Goal: Answer question/provide support: Share knowledge or assist other users

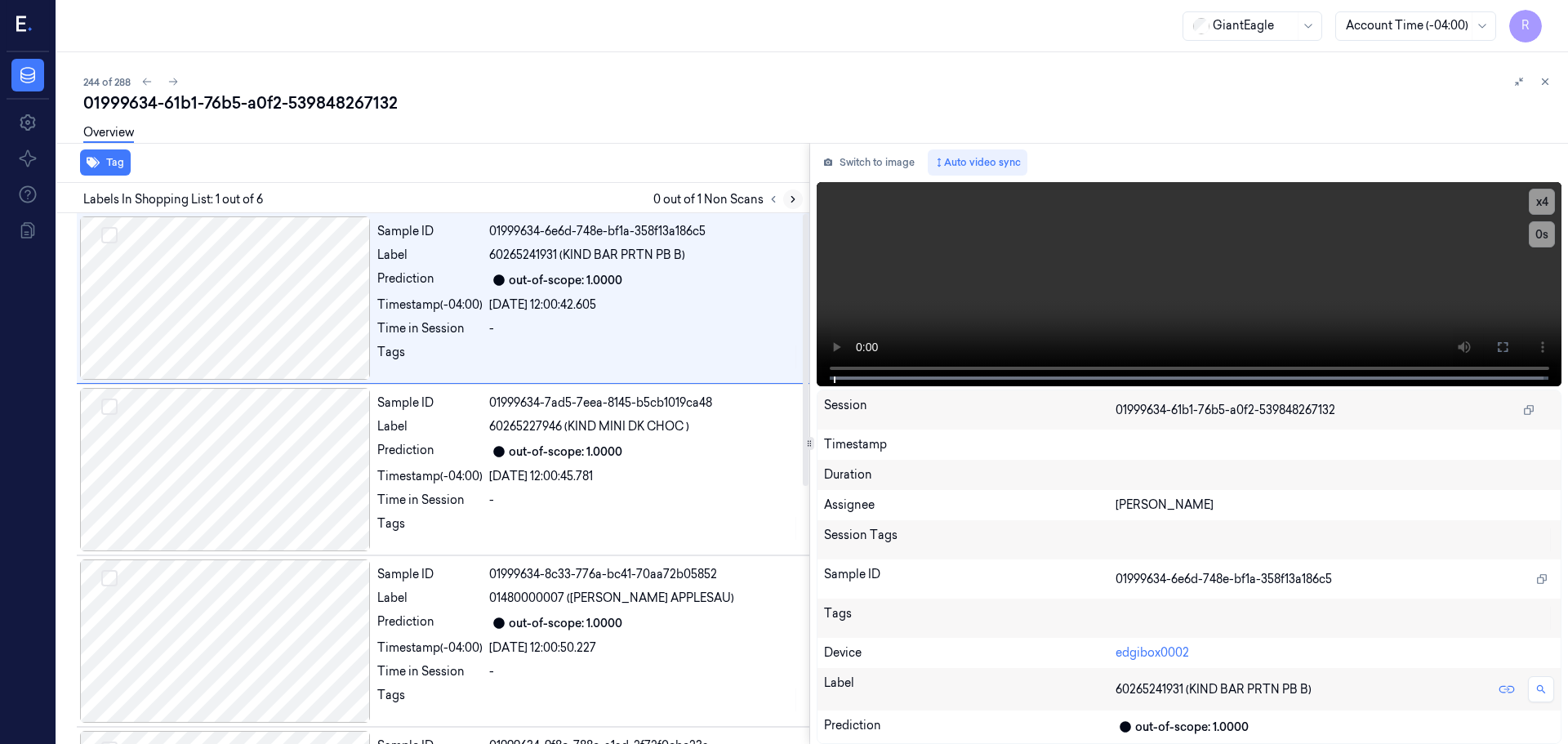
click at [798, 199] on icon at bounding box center [793, 199] width 11 height 11
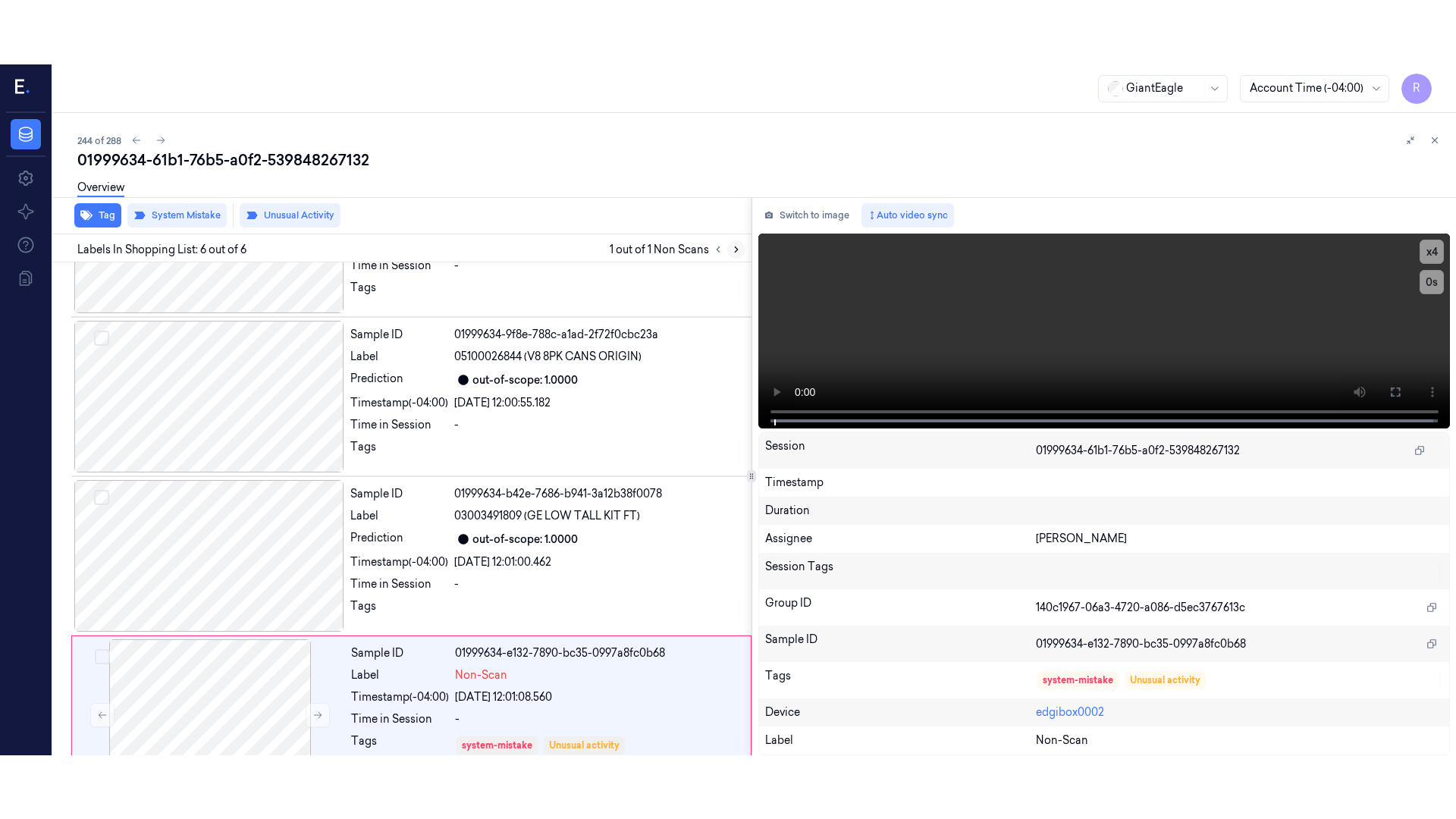
scroll to position [467, 0]
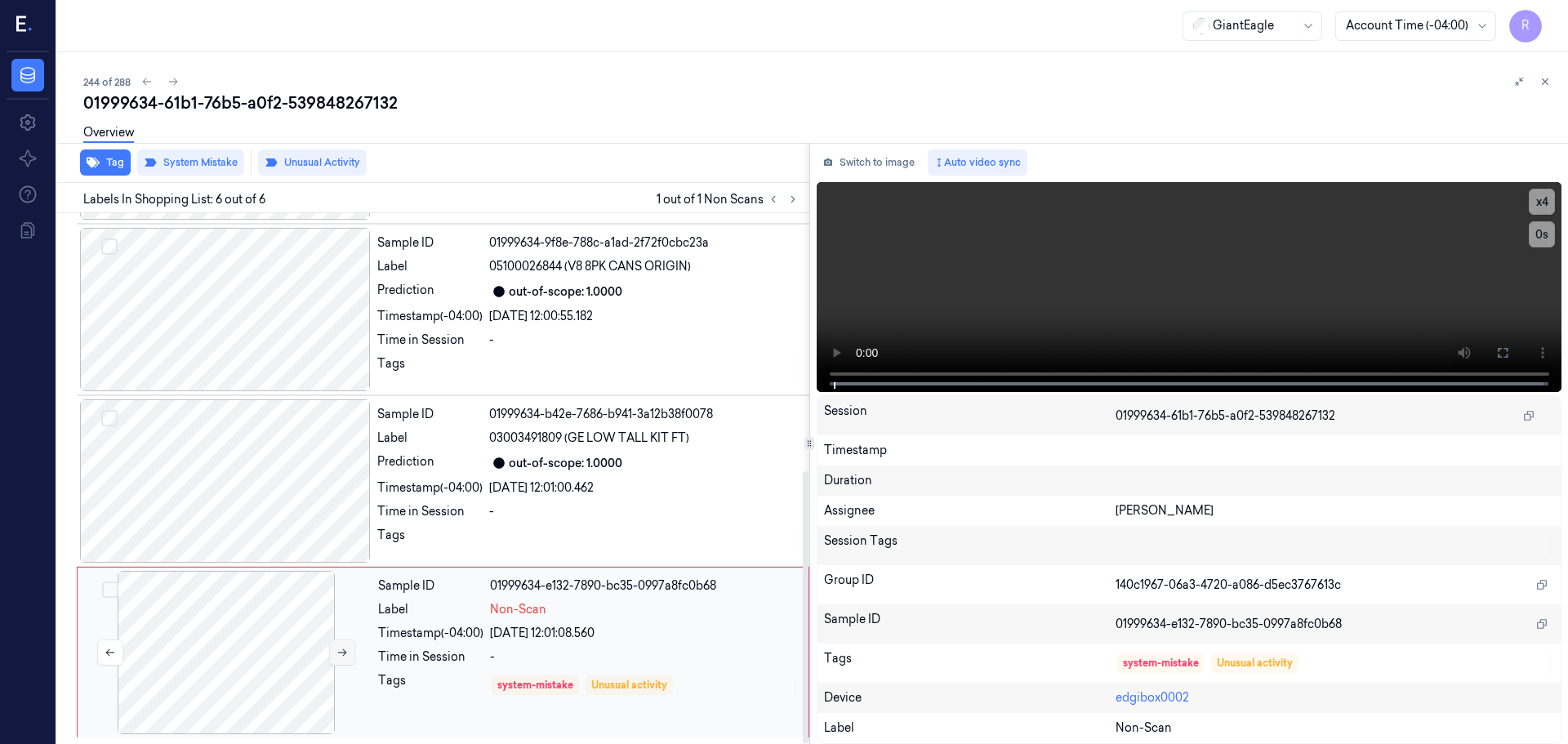
click at [338, 651] on icon at bounding box center [343, 653] width 11 height 11
click at [269, 507] on div at bounding box center [225, 481] width 290 height 163
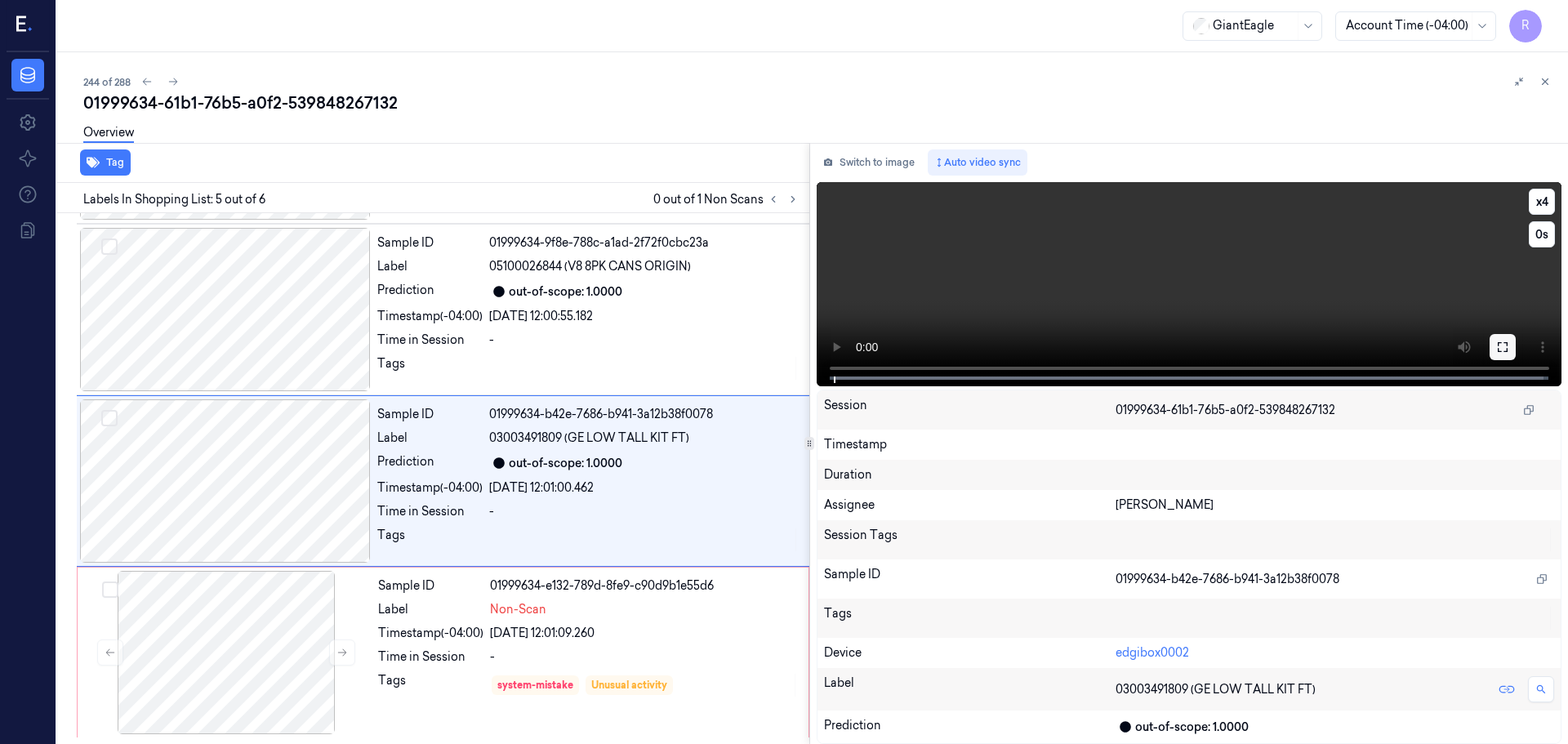
click at [1508, 353] on icon at bounding box center [1503, 347] width 13 height 13
click at [336, 664] on button at bounding box center [343, 653] width 27 height 27
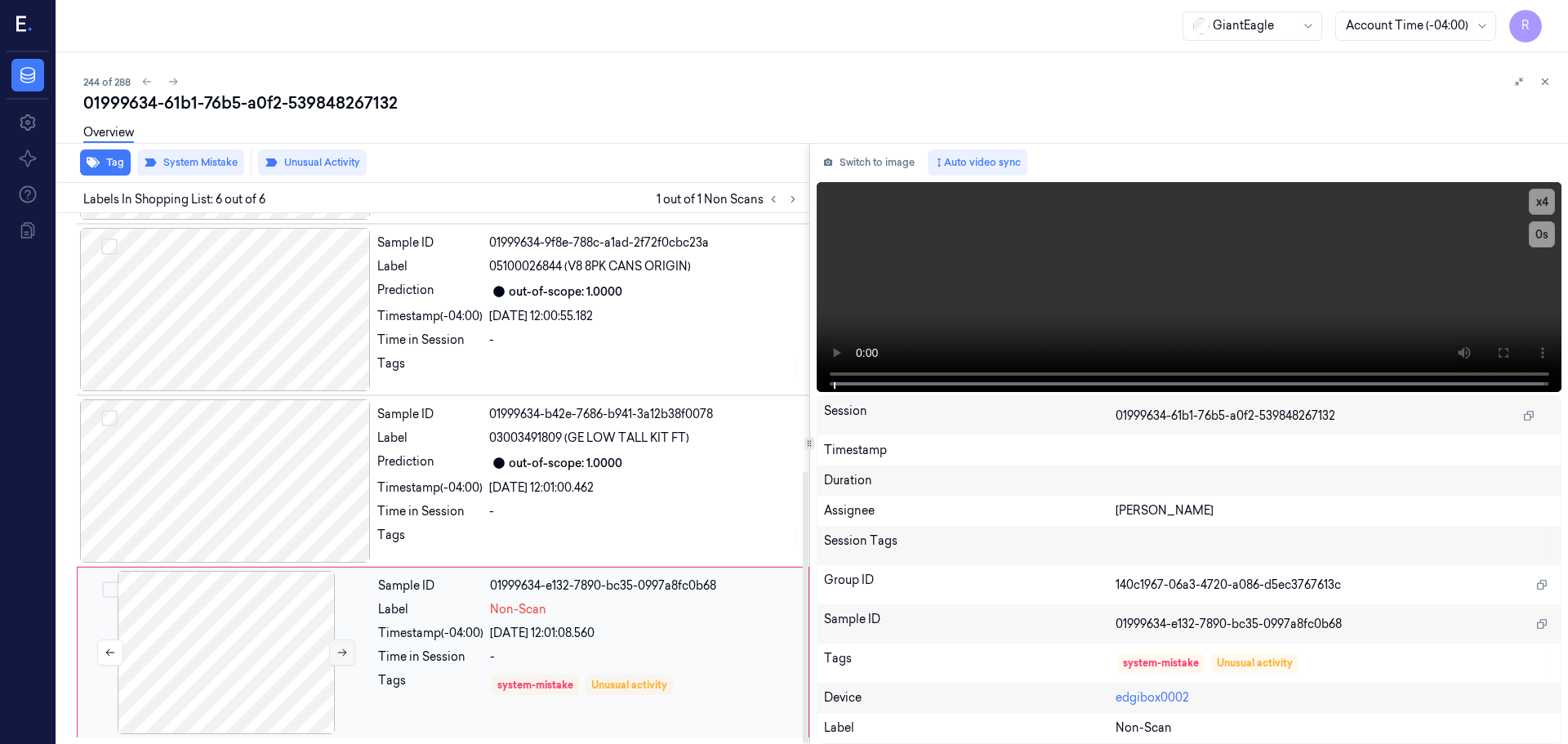
click at [336, 663] on button at bounding box center [343, 653] width 27 height 27
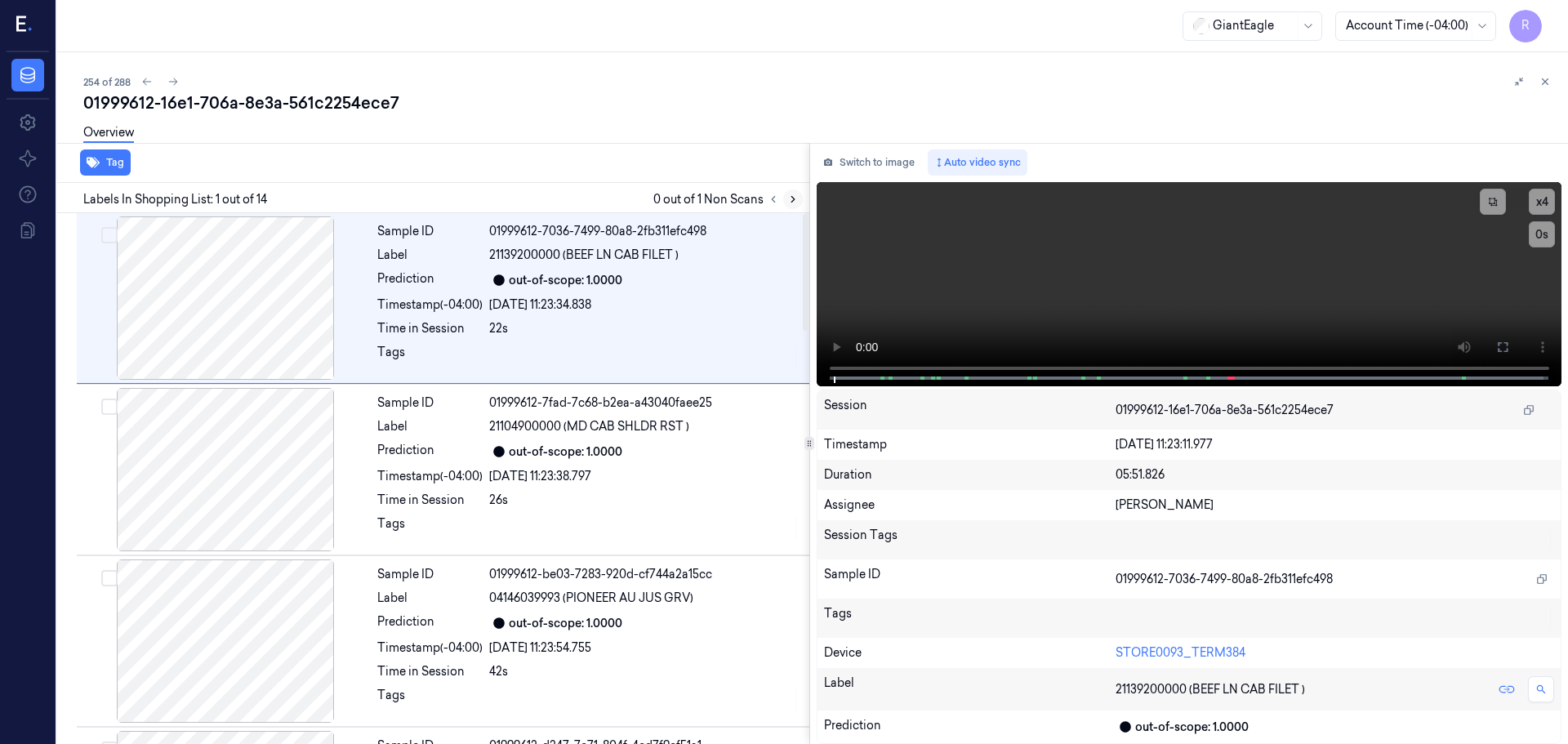
click at [788, 204] on icon at bounding box center [793, 199] width 11 height 11
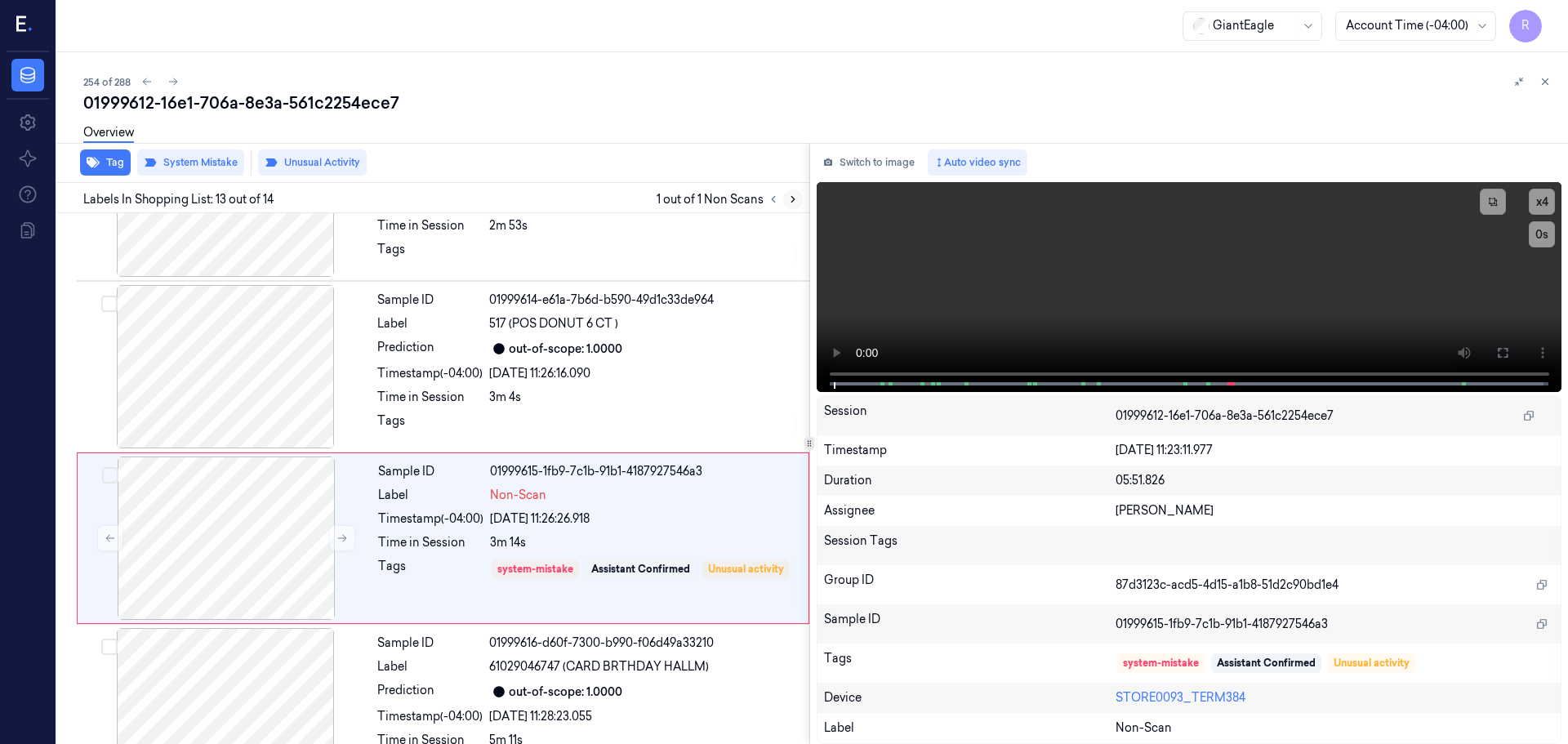
scroll to position [1875, 0]
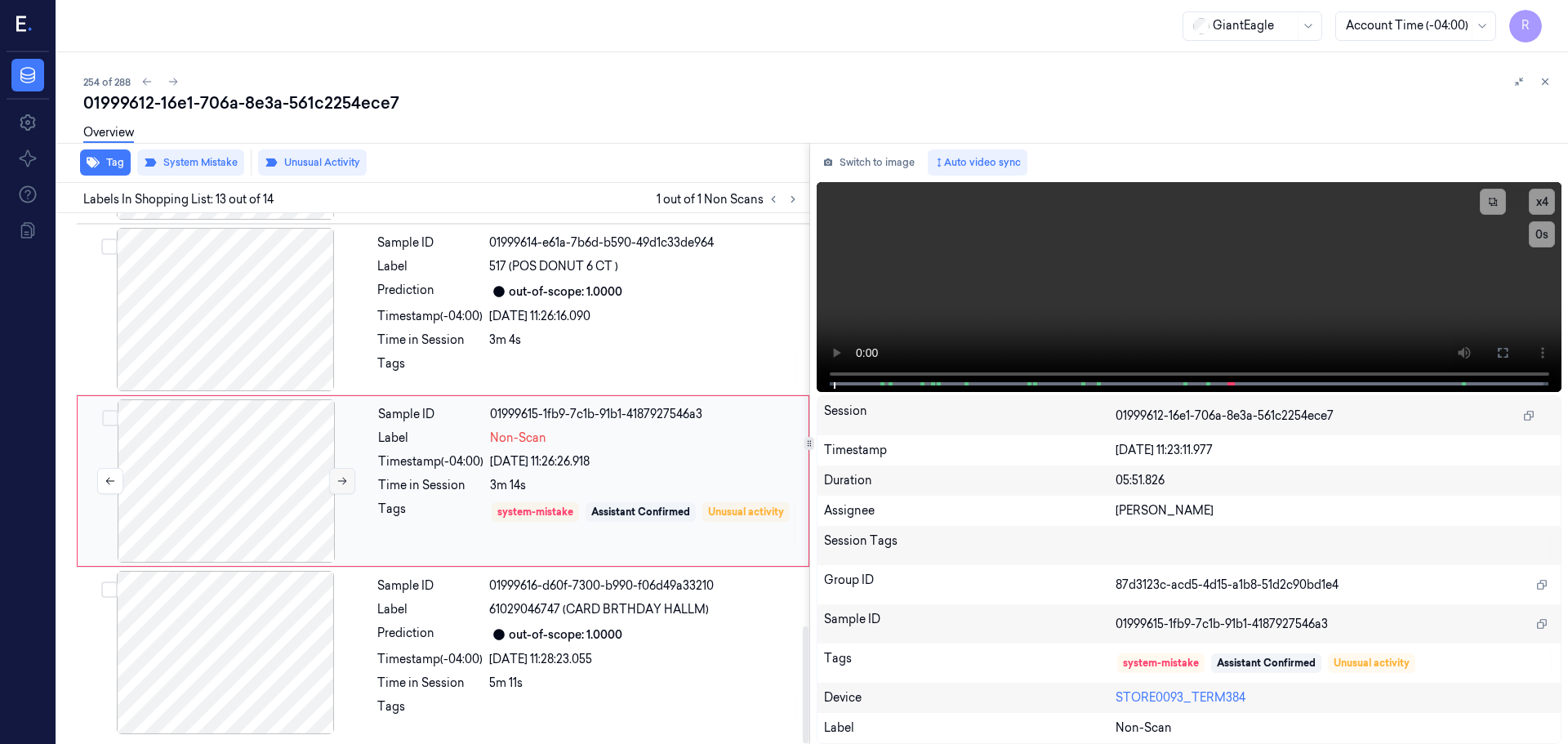
click at [331, 487] on button at bounding box center [343, 481] width 27 height 27
click at [334, 483] on button at bounding box center [343, 481] width 27 height 27
click at [340, 475] on icon at bounding box center [343, 481] width 11 height 11
click at [267, 497] on div at bounding box center [226, 481] width 290 height 163
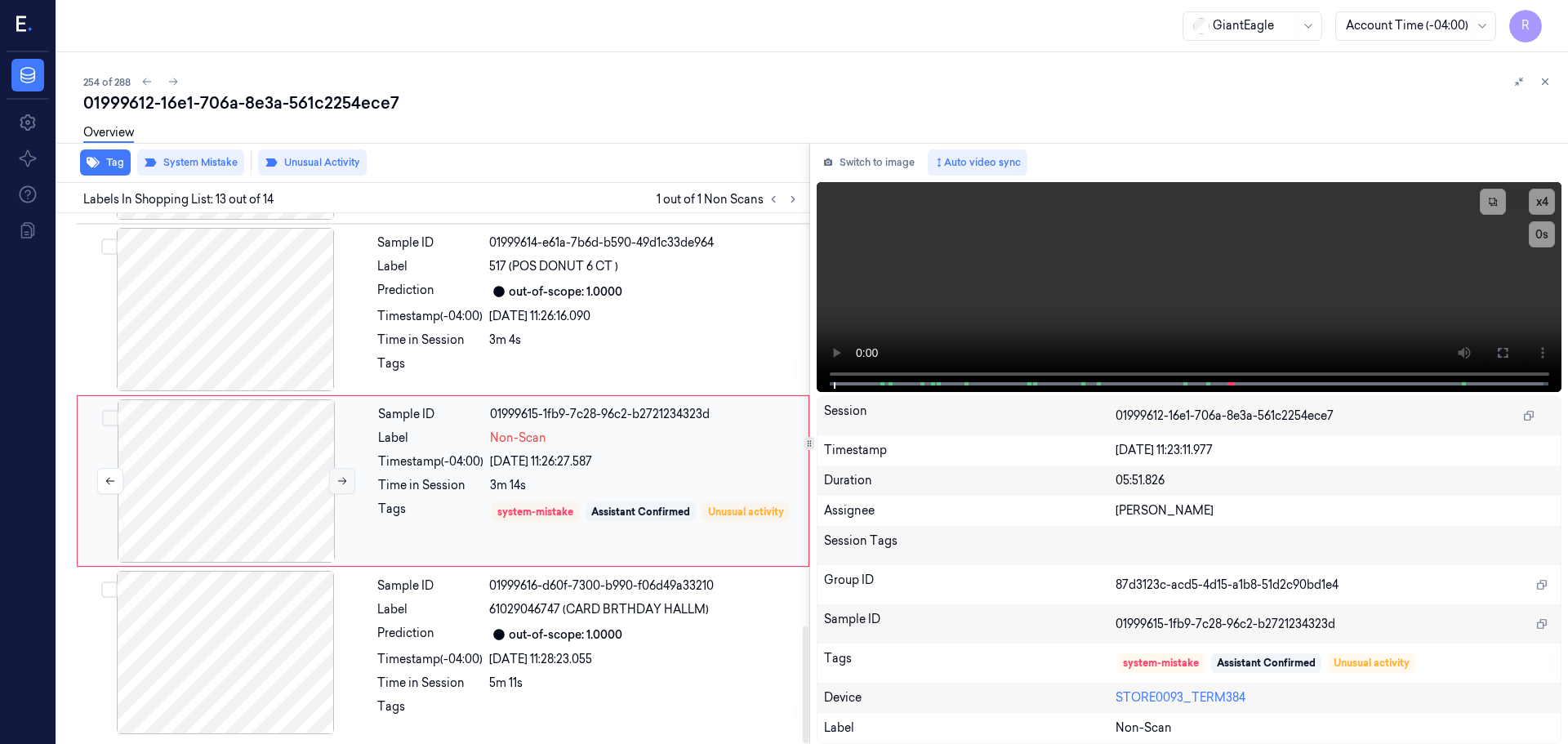
click at [348, 485] on button at bounding box center [343, 481] width 27 height 27
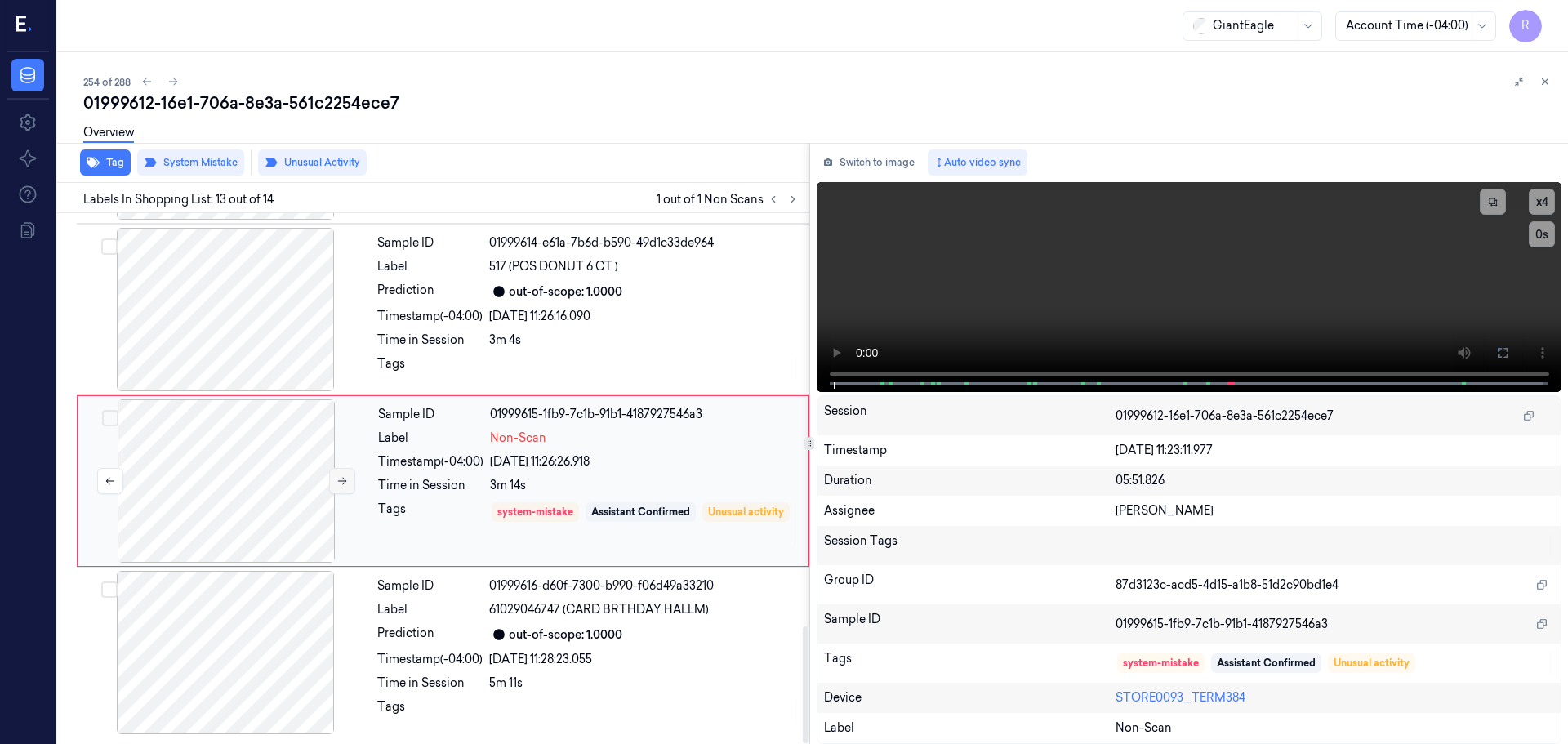
click at [348, 485] on button at bounding box center [343, 481] width 27 height 27
click at [275, 336] on div at bounding box center [225, 309] width 290 height 163
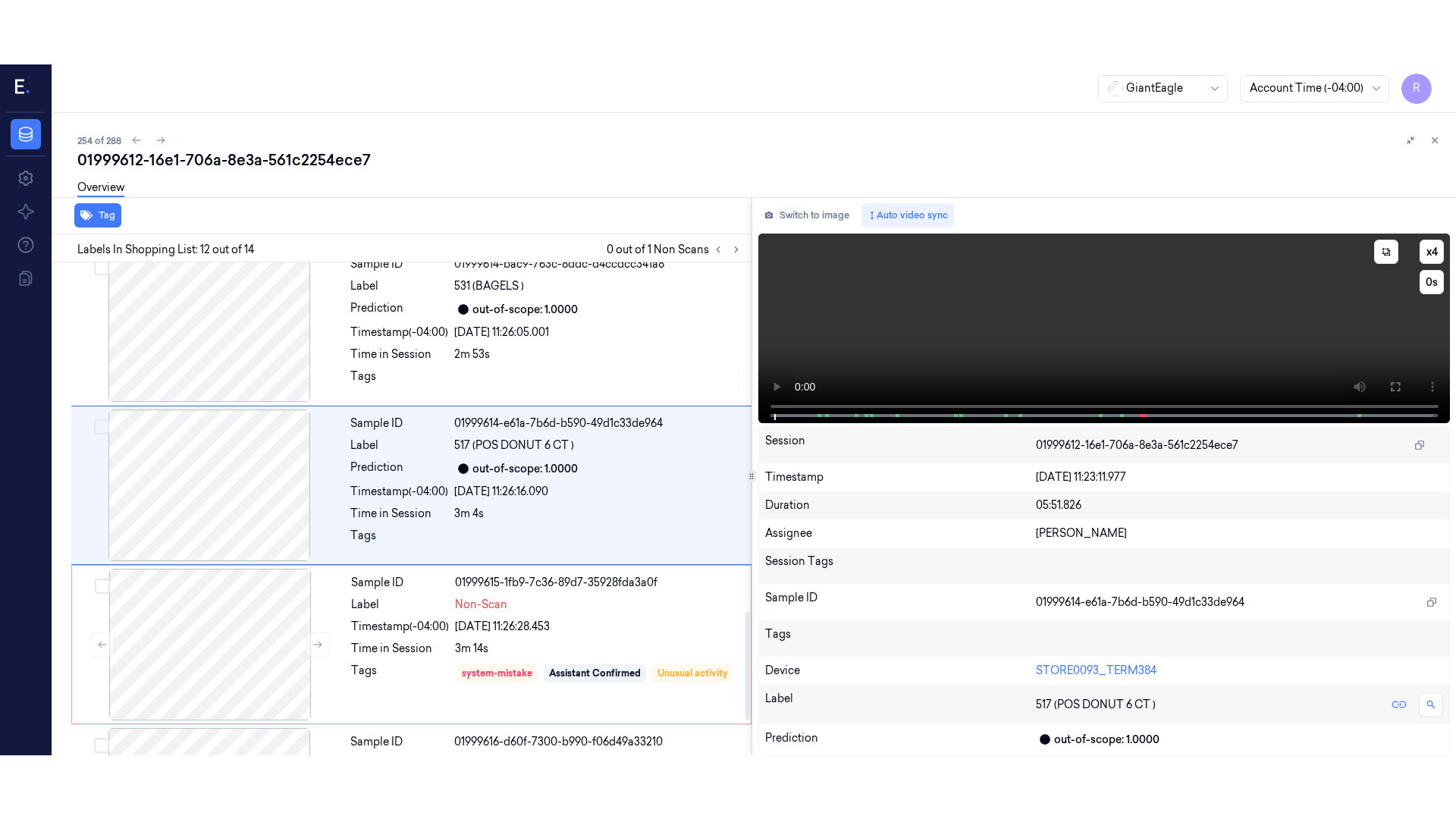
scroll to position [1585, 0]
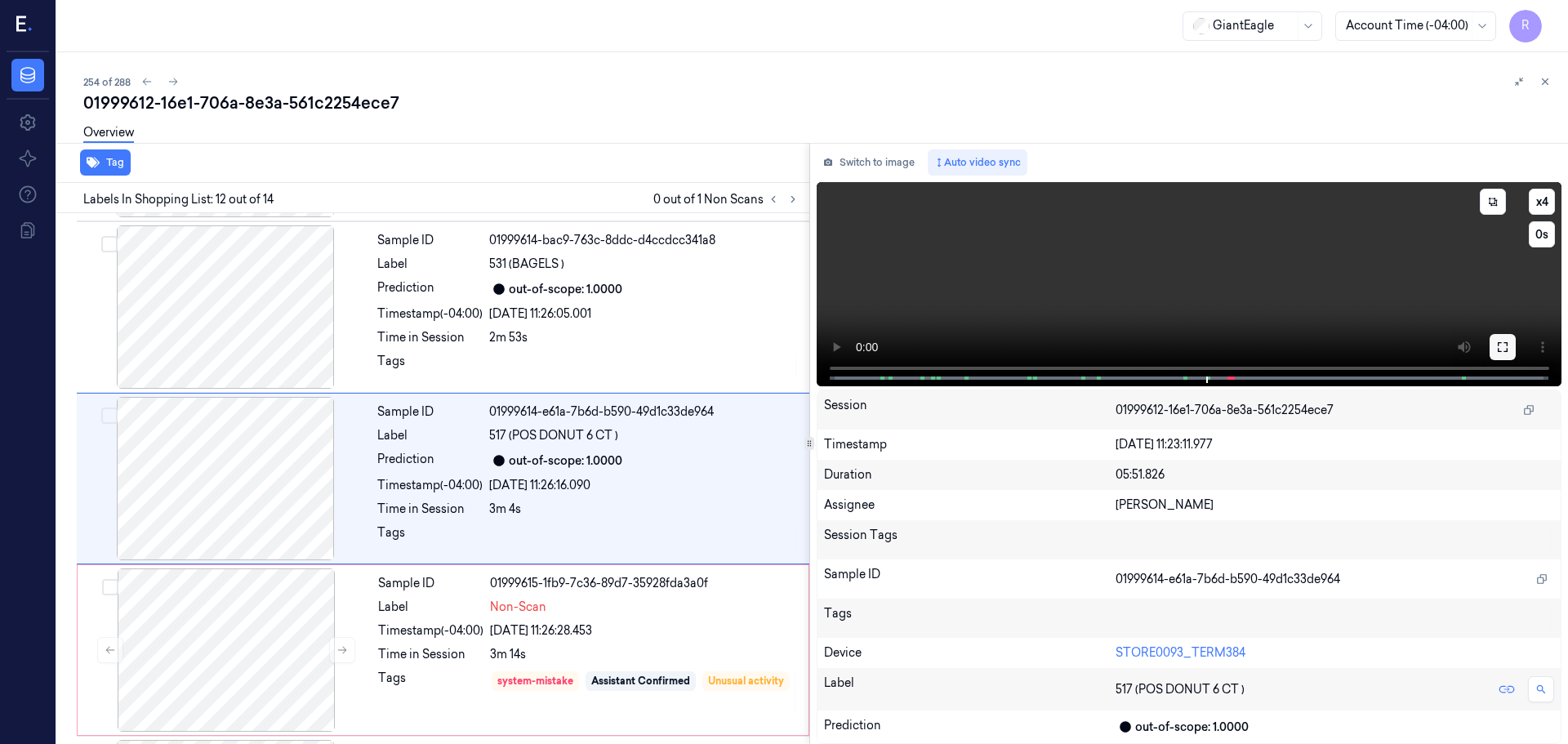
click at [1515, 346] on div "x 4 0 s" at bounding box center [1190, 283] width 746 height 201
click at [1515, 346] on button at bounding box center [1503, 347] width 27 height 27
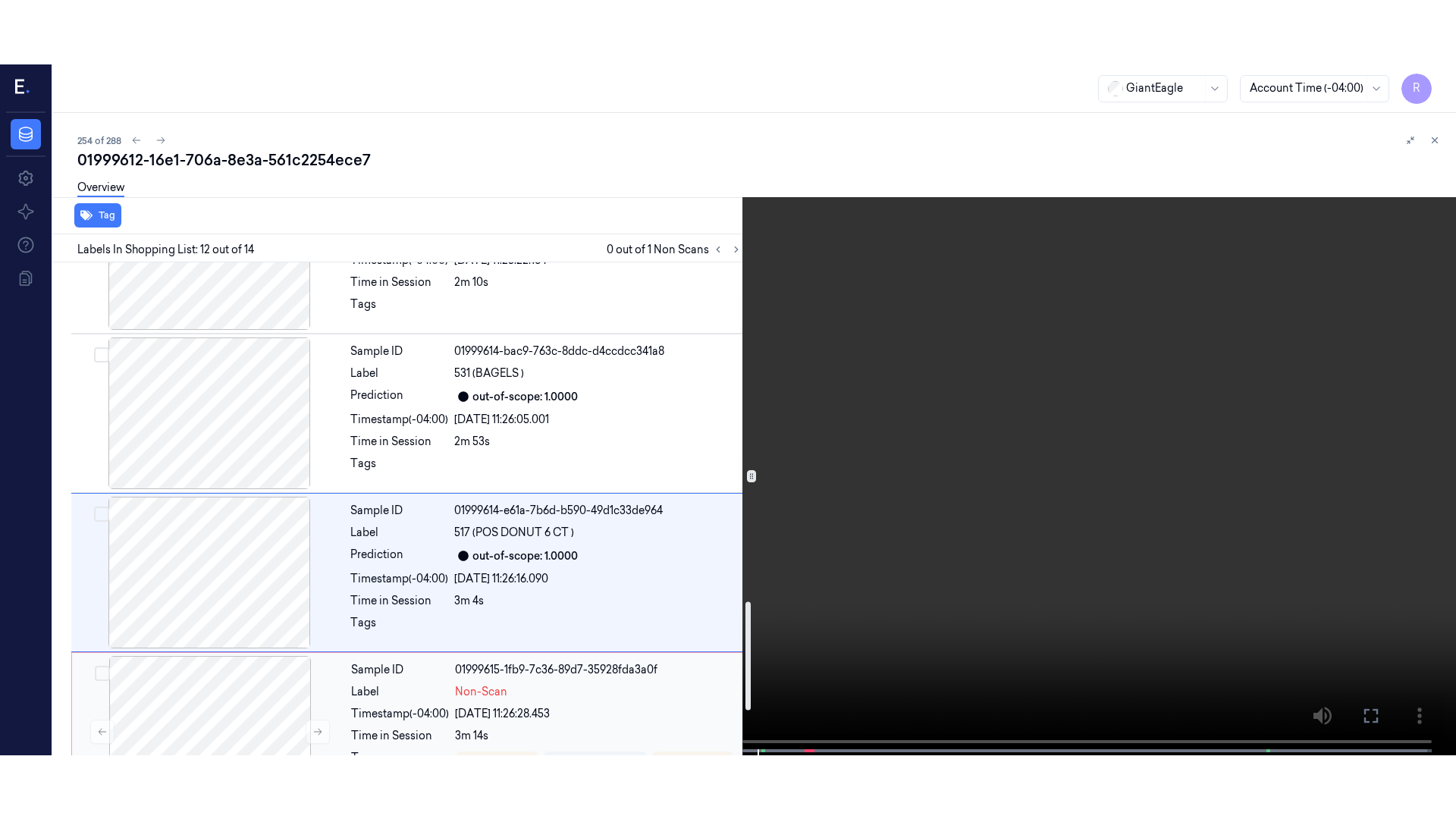
scroll to position [1742, 0]
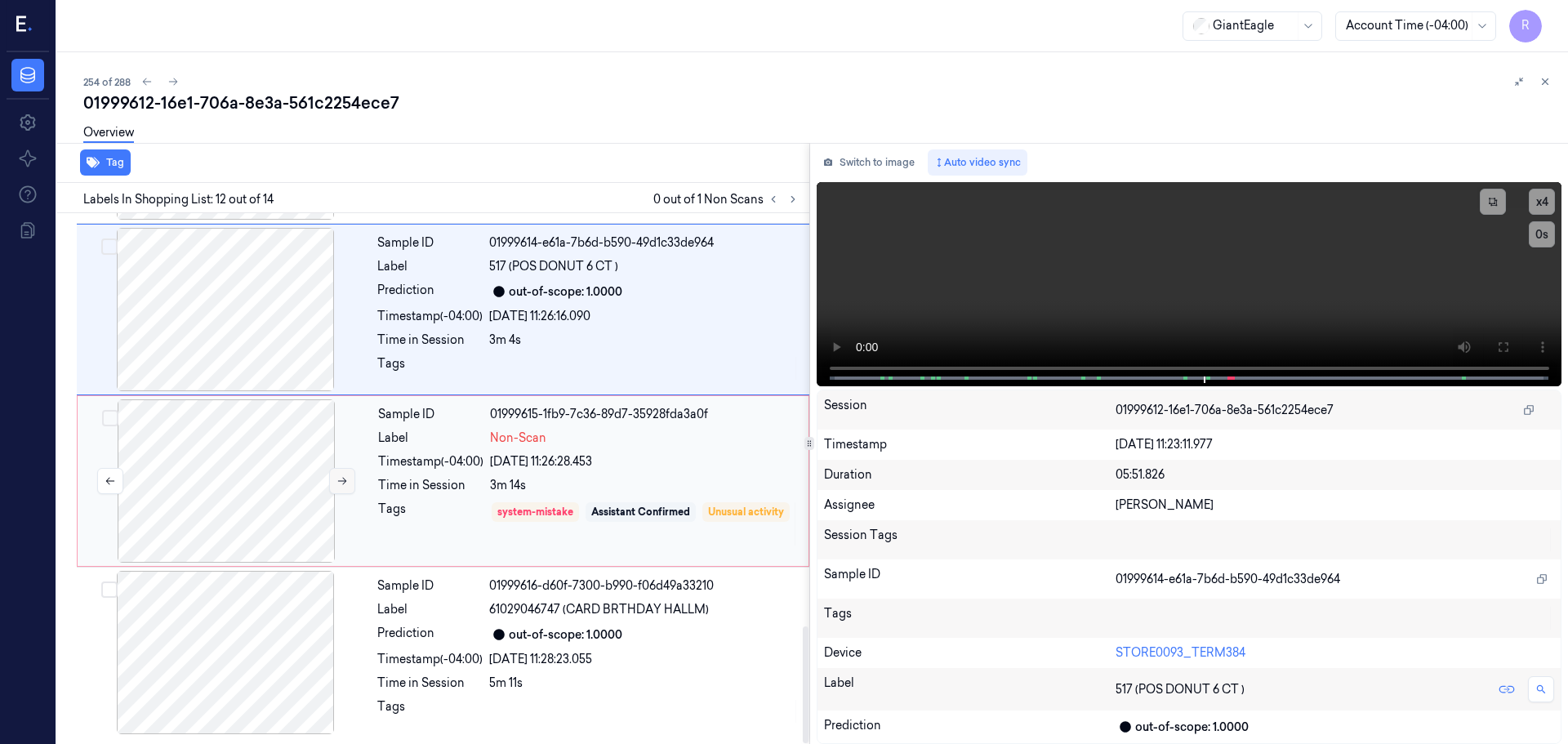
click at [333, 481] on button at bounding box center [343, 481] width 27 height 27
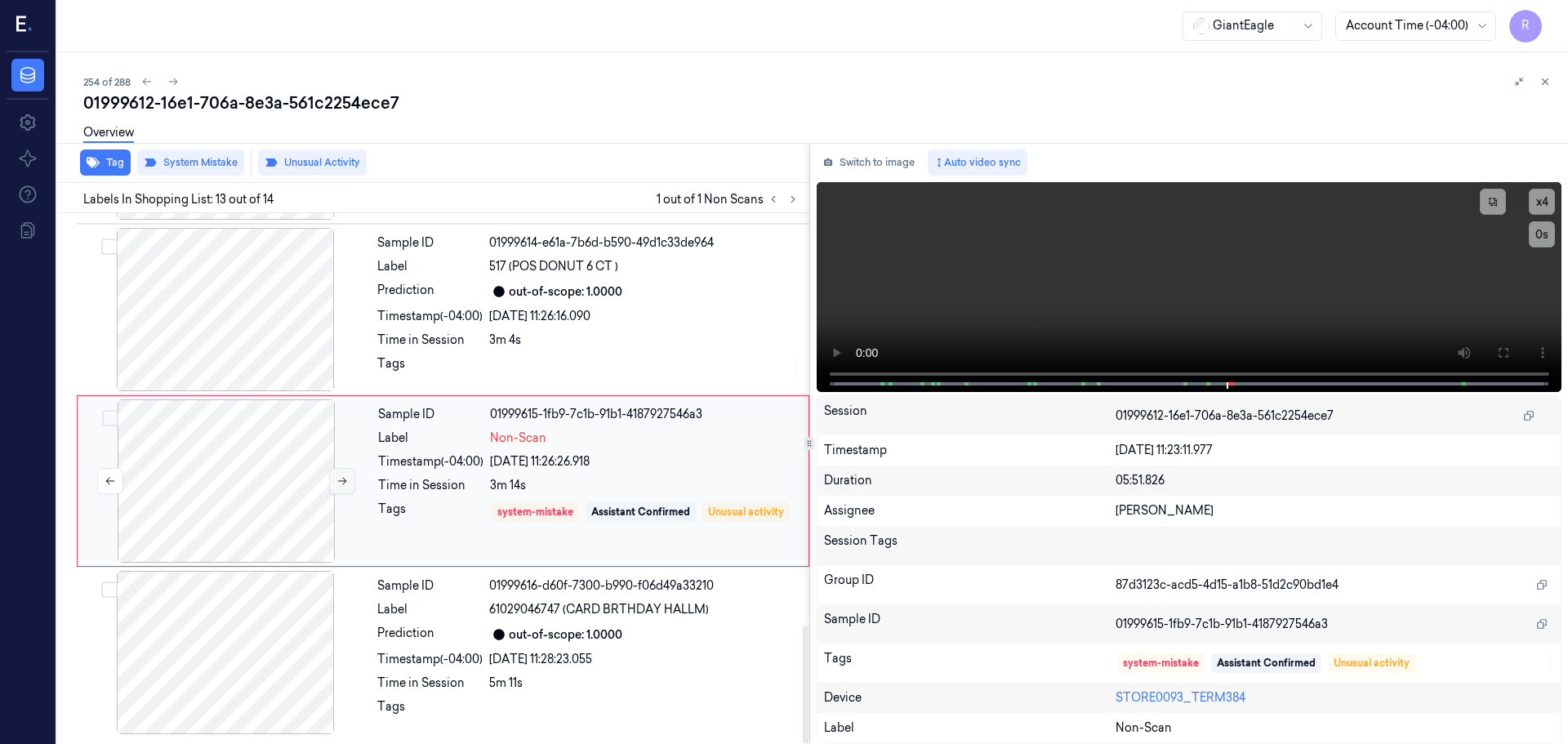
click at [338, 481] on icon at bounding box center [342, 481] width 9 height 8
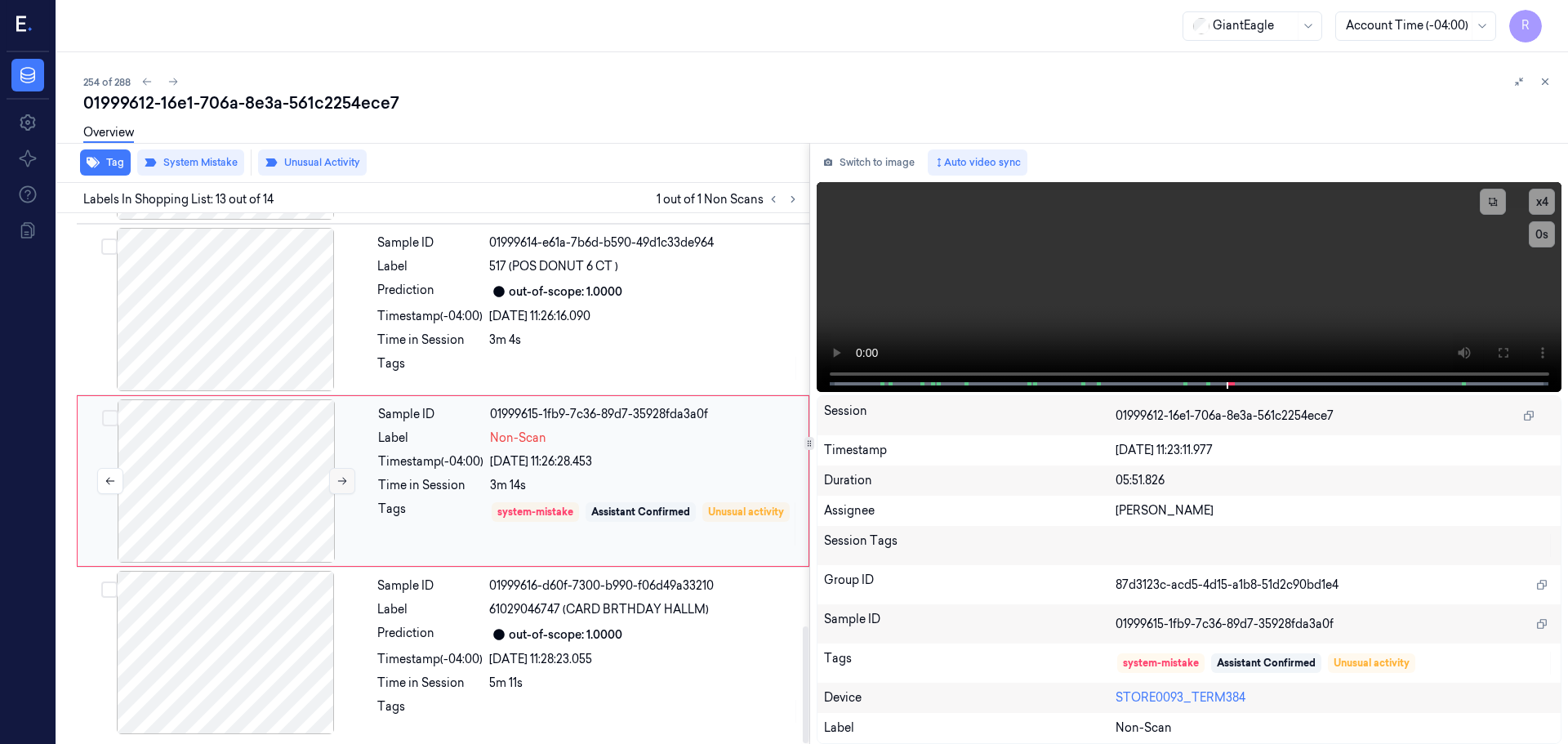
click at [338, 481] on icon at bounding box center [342, 481] width 9 height 8
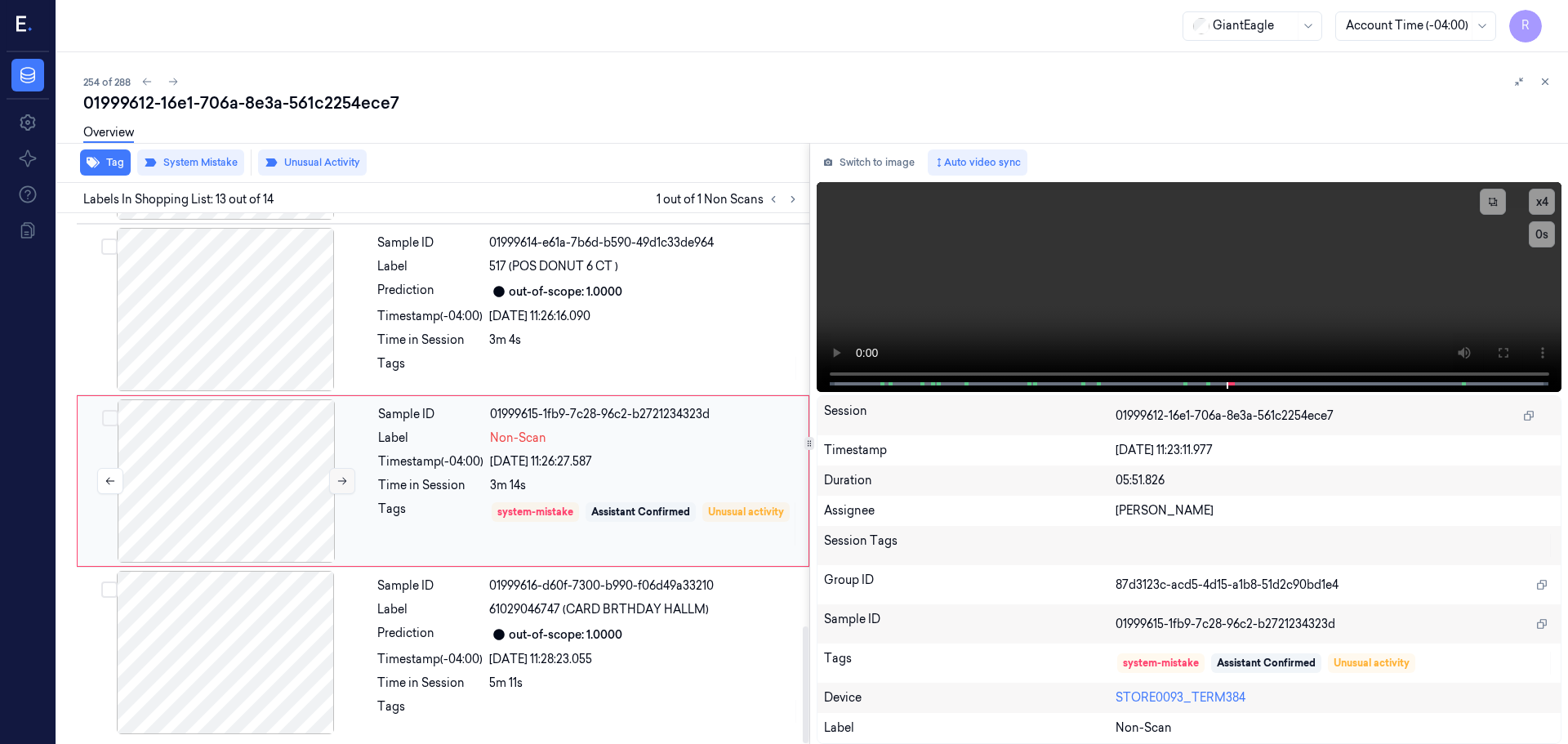
click at [338, 481] on icon at bounding box center [342, 481] width 9 height 8
click at [1493, 350] on button at bounding box center [1503, 353] width 27 height 27
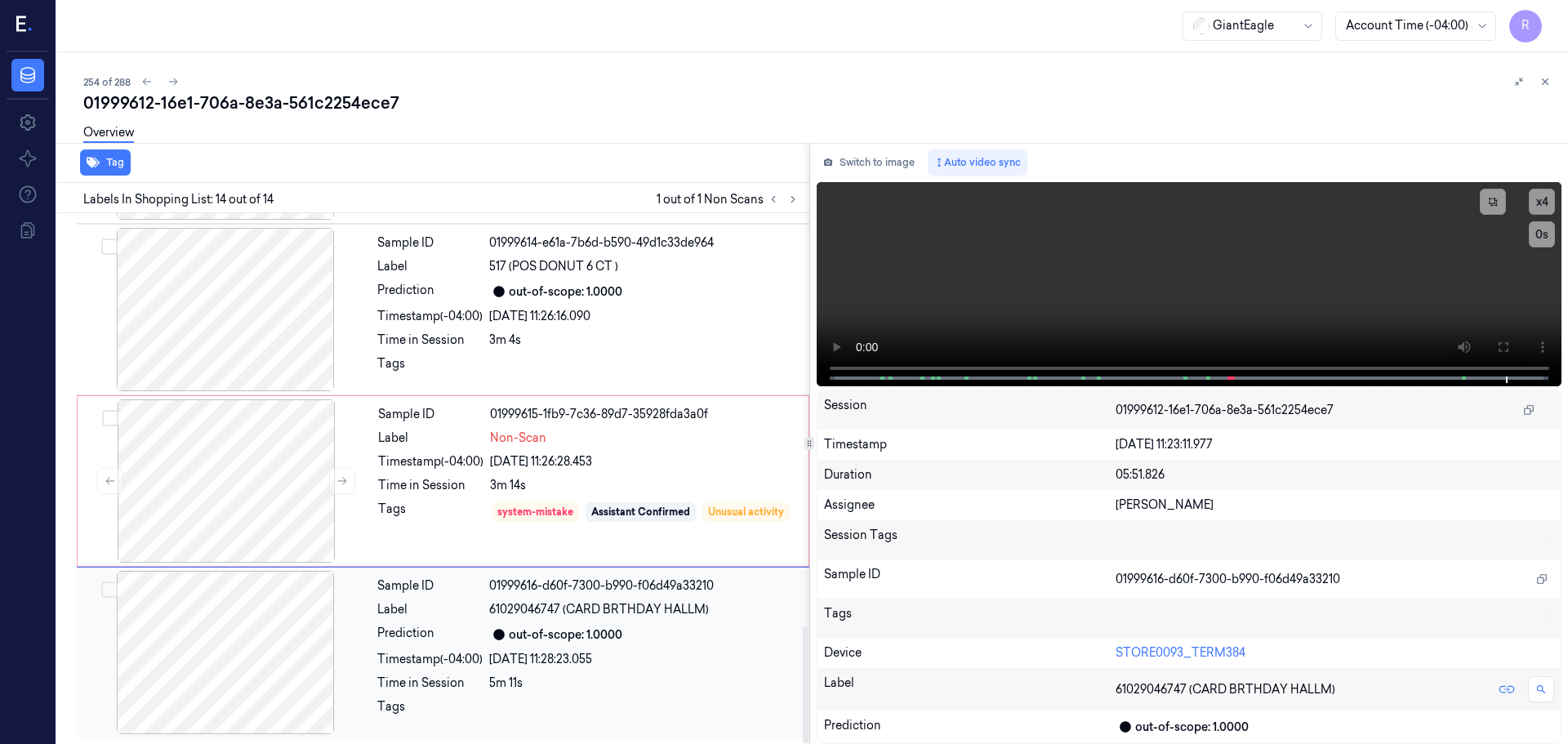
click at [582, 671] on div "Sample ID 01999616-d60f-7300-b990-f06d49a33210 Label 61029046747 (CARD BRTHDAY …" at bounding box center [588, 653] width 436 height 163
click at [605, 496] on div "Sample ID 01999615-1fb9-7c36-89d7-35928fda3a0f Label Non-Scan Timestamp (-04:00…" at bounding box center [588, 481] width 434 height 163
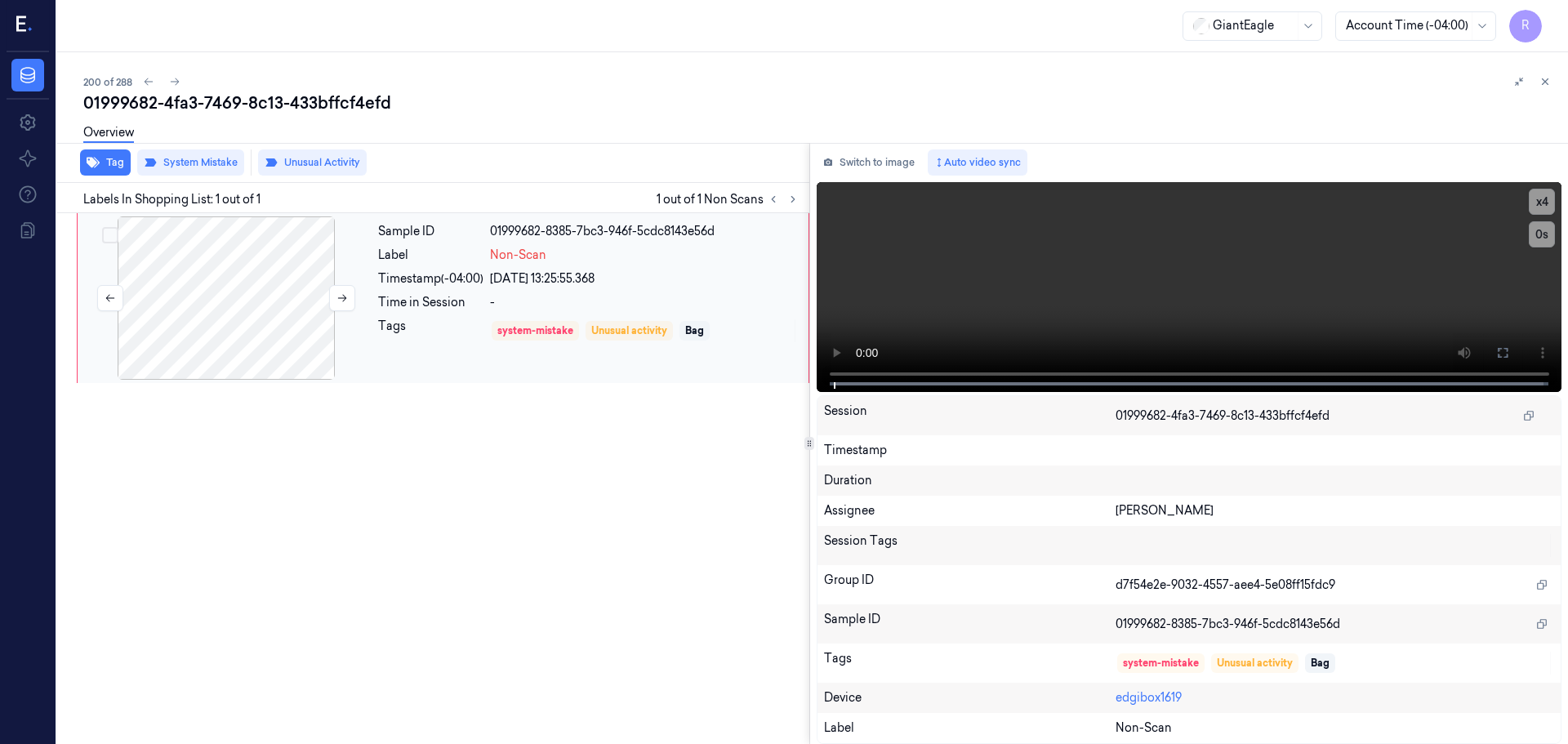
click at [308, 294] on div at bounding box center [226, 298] width 290 height 163
click at [316, 302] on div at bounding box center [226, 298] width 290 height 163
click at [337, 303] on icon at bounding box center [343, 298] width 11 height 11
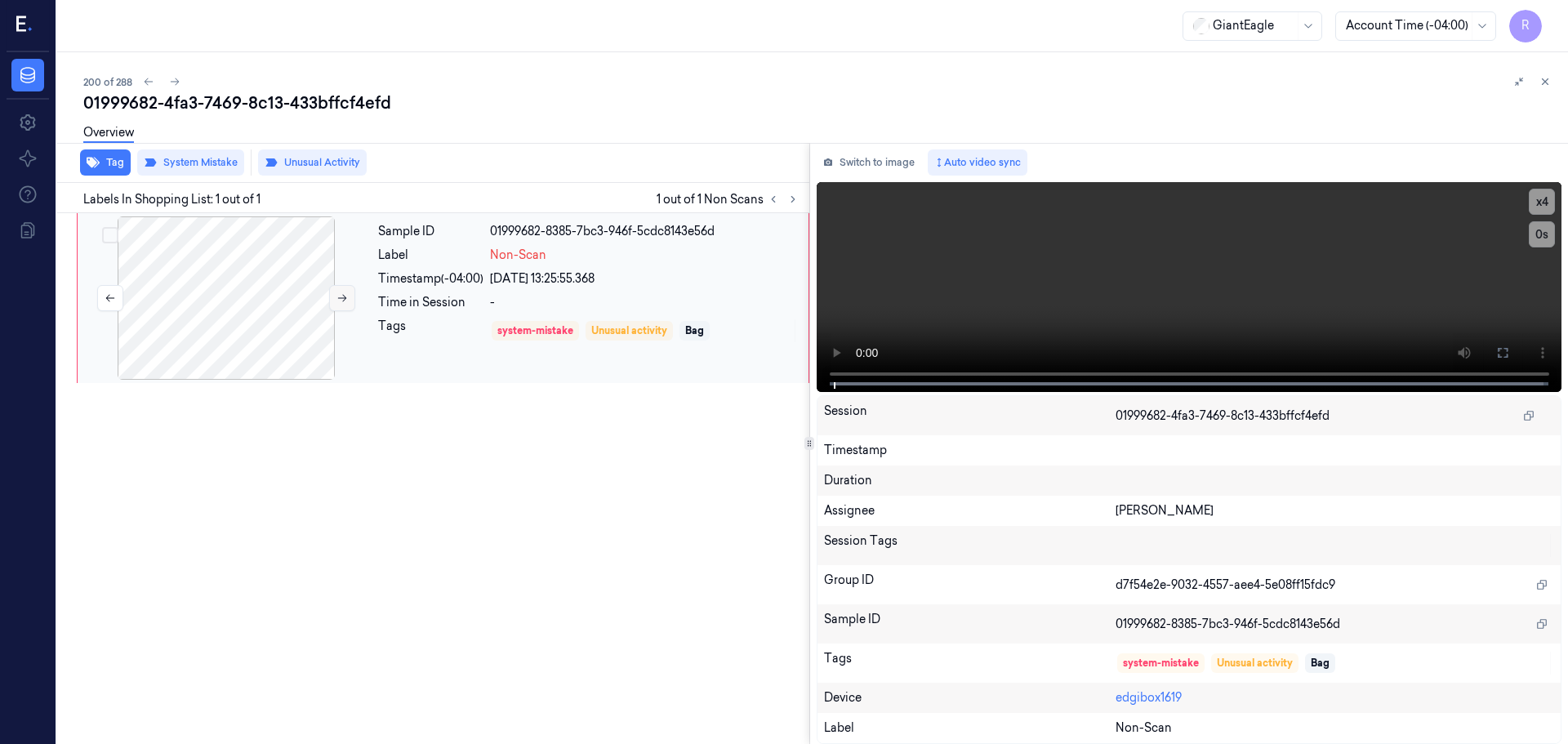
click at [337, 303] on icon at bounding box center [343, 298] width 11 height 11
click at [338, 307] on button at bounding box center [343, 298] width 27 height 27
click at [1513, 347] on button at bounding box center [1503, 353] width 27 height 27
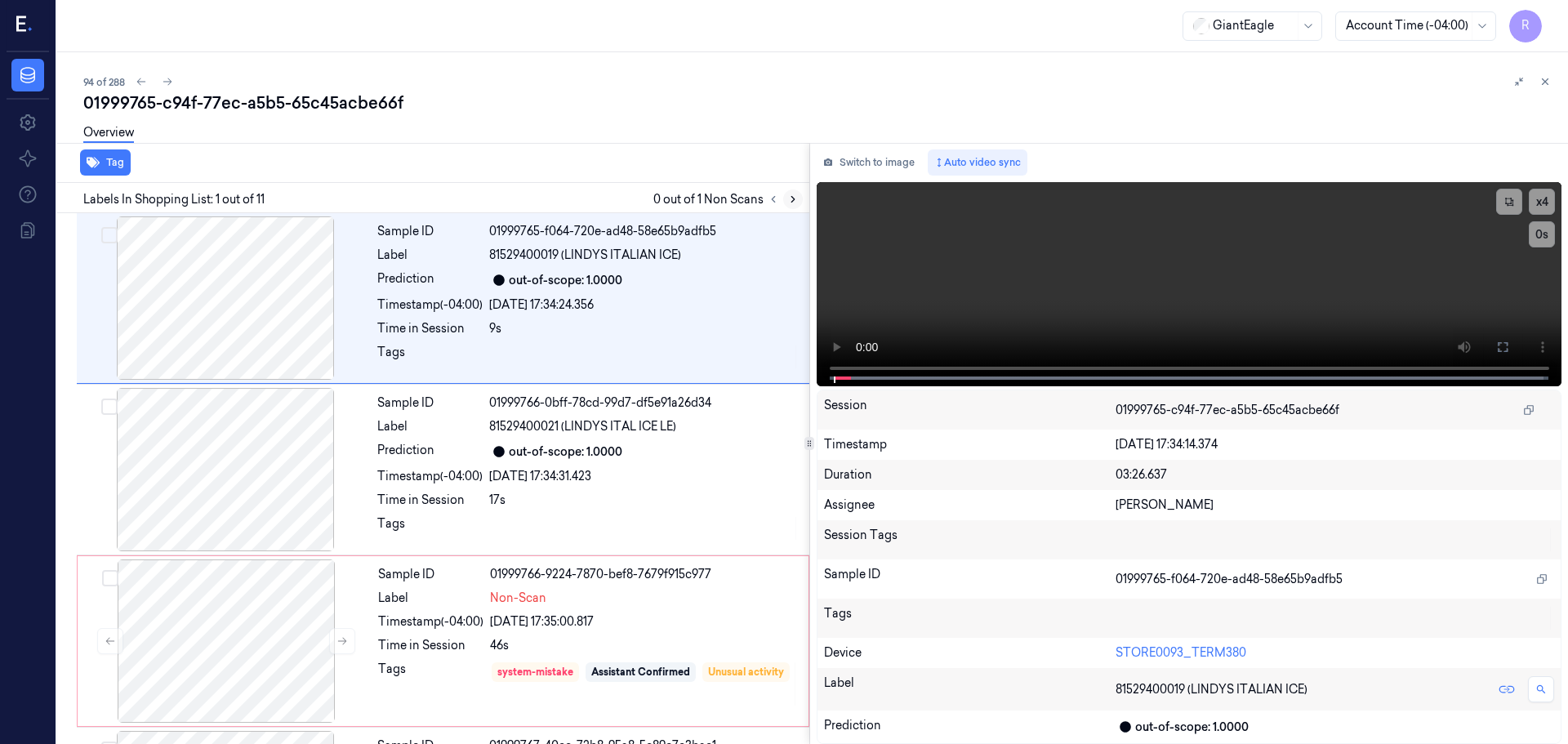
click at [799, 196] on button at bounding box center [793, 199] width 20 height 20
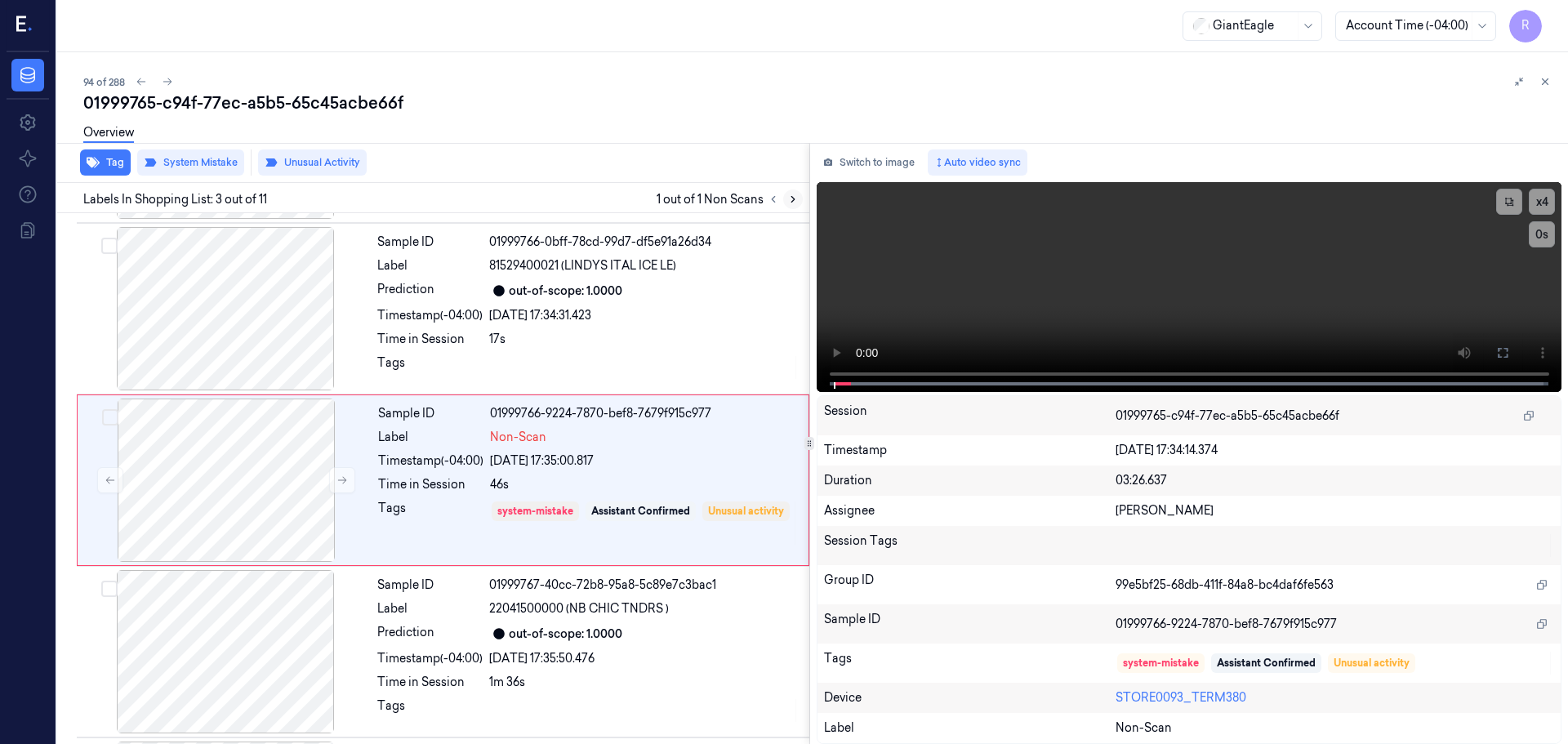
scroll to position [162, 0]
click at [238, 306] on div at bounding box center [225, 307] width 290 height 163
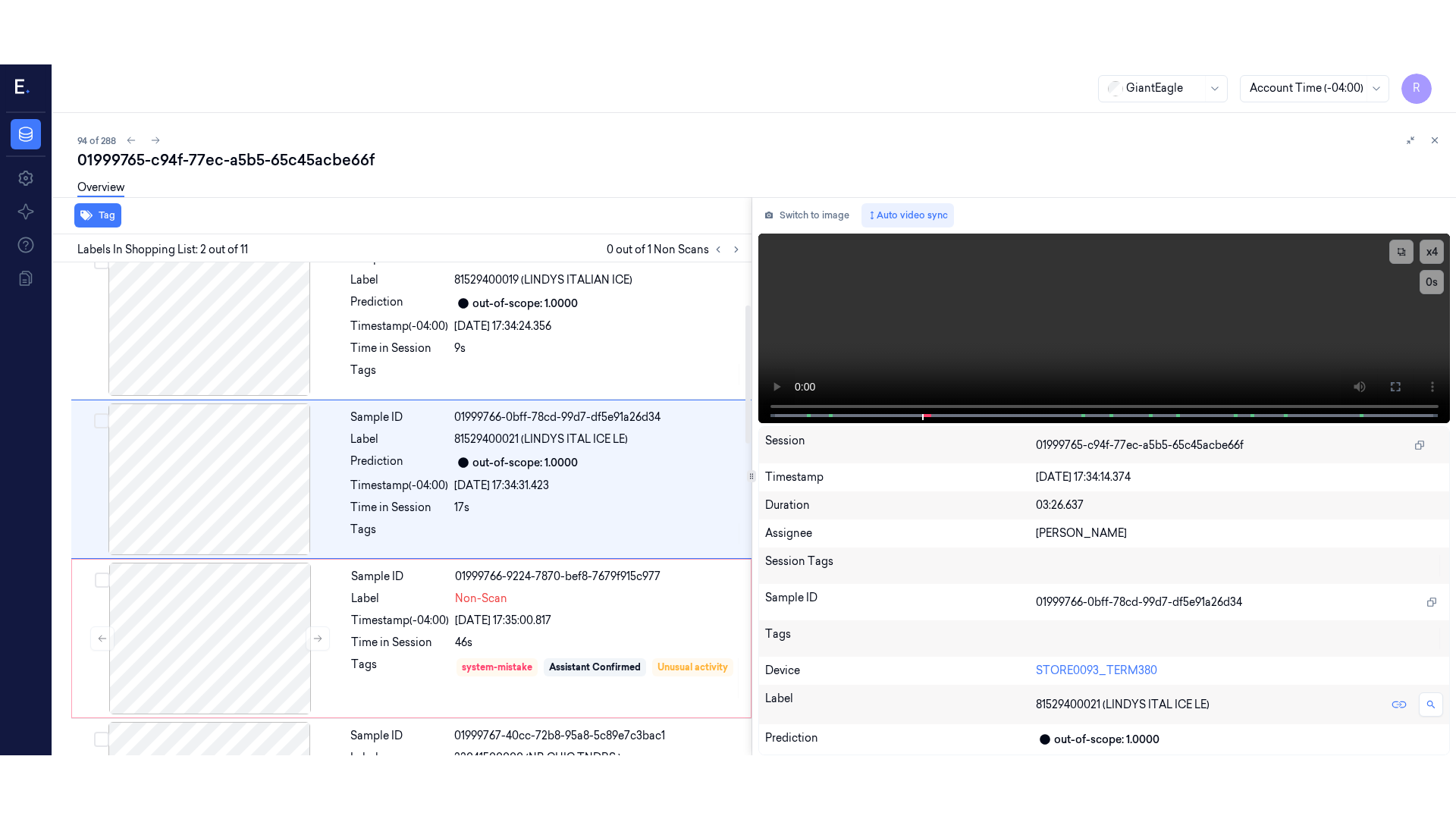
scroll to position [0, 0]
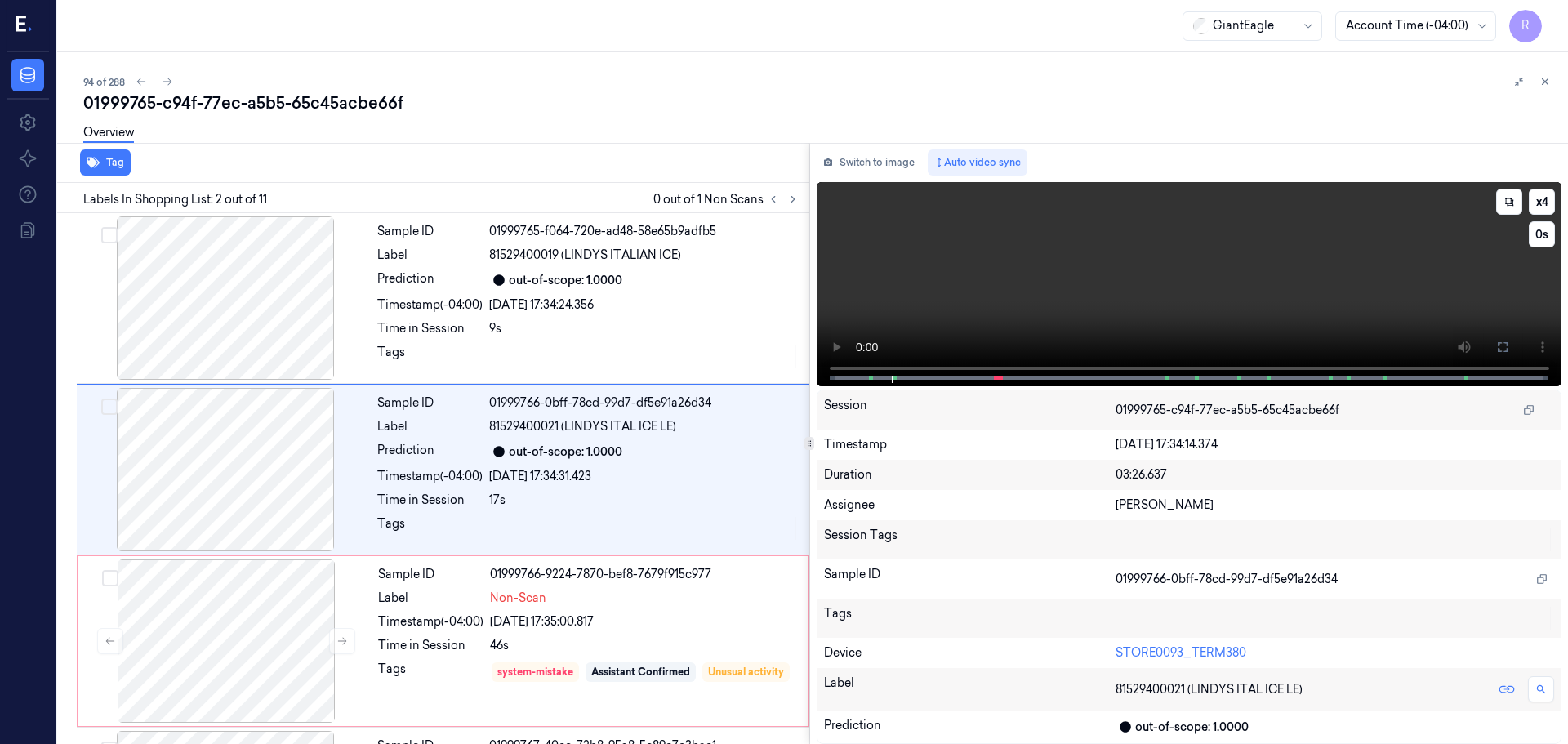
click at [1504, 348] on icon at bounding box center [1503, 347] width 13 height 13
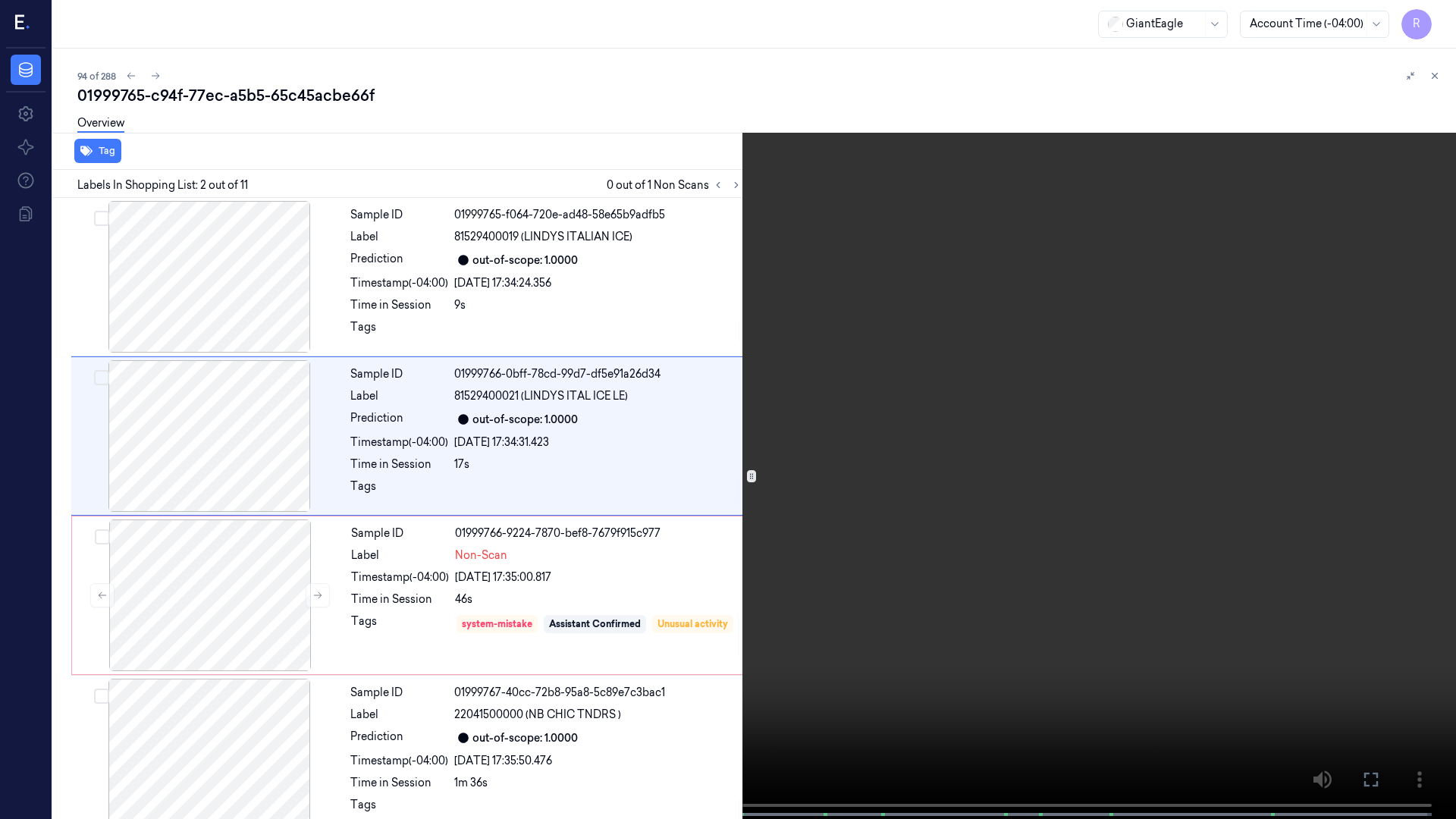
click at [702, 57] on video at bounding box center [728, 411] width 1456 height 823
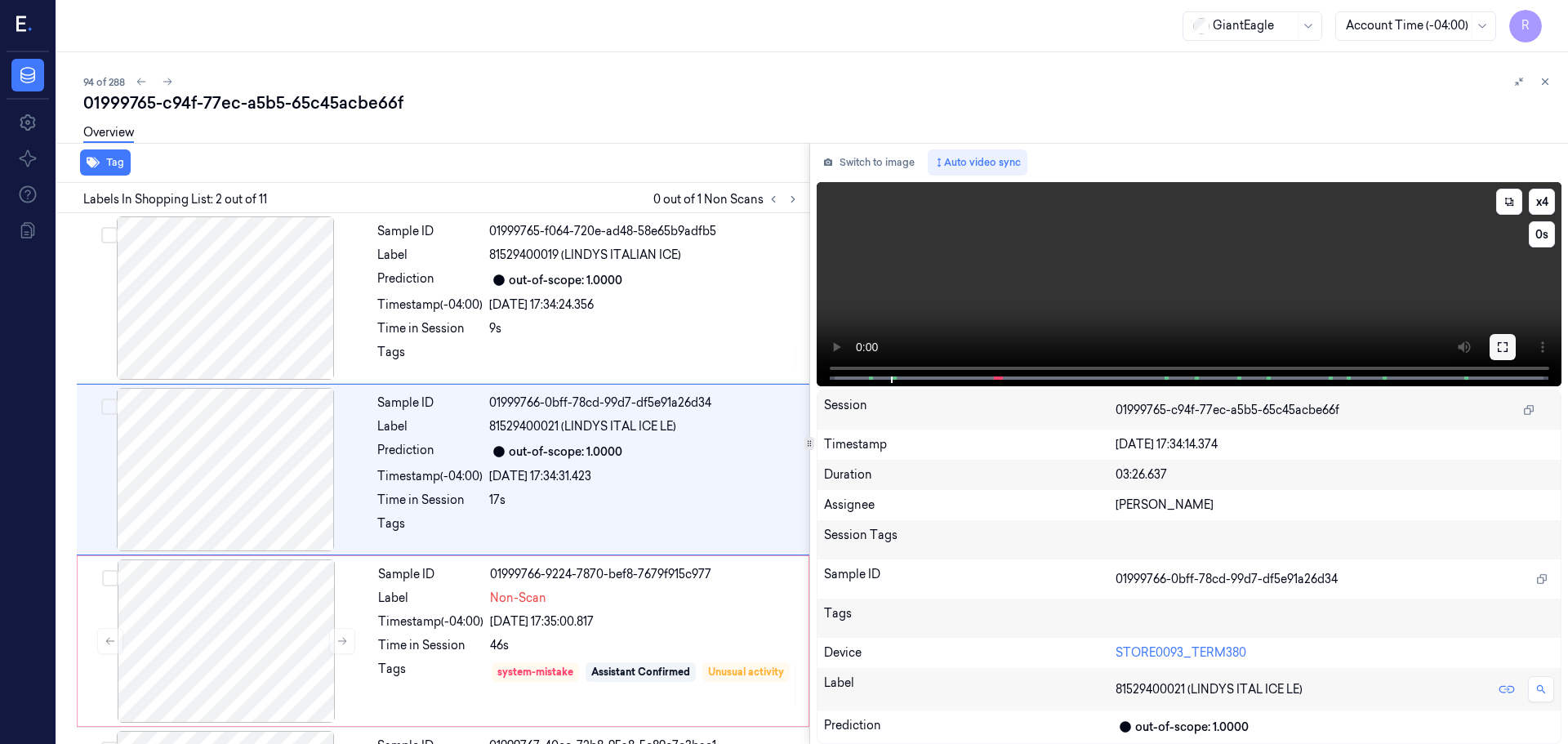
drag, startPoint x: 1506, startPoint y: 340, endPoint x: 1504, endPoint y: 441, distance: 101.0
click at [1506, 341] on button at bounding box center [1503, 347] width 27 height 27
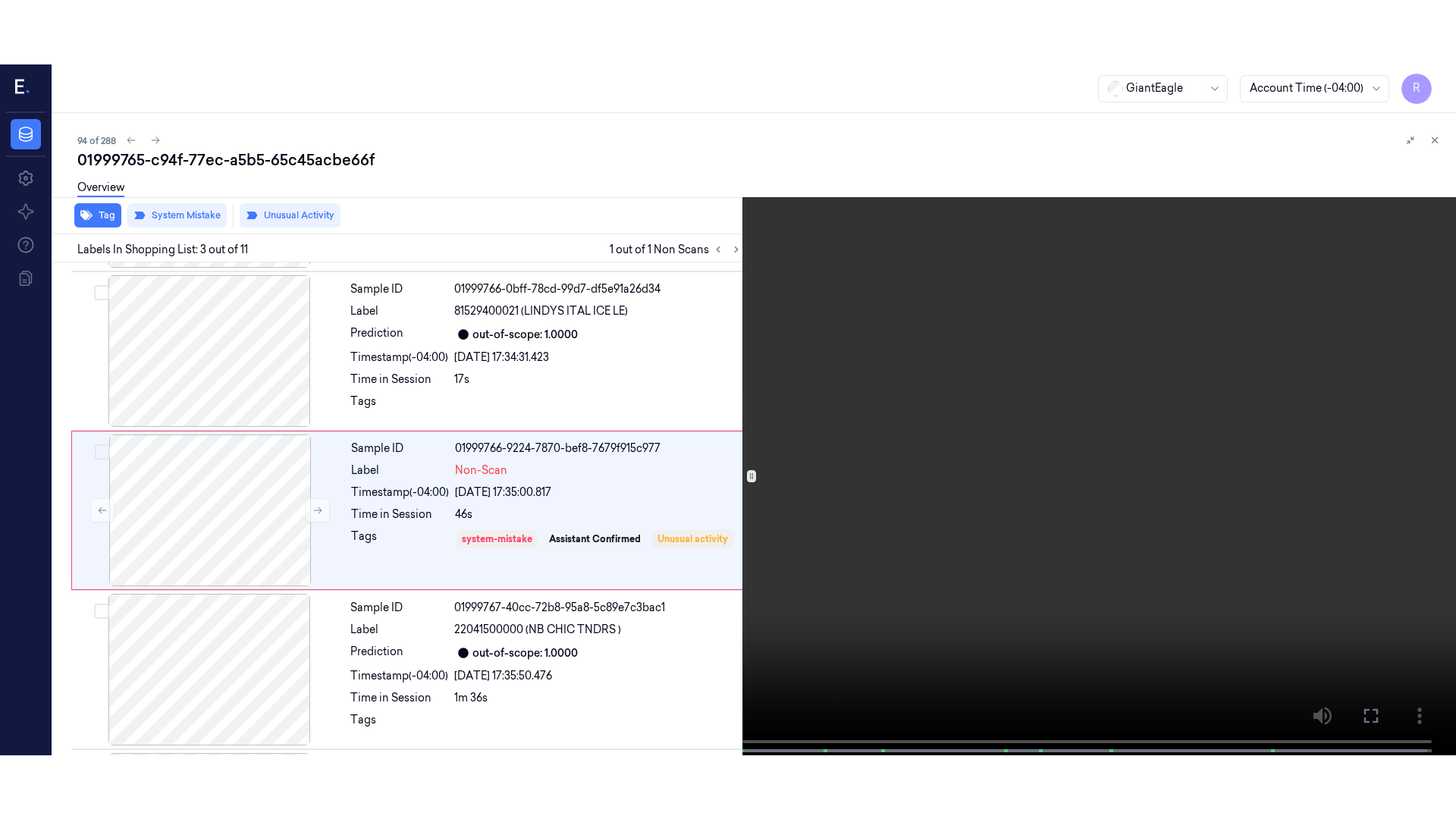
scroll to position [151, 0]
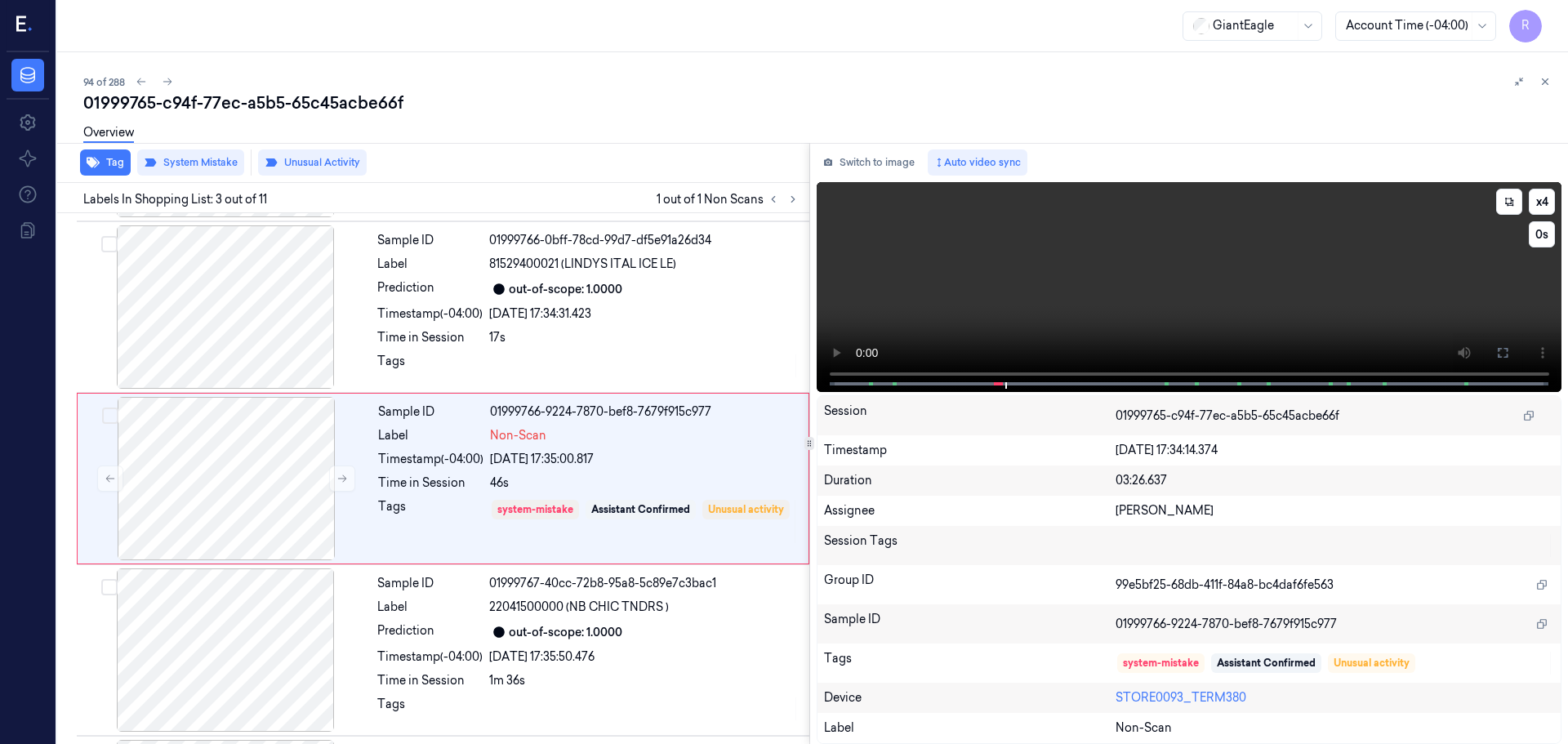
click at [1500, 347] on icon at bounding box center [1503, 353] width 13 height 13
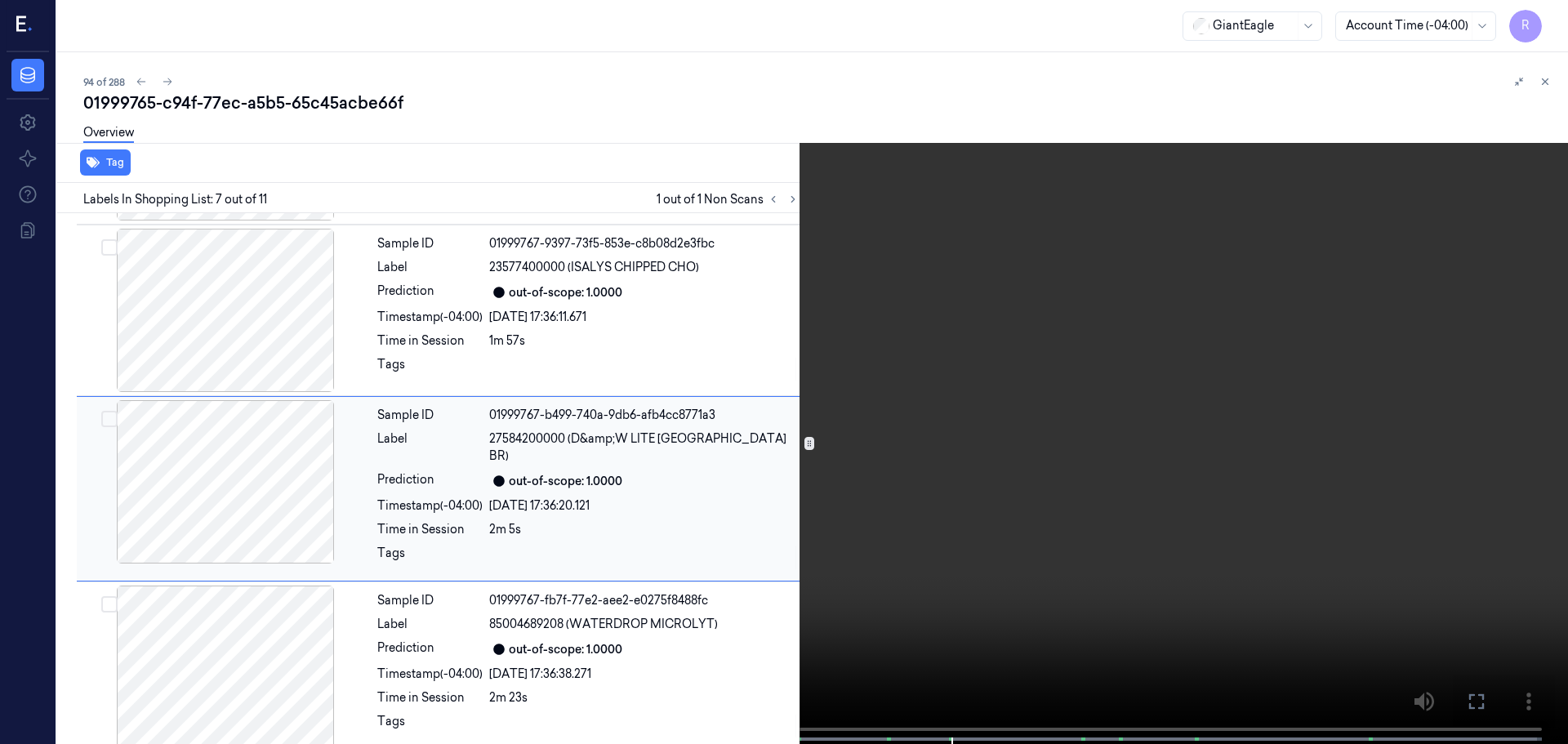
scroll to position [848, 0]
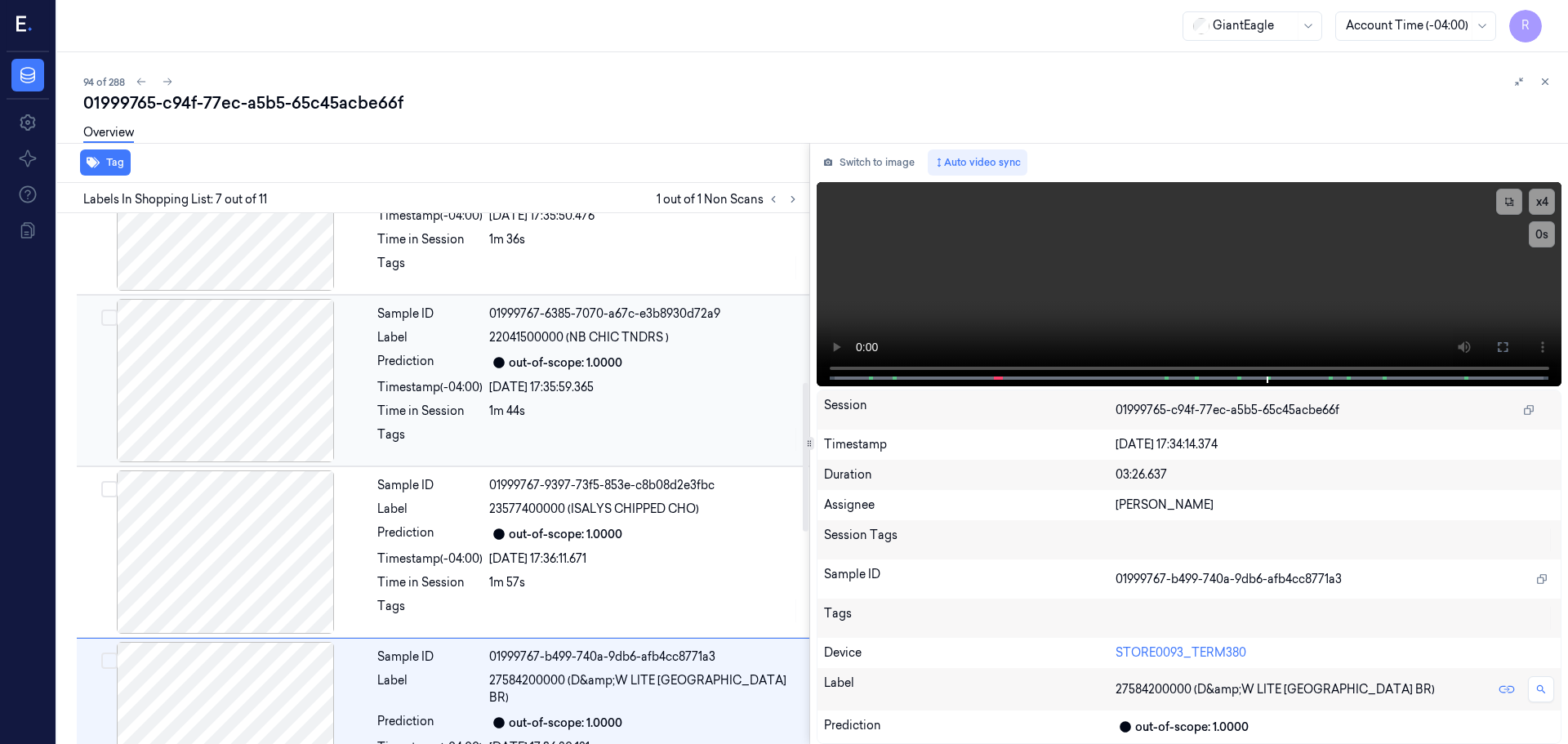
click at [255, 406] on div at bounding box center [225, 381] width 290 height 163
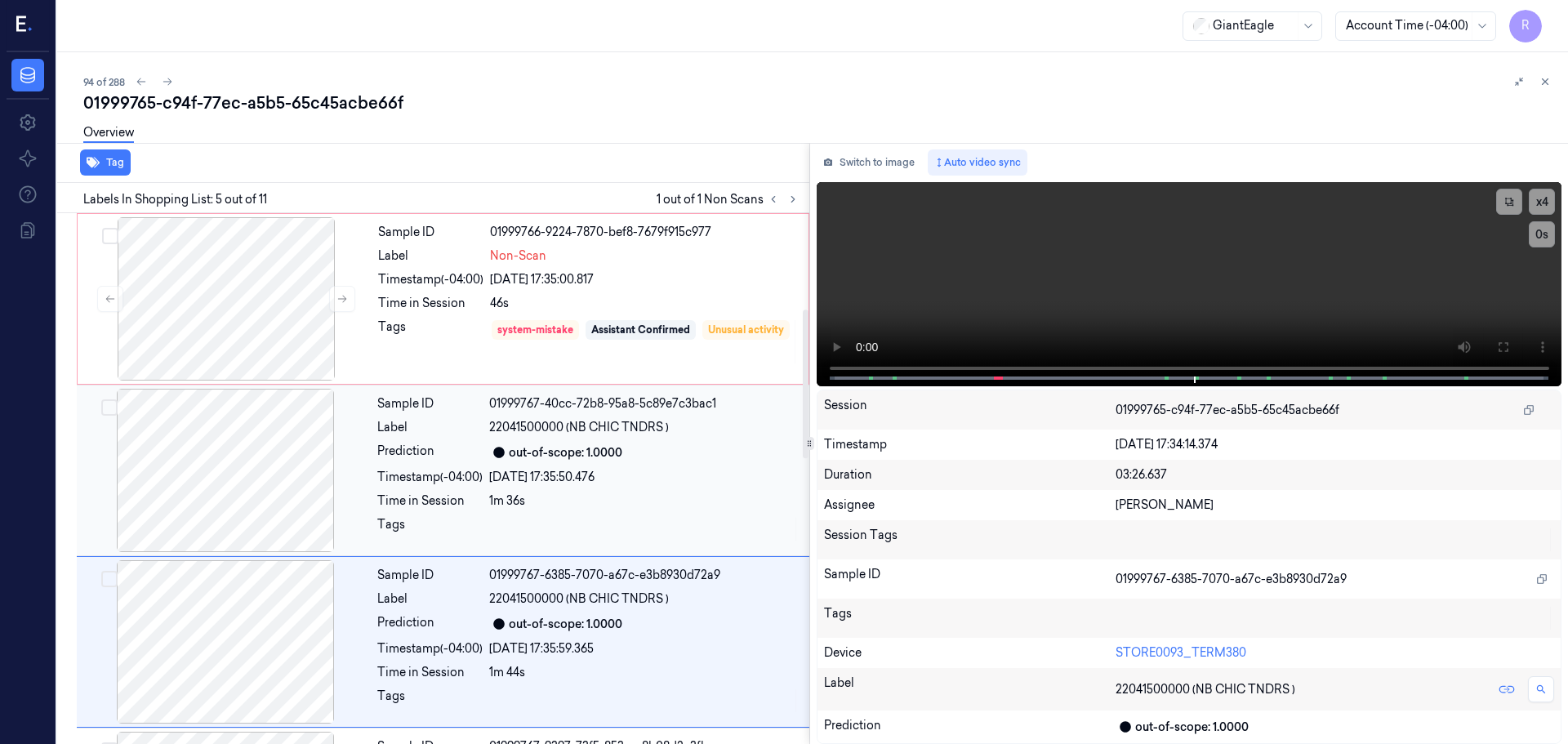
click at [252, 409] on div at bounding box center [225, 471] width 290 height 163
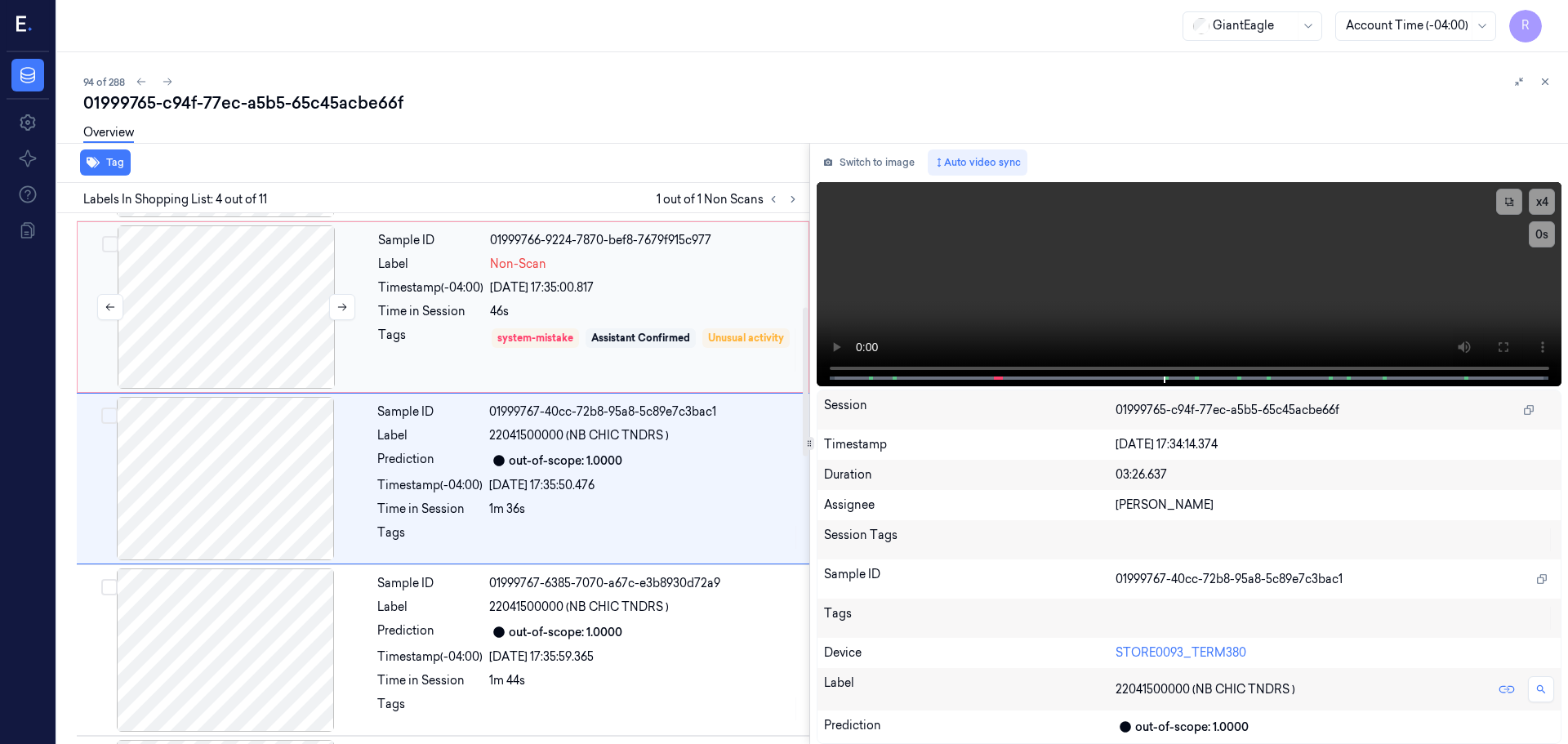
click at [281, 348] on div at bounding box center [226, 307] width 290 height 163
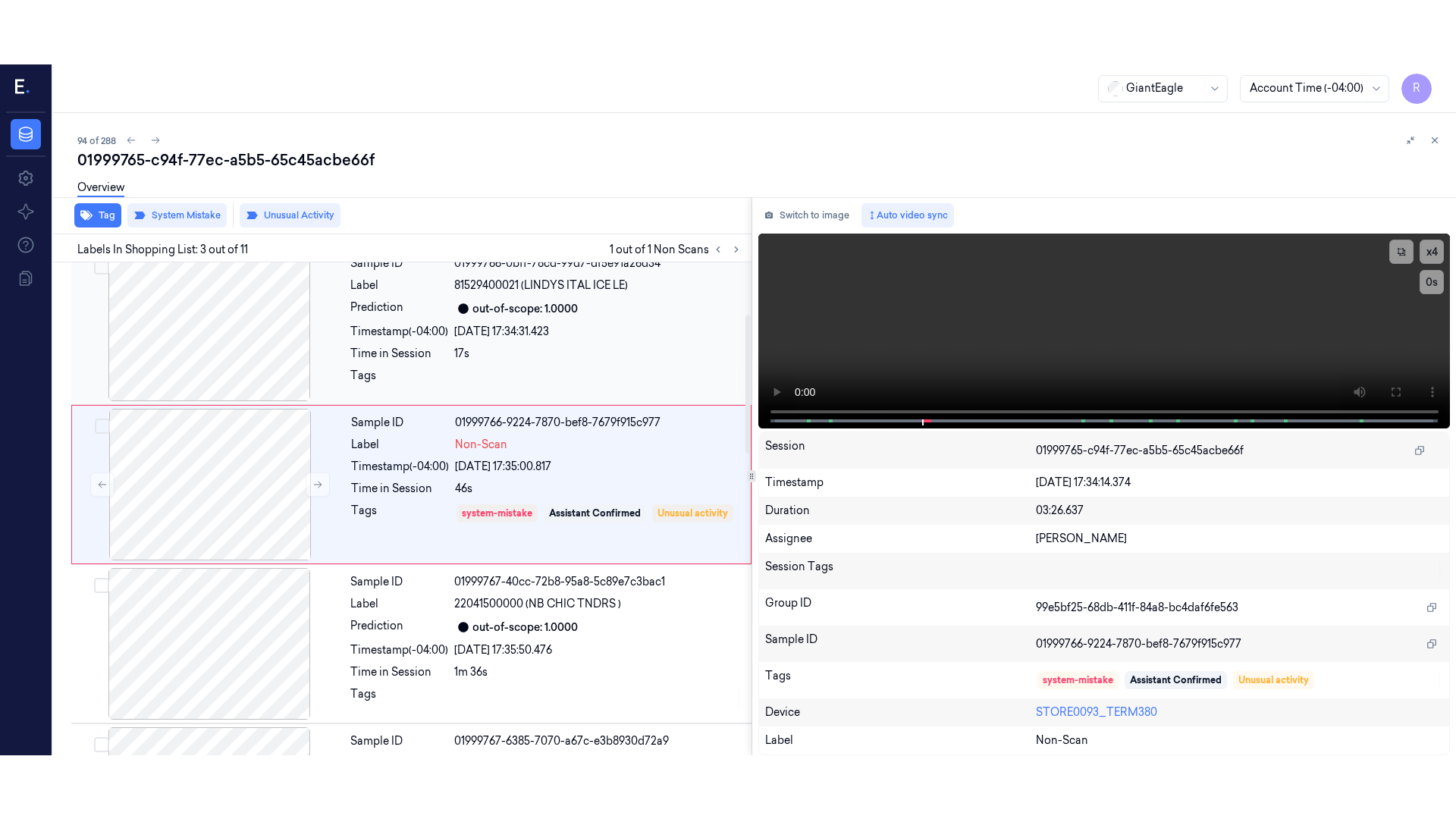
scroll to position [151, 0]
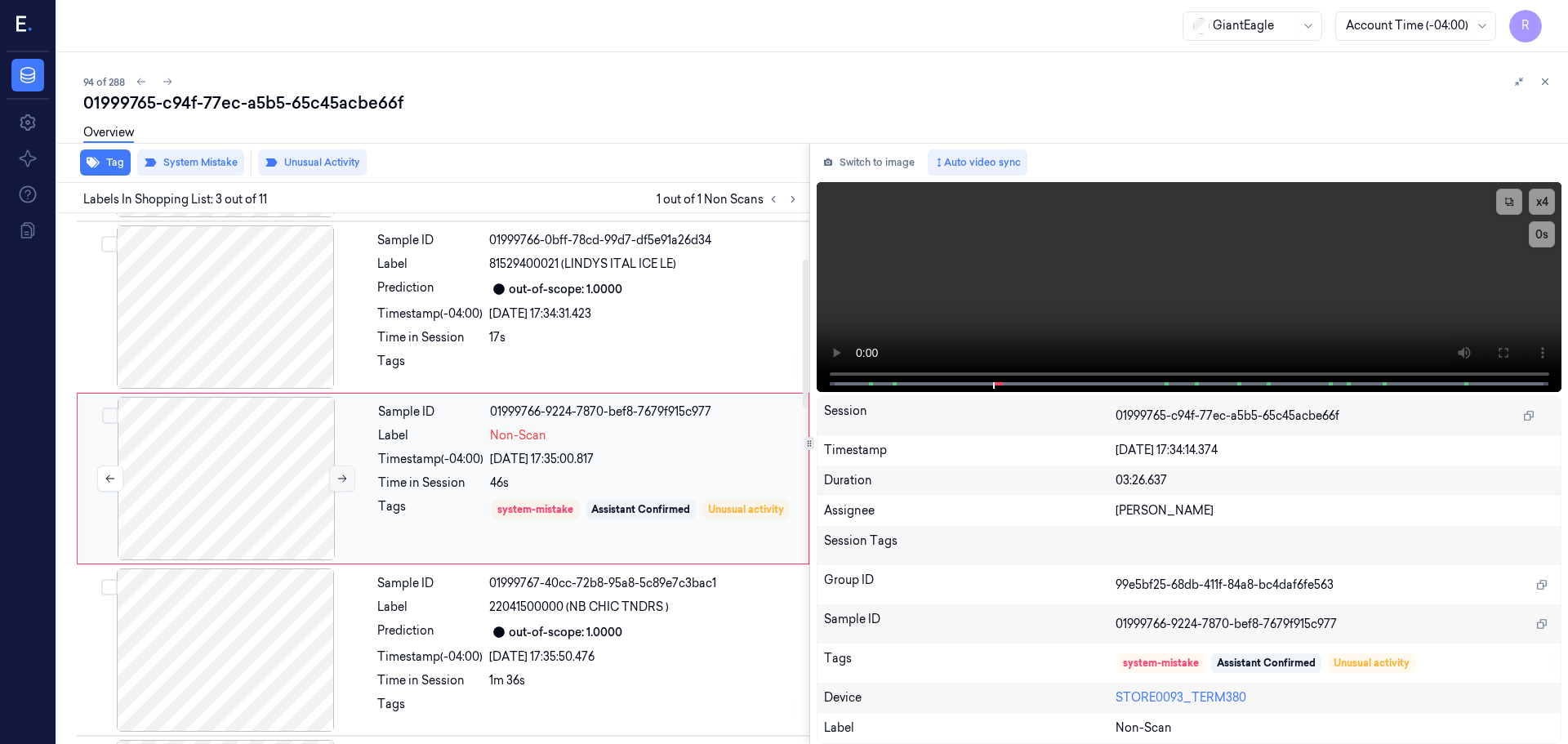
click at [341, 473] on icon at bounding box center [343, 478] width 11 height 11
click at [255, 517] on div at bounding box center [226, 478] width 290 height 163
click at [1501, 345] on button at bounding box center [1503, 353] width 27 height 27
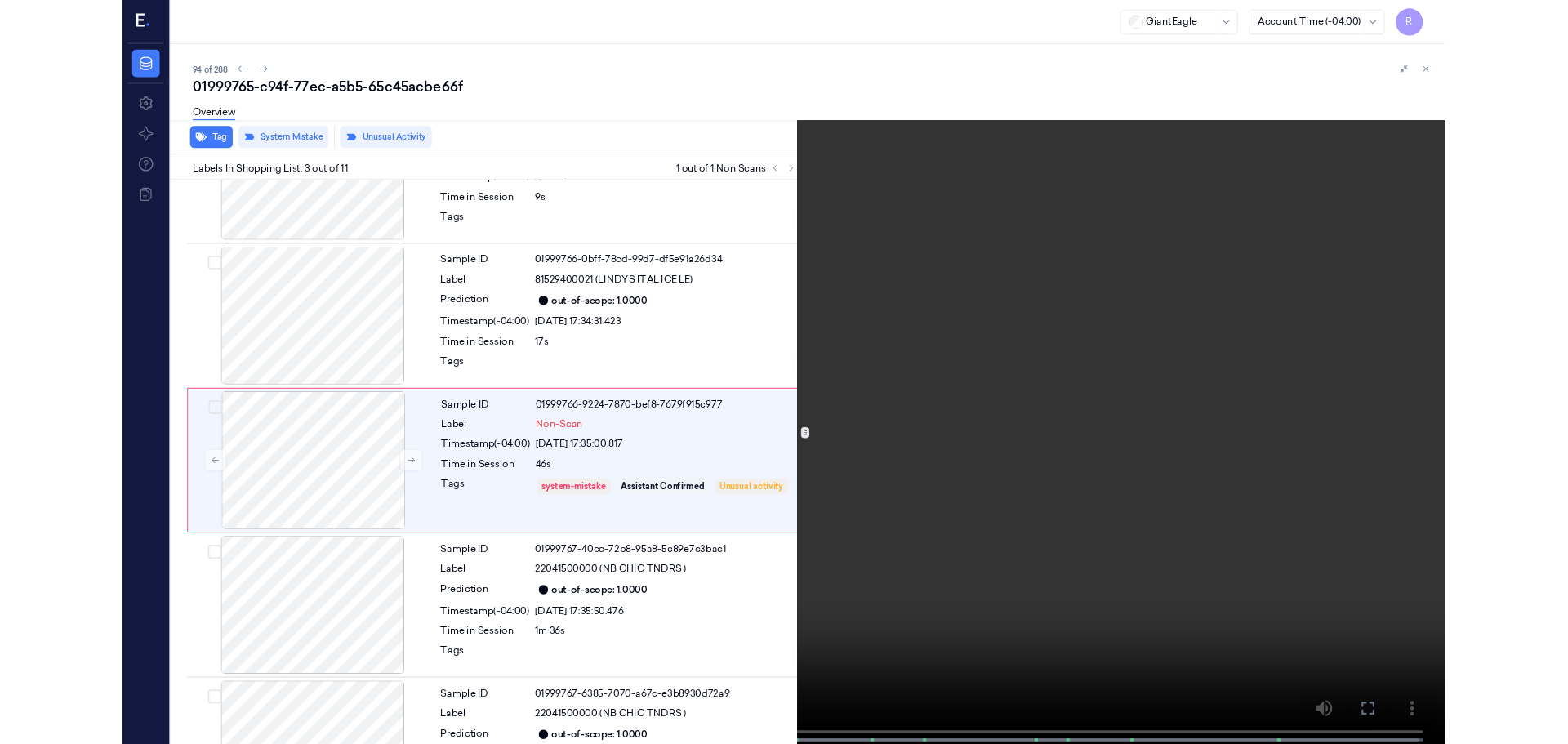
scroll to position [94, 0]
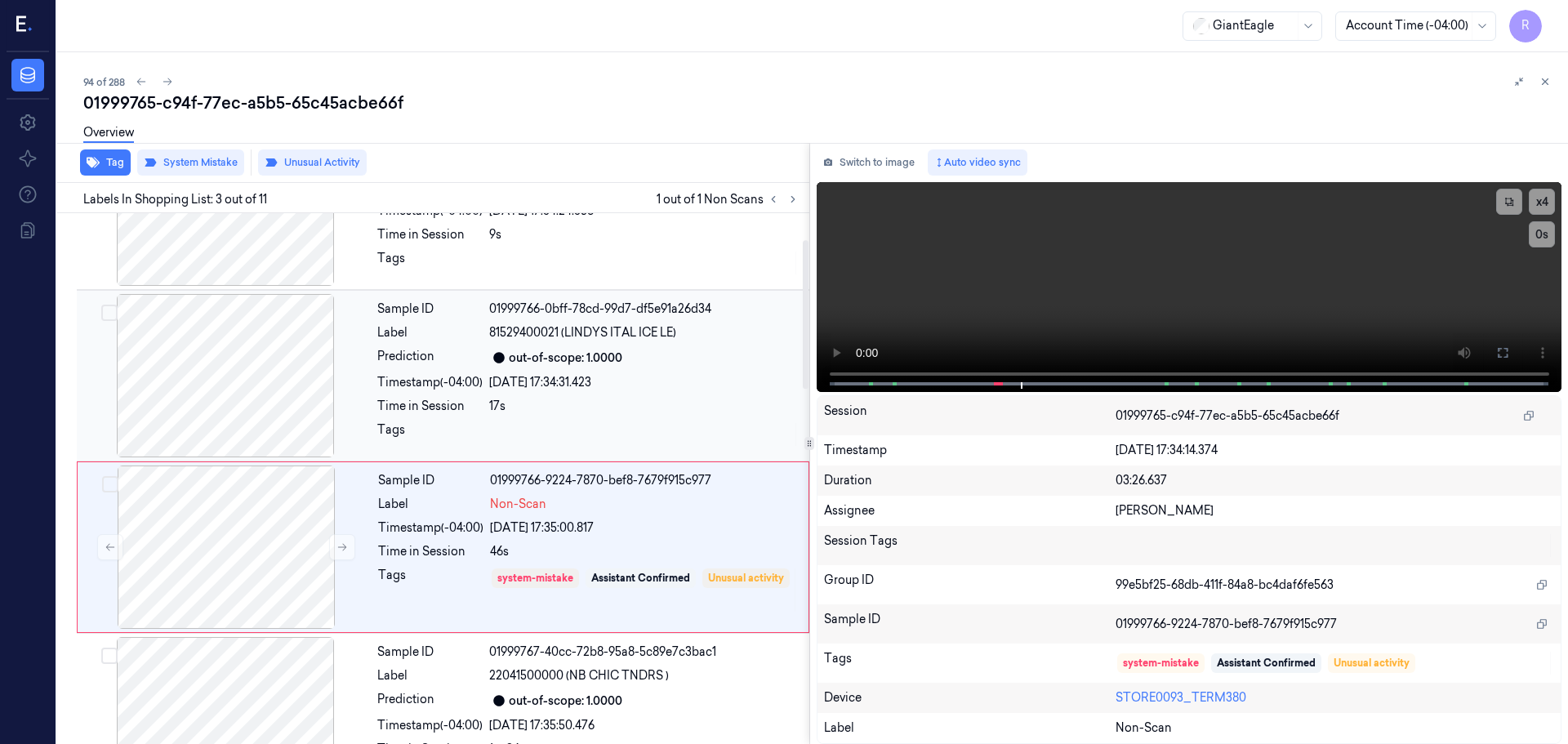
click at [633, 400] on div "17s" at bounding box center [644, 406] width 310 height 17
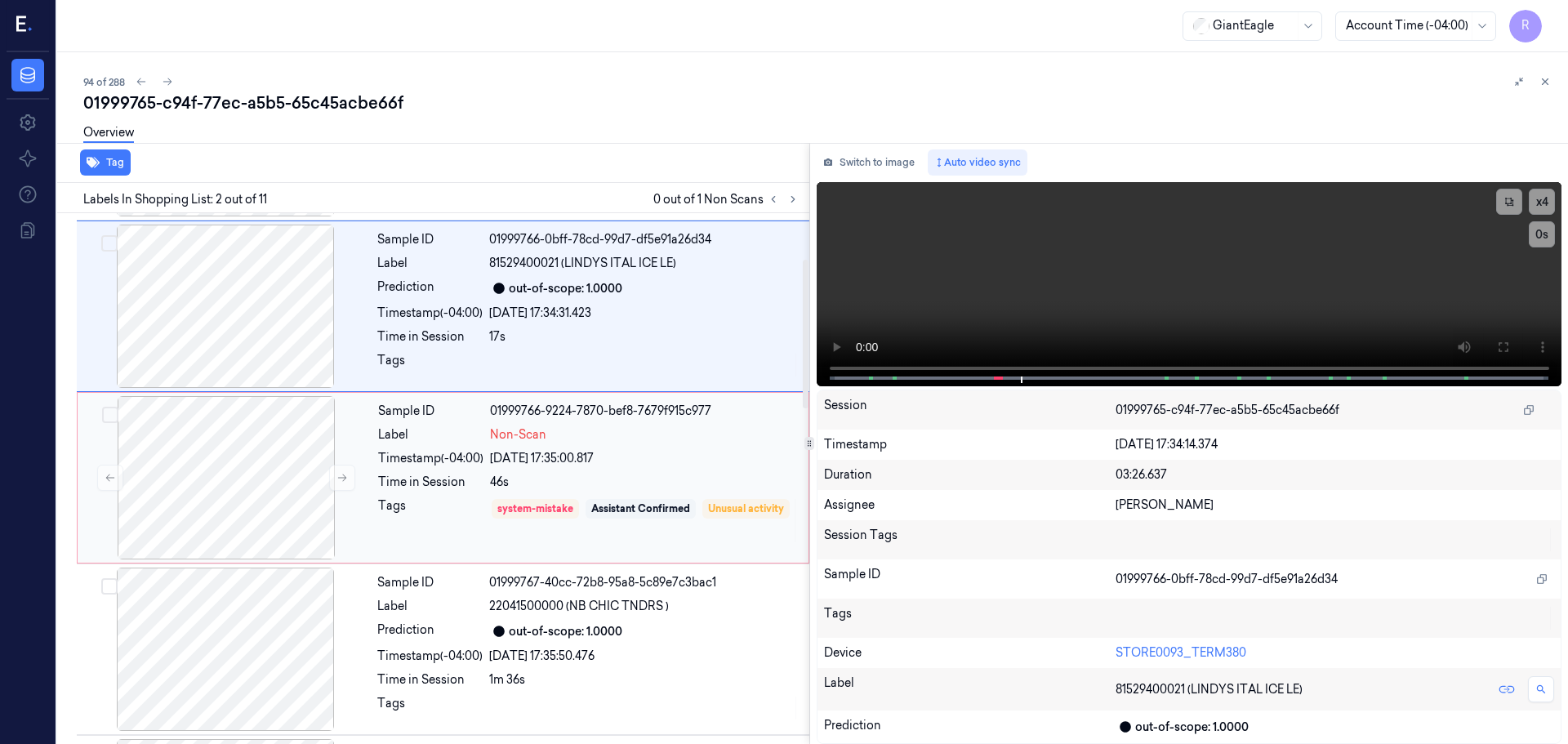
click at [678, 474] on div "46s" at bounding box center [644, 482] width 308 height 17
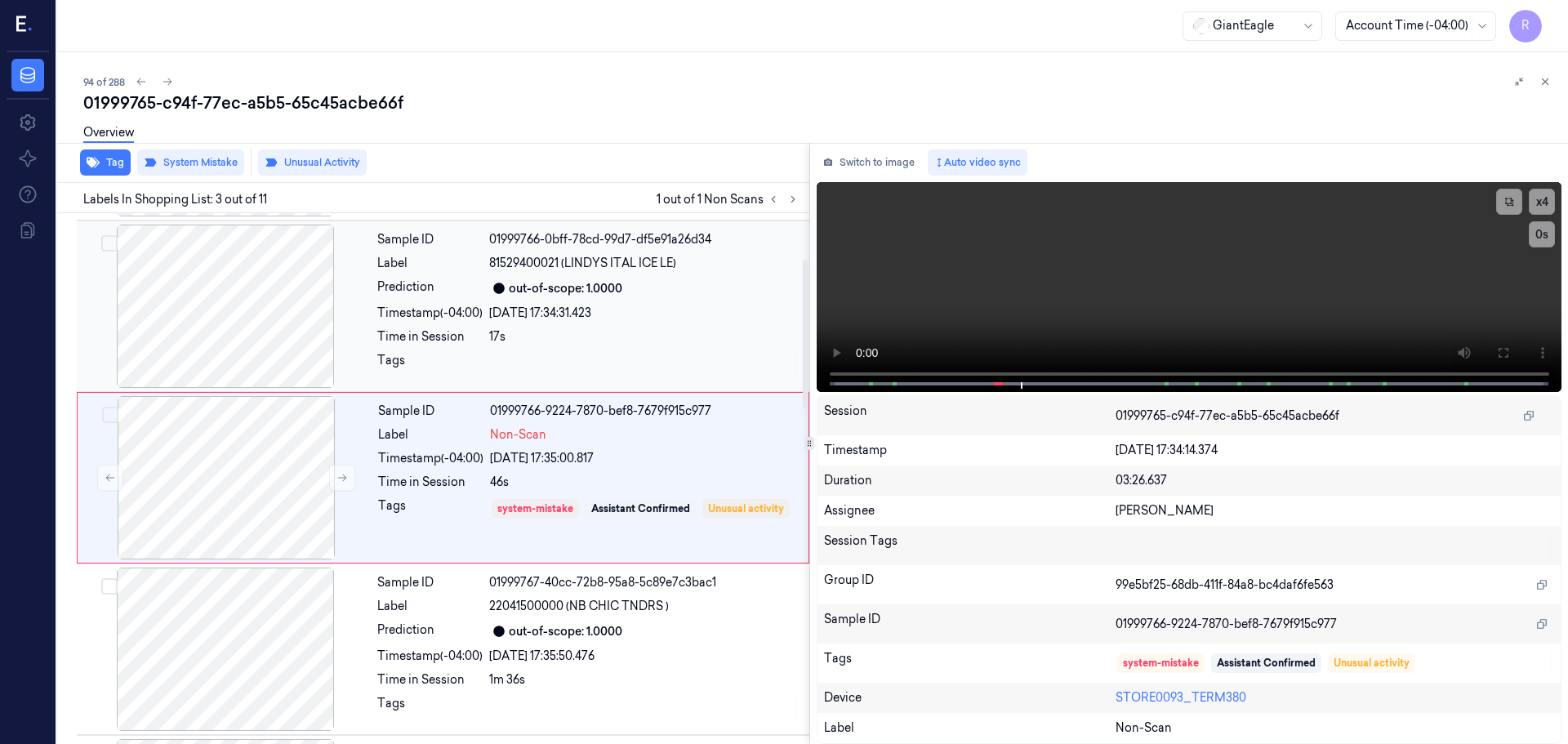
scroll to position [162, 0]
click at [679, 478] on div "46s" at bounding box center [644, 483] width 308 height 17
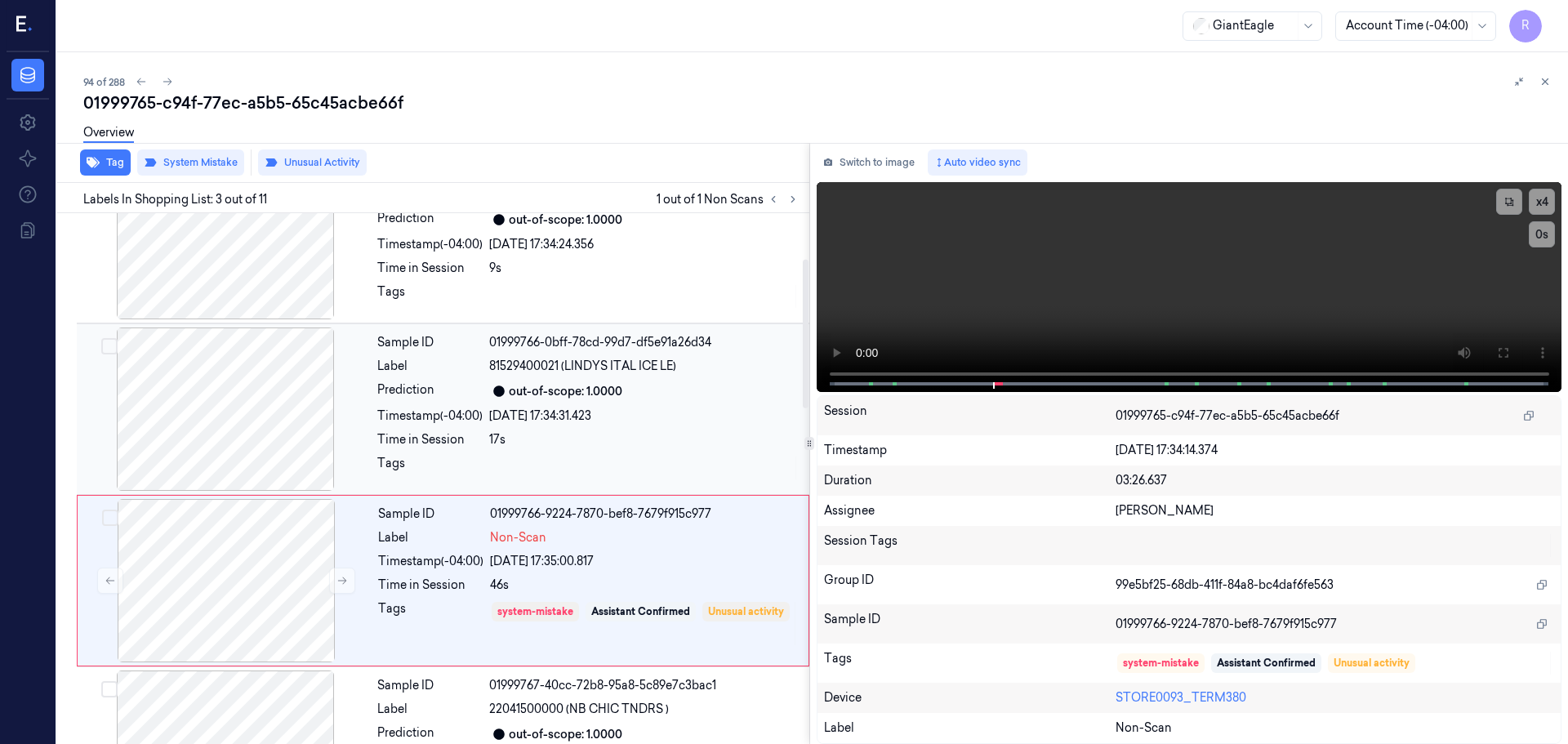
scroll to position [0, 0]
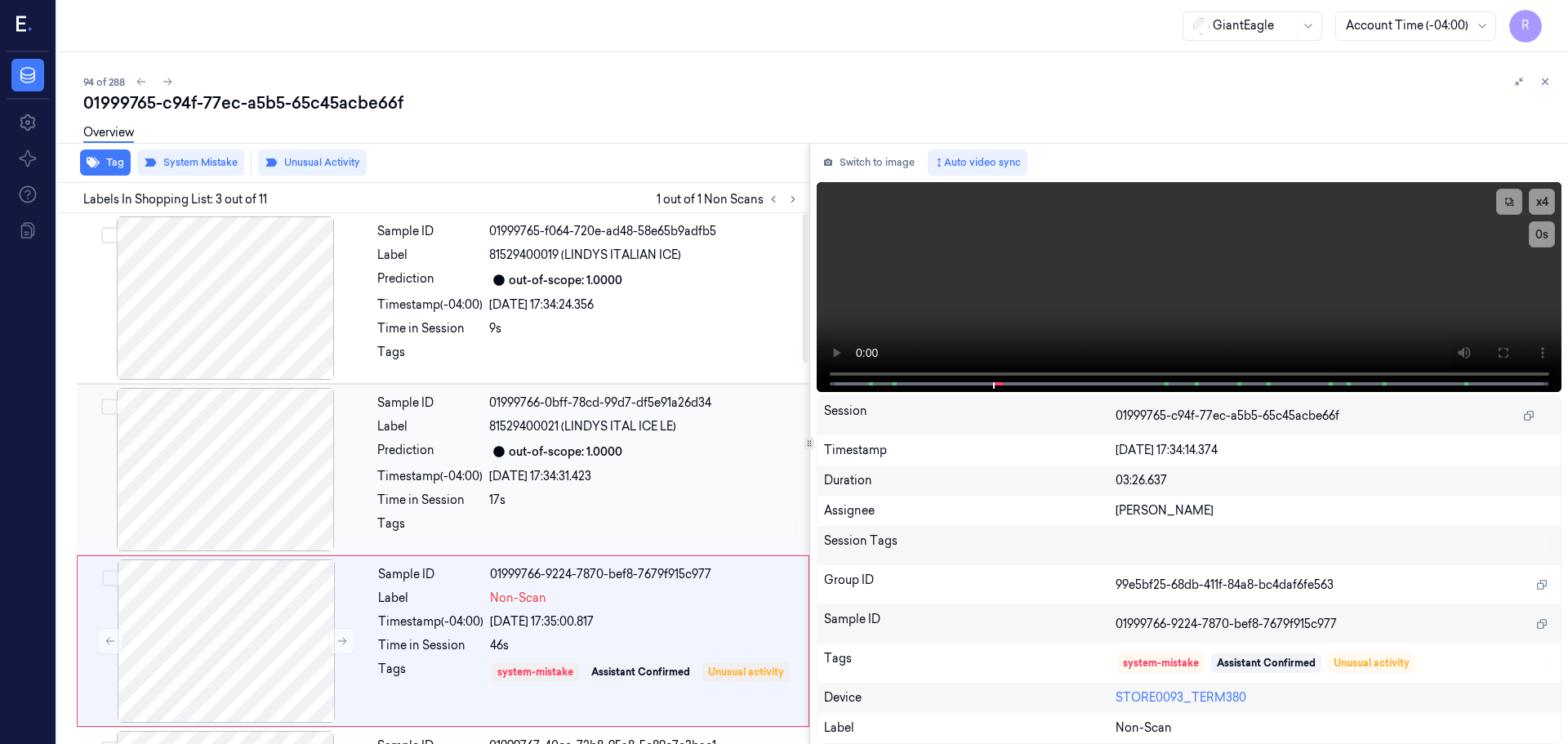
click at [556, 460] on div "out-of-scope: 1.0000" at bounding box center [644, 452] width 310 height 20
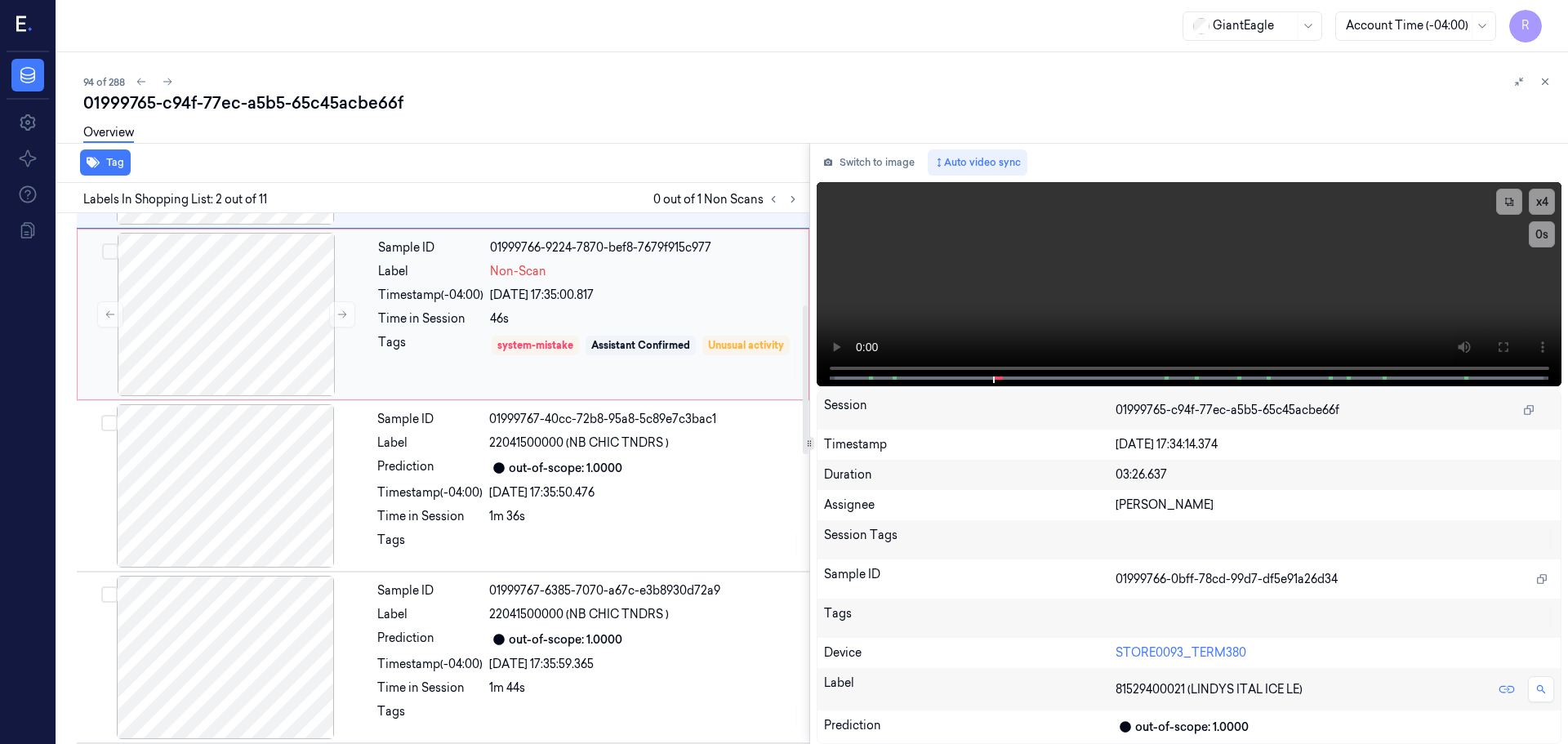
click at [415, 321] on div "Time in Session" at bounding box center [430, 319] width 105 height 17
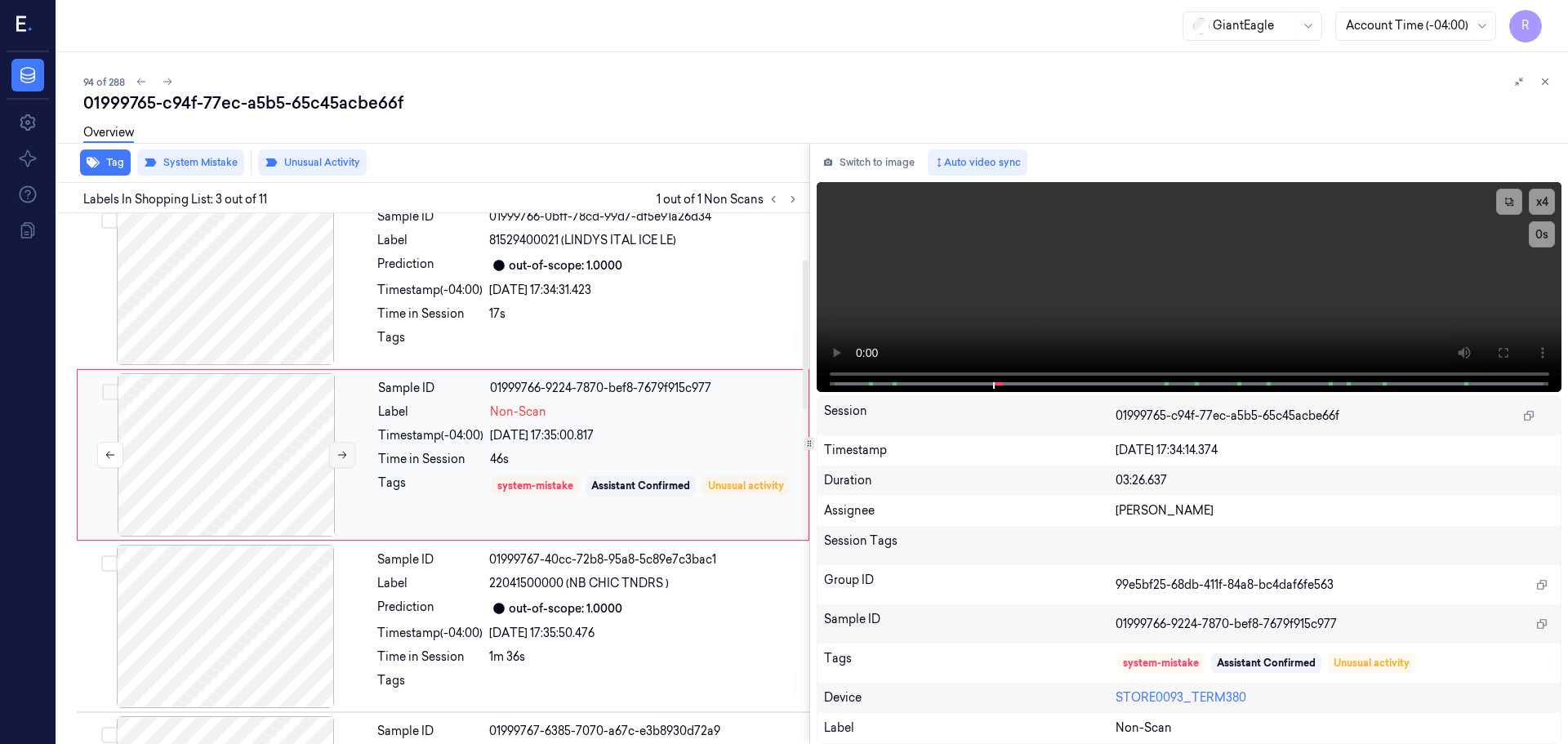
scroll to position [162, 0]
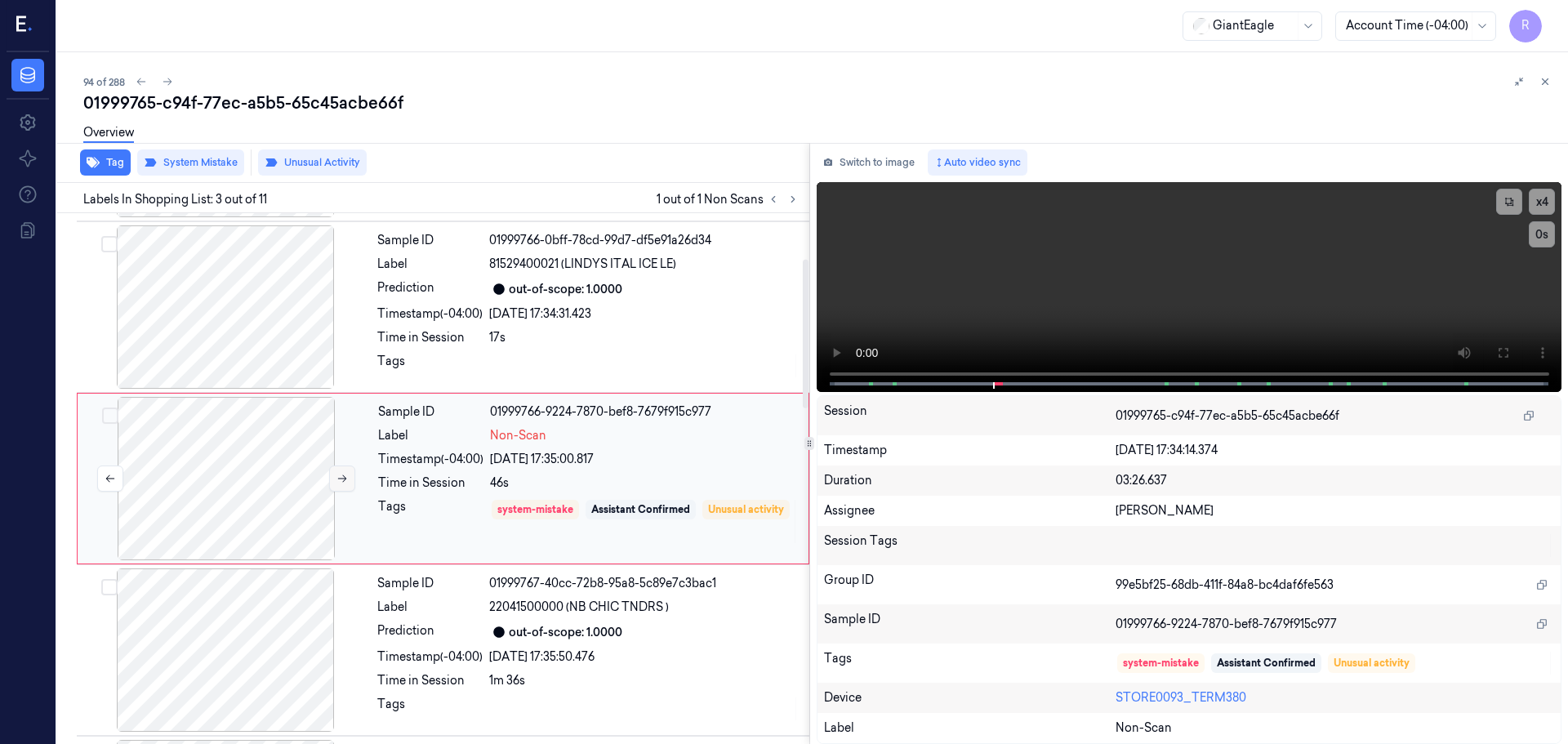
click at [330, 487] on button at bounding box center [343, 479] width 27 height 27
click at [335, 485] on button at bounding box center [343, 479] width 27 height 27
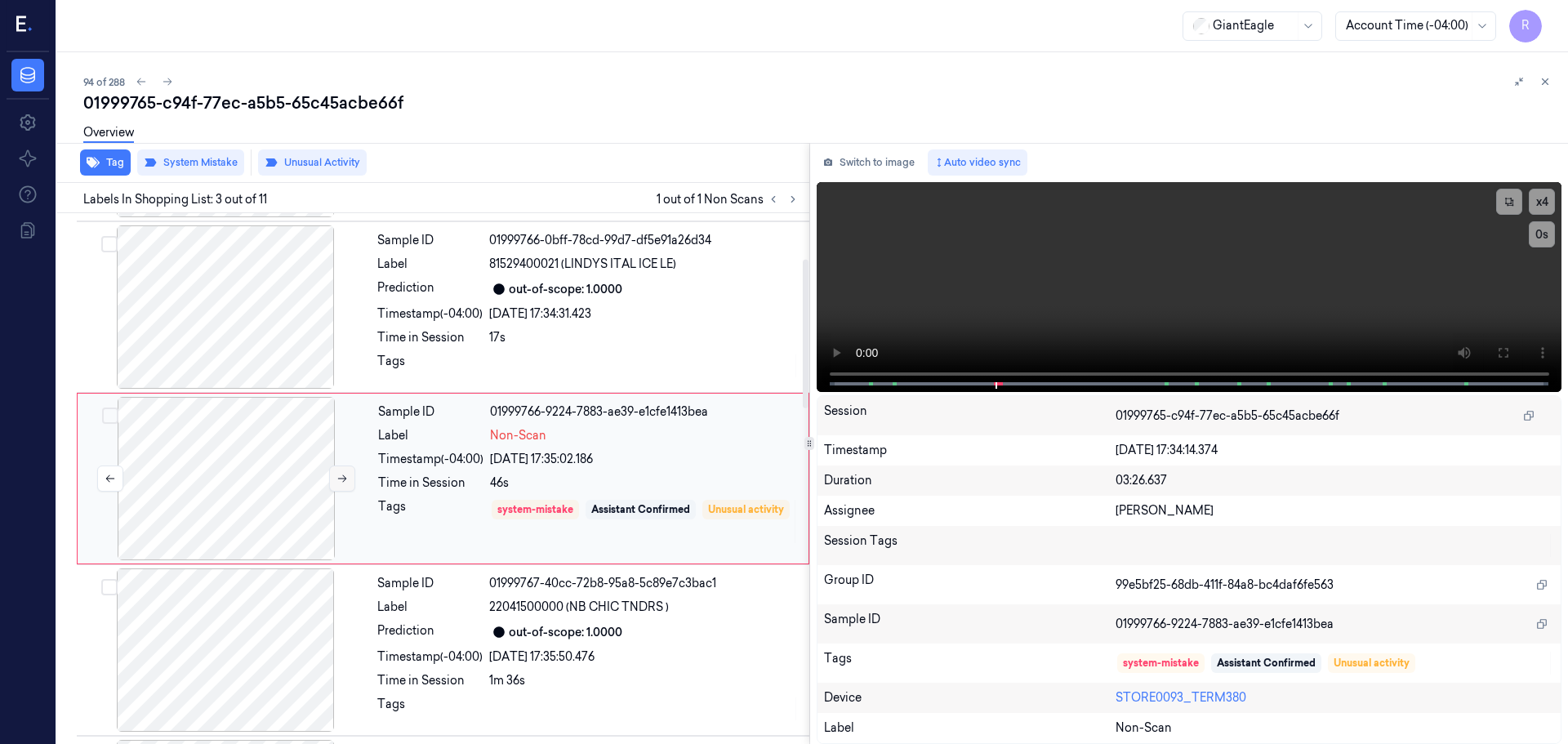
click at [335, 485] on button at bounding box center [343, 479] width 27 height 27
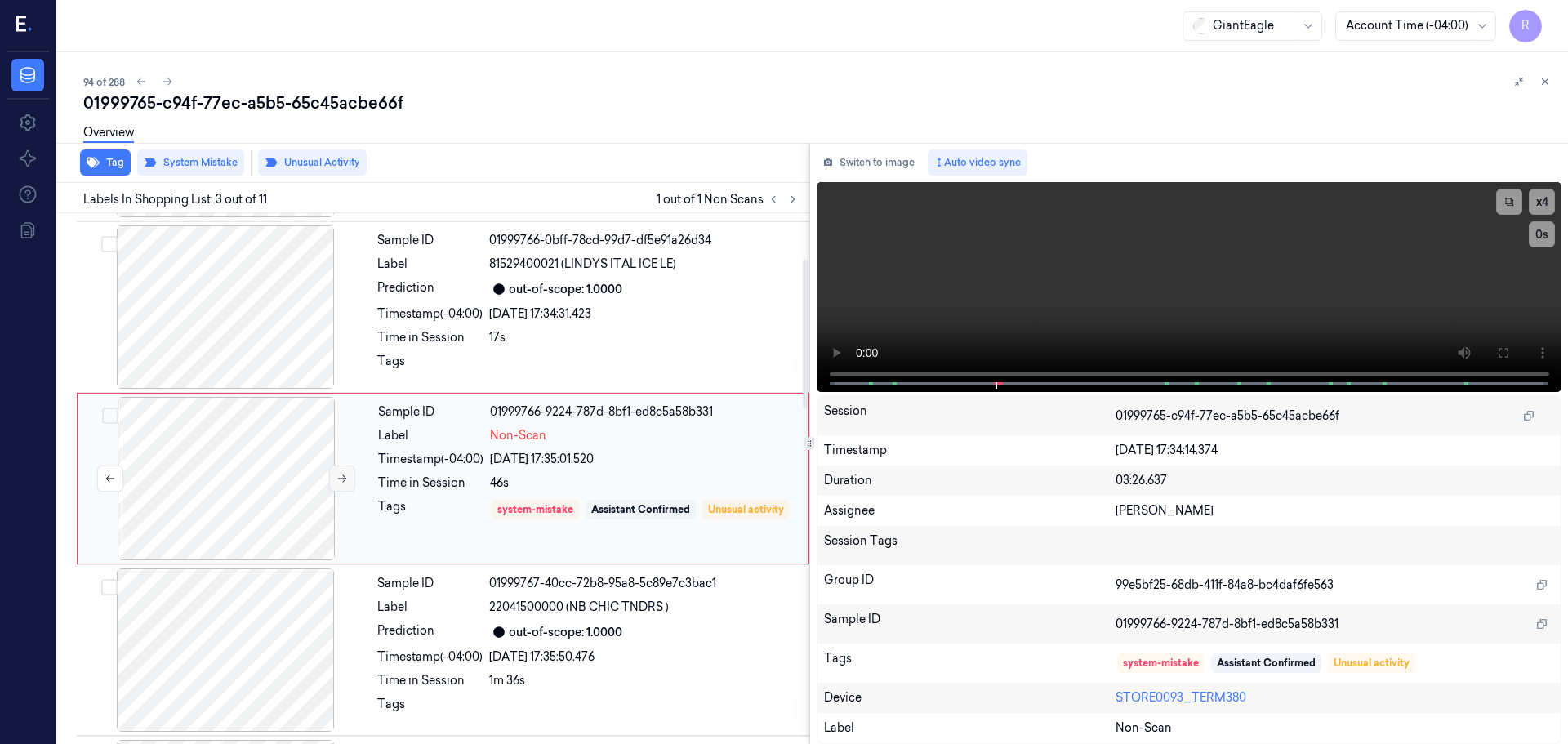
click at [335, 485] on button at bounding box center [343, 479] width 27 height 27
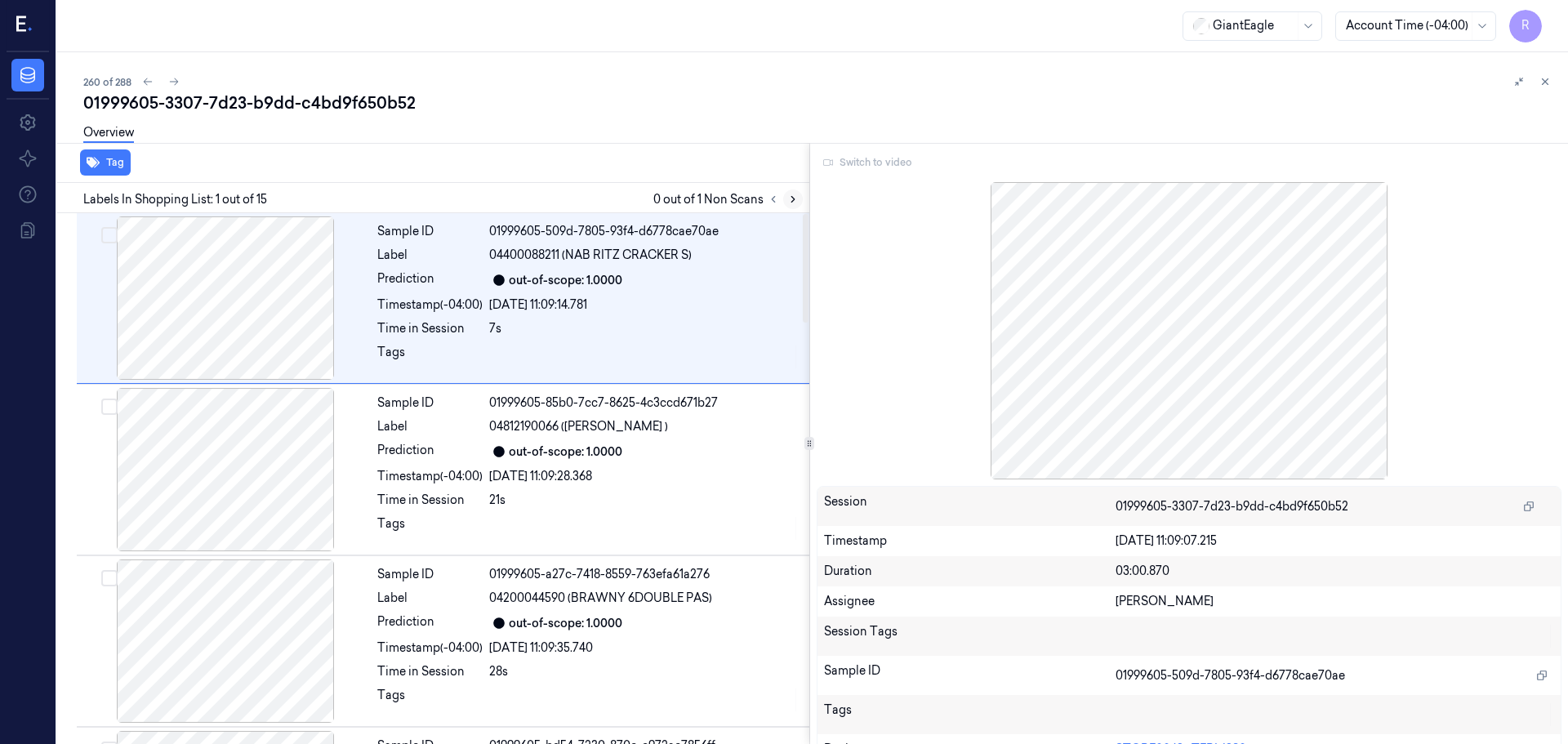
click at [793, 204] on icon at bounding box center [793, 199] width 11 height 11
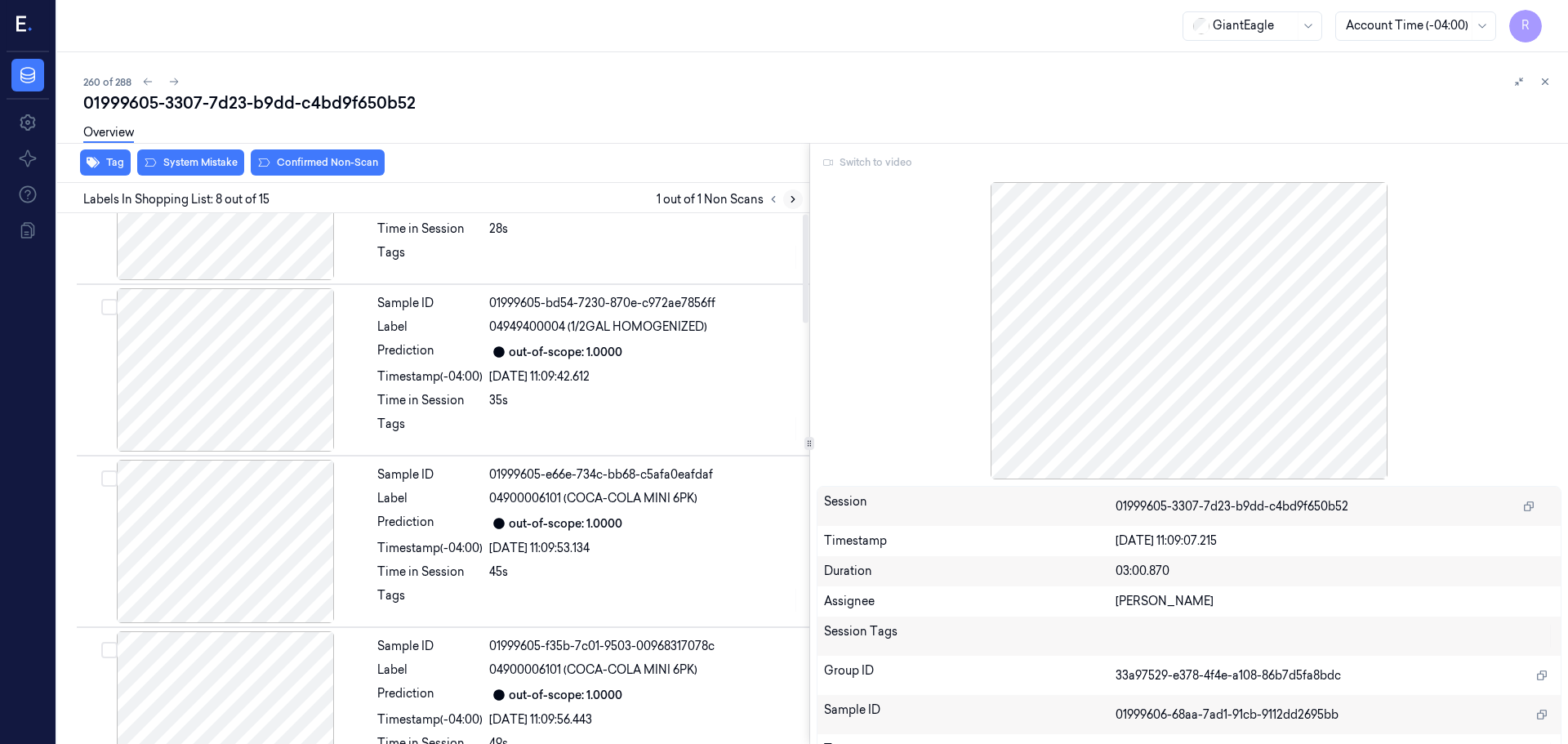
click at [793, 204] on icon at bounding box center [793, 199] width 11 height 11
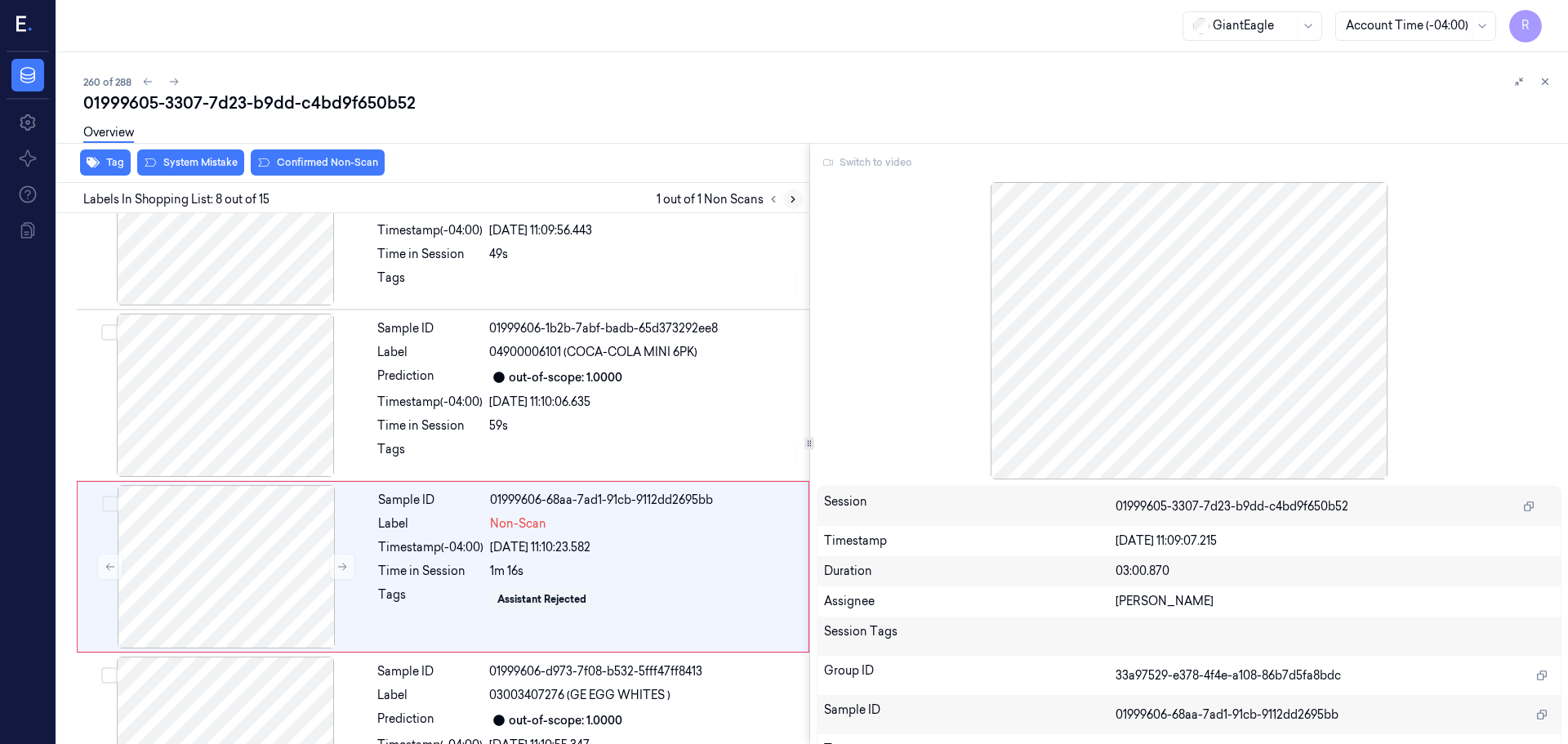
click at [793, 204] on icon at bounding box center [793, 199] width 11 height 11
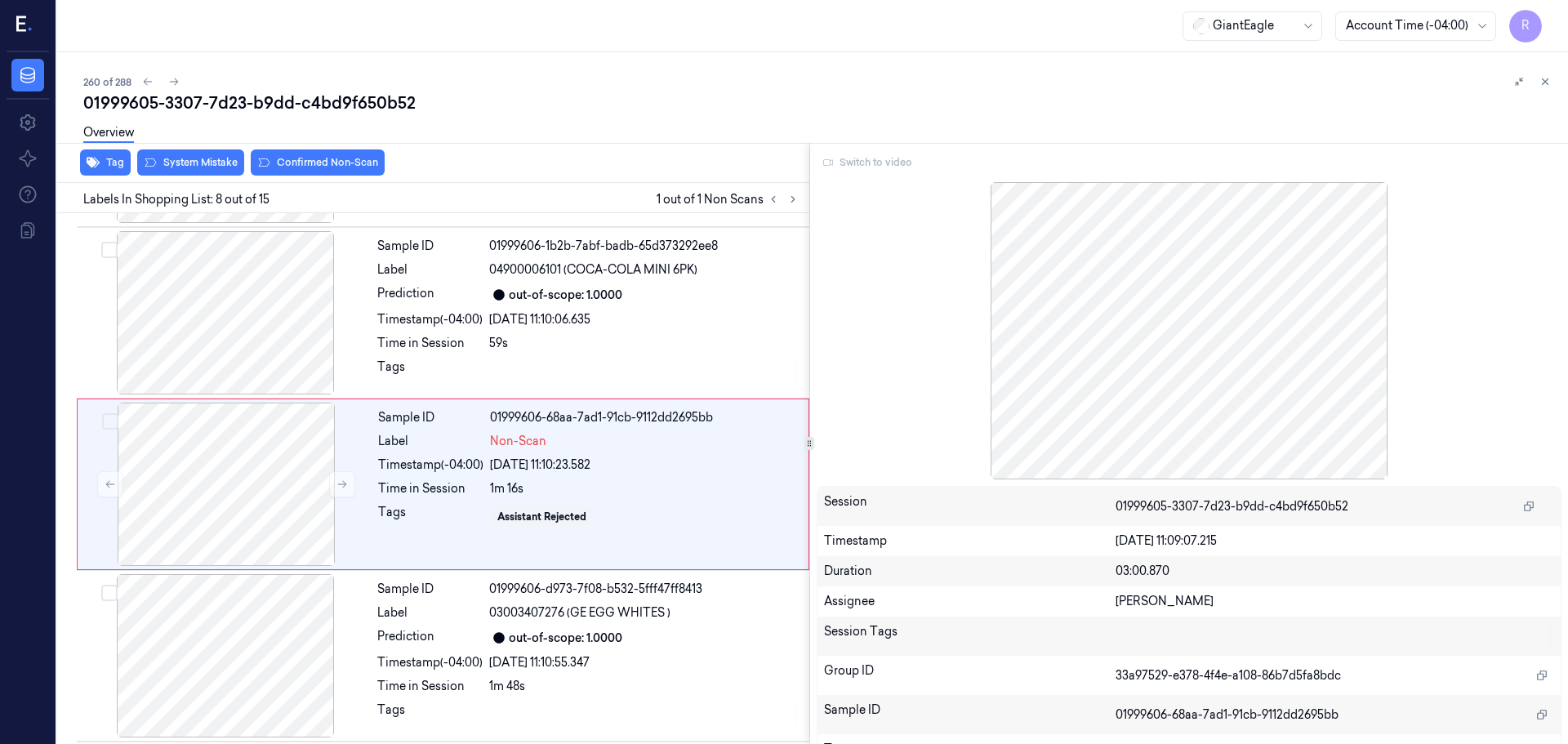
scroll to position [1020, 0]
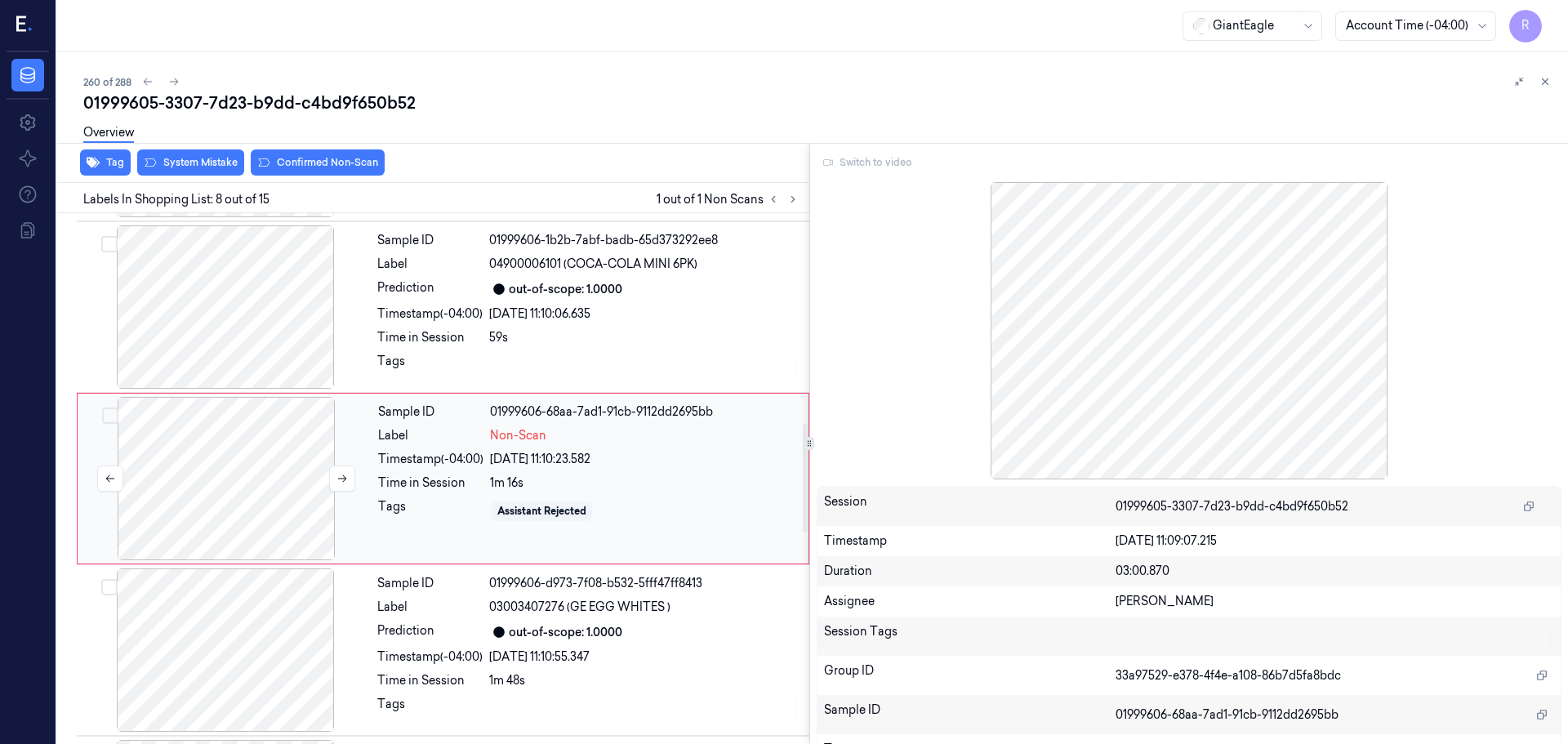
click at [215, 496] on div at bounding box center [226, 478] width 290 height 163
click at [774, 205] on button at bounding box center [774, 199] width 20 height 20
click at [788, 199] on icon at bounding box center [793, 199] width 11 height 11
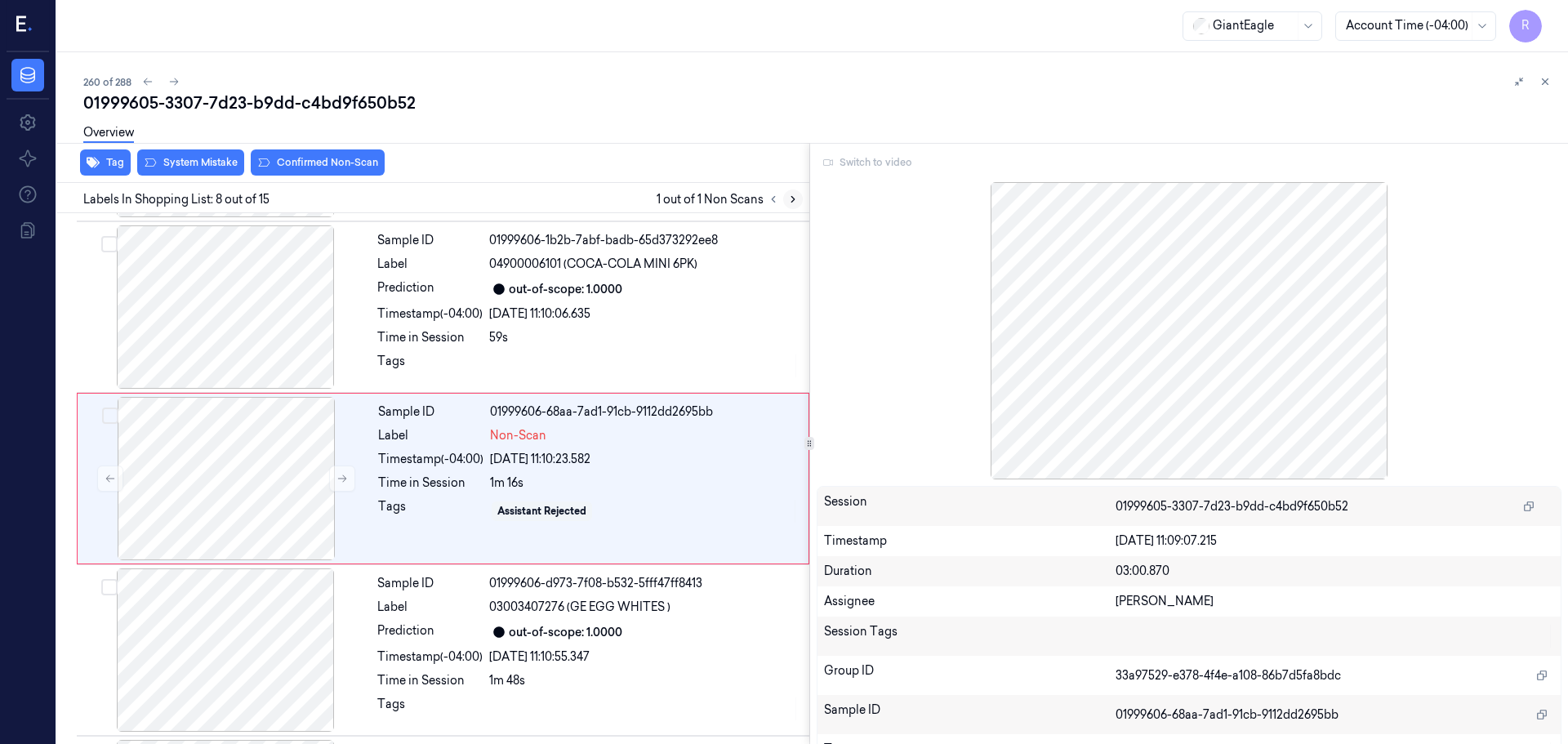
click at [788, 199] on icon at bounding box center [793, 199] width 11 height 11
click at [788, 200] on icon at bounding box center [793, 199] width 11 height 11
click at [319, 481] on div at bounding box center [226, 478] width 290 height 163
drag, startPoint x: 321, startPoint y: 481, endPoint x: 544, endPoint y: 271, distance: 306.3
click at [322, 481] on div at bounding box center [226, 478] width 290 height 163
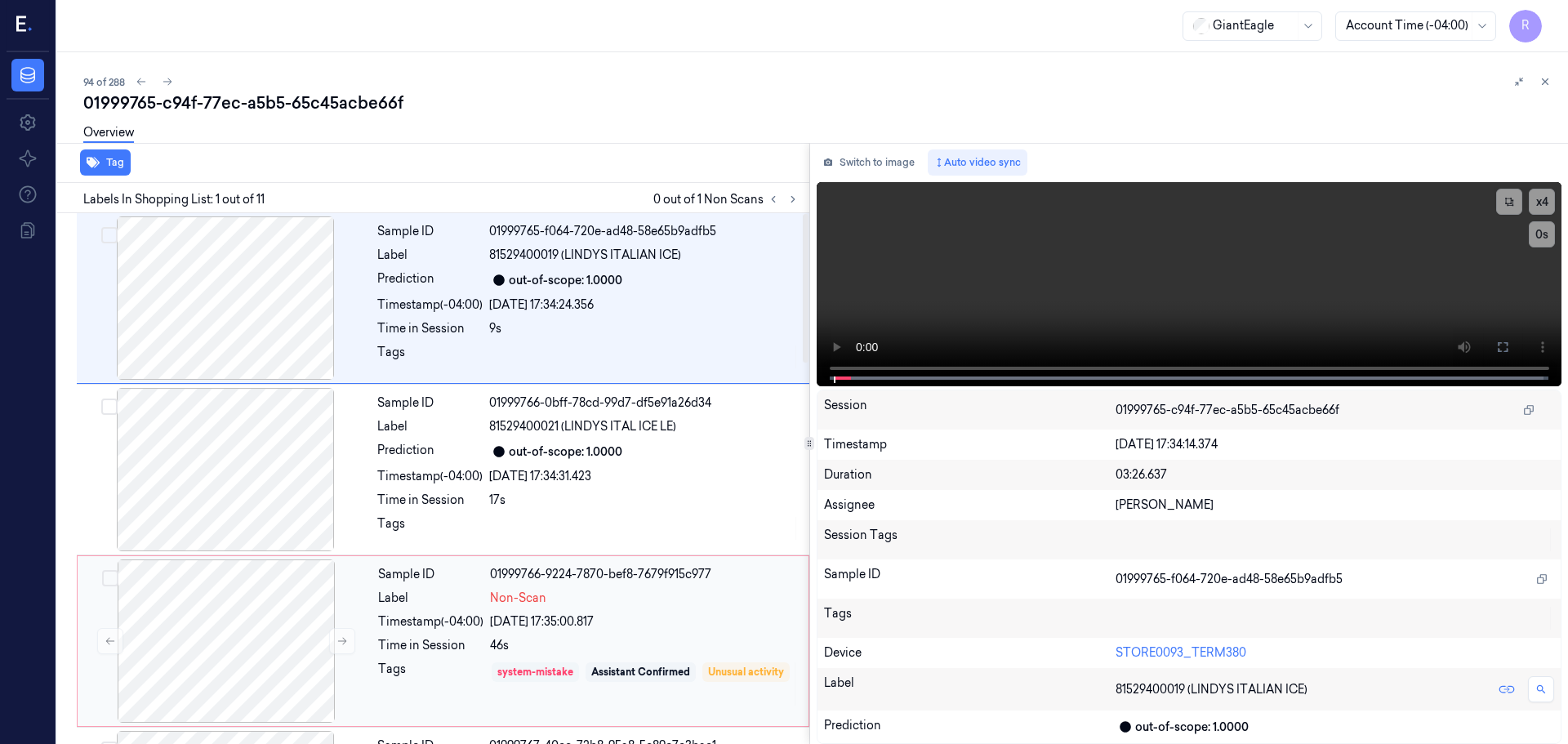
click at [525, 669] on div "system-mistake" at bounding box center [535, 671] width 76 height 14
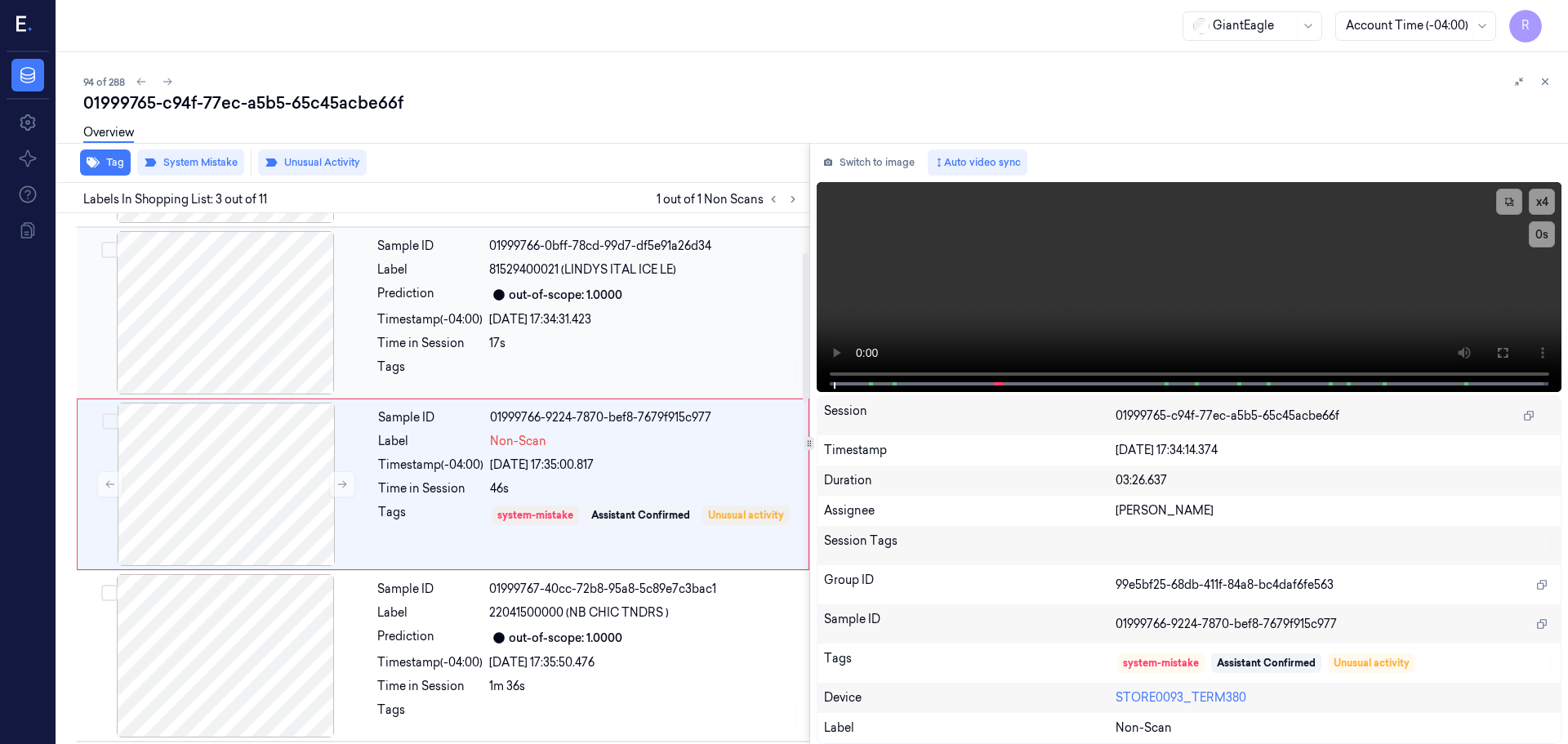
scroll to position [162, 0]
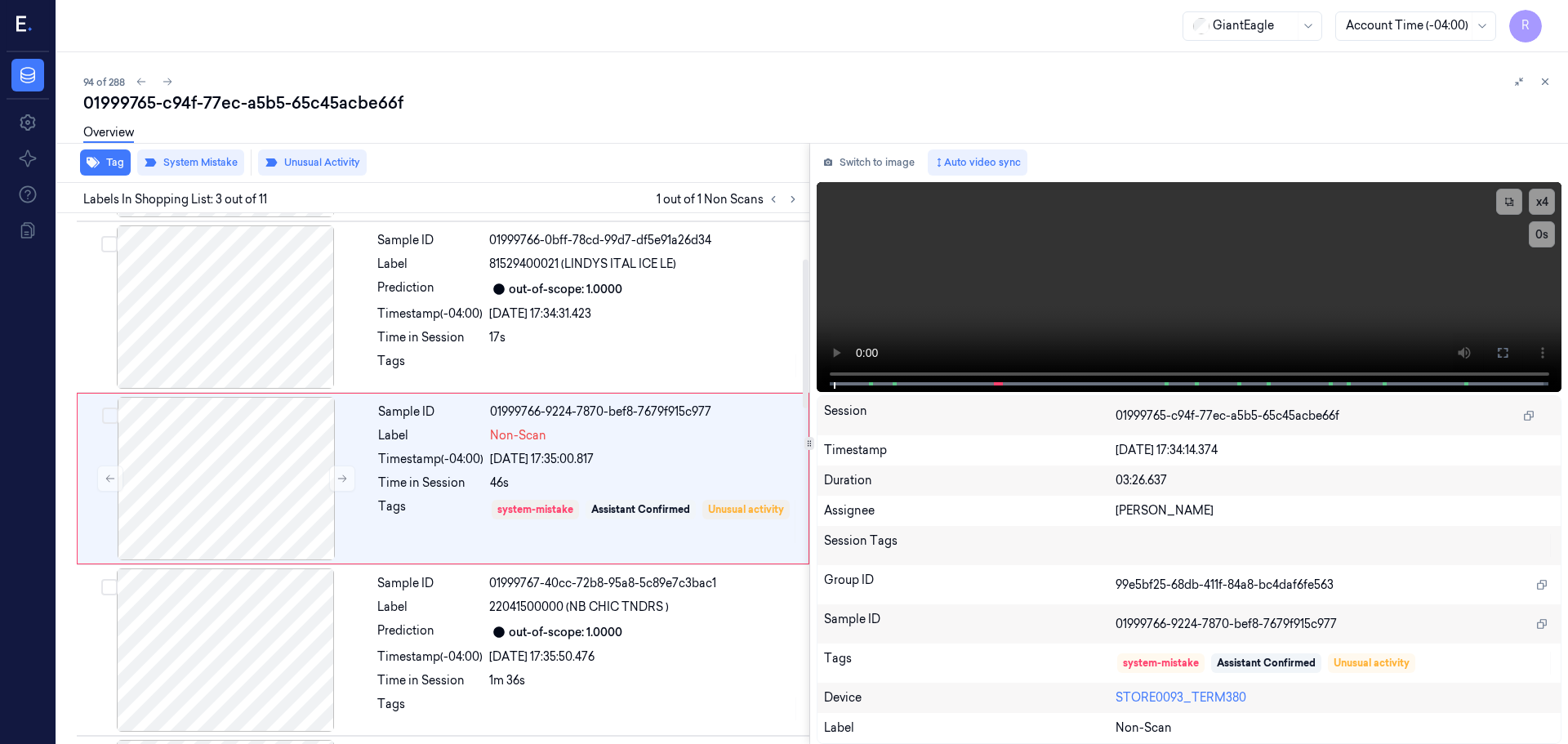
click at [199, 182] on div "Tag System Mistake Unusual Activity" at bounding box center [429, 163] width 758 height 40
click at [210, 173] on button "System Mistake" at bounding box center [191, 162] width 107 height 27
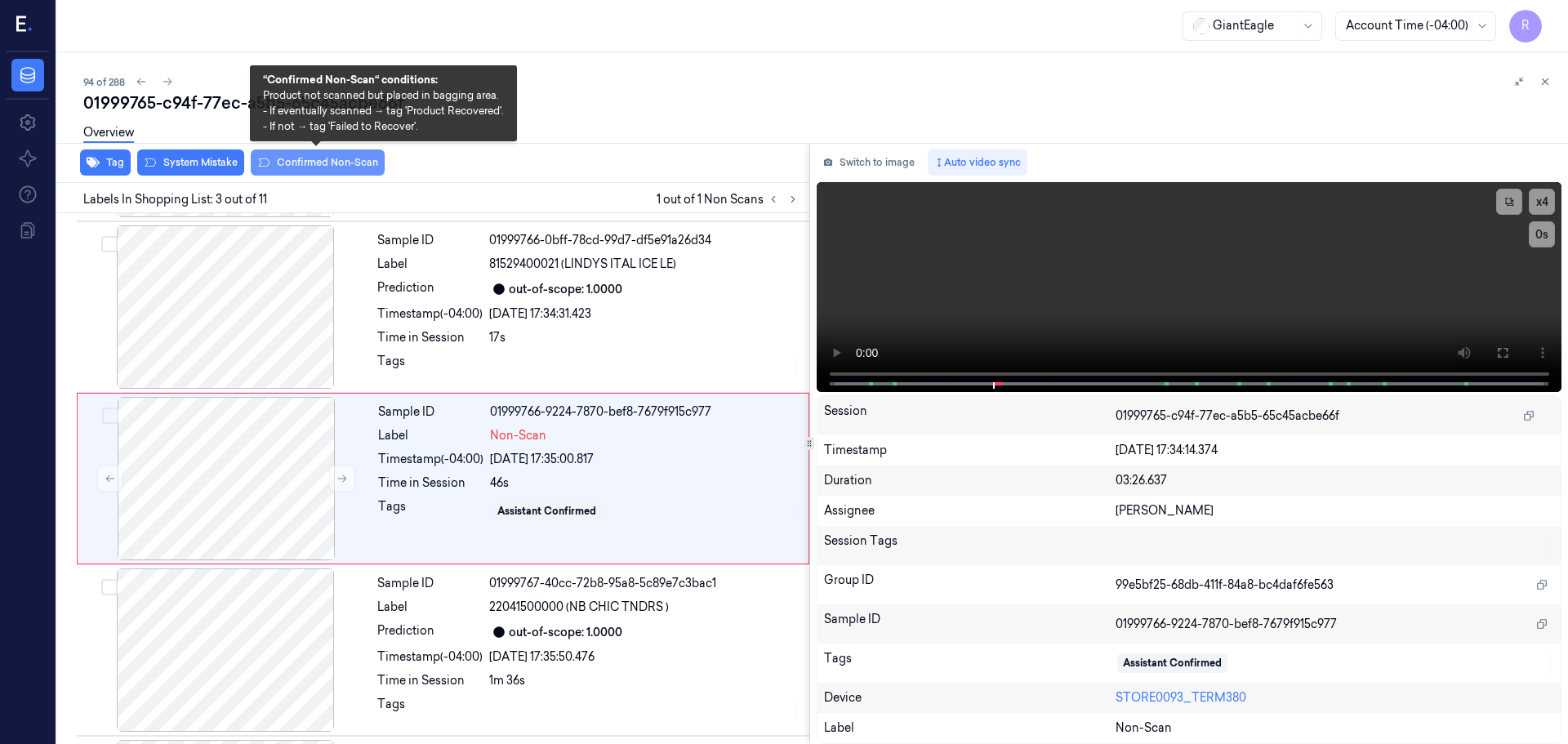
click at [316, 167] on button "Confirmed Non-Scan" at bounding box center [317, 162] width 134 height 27
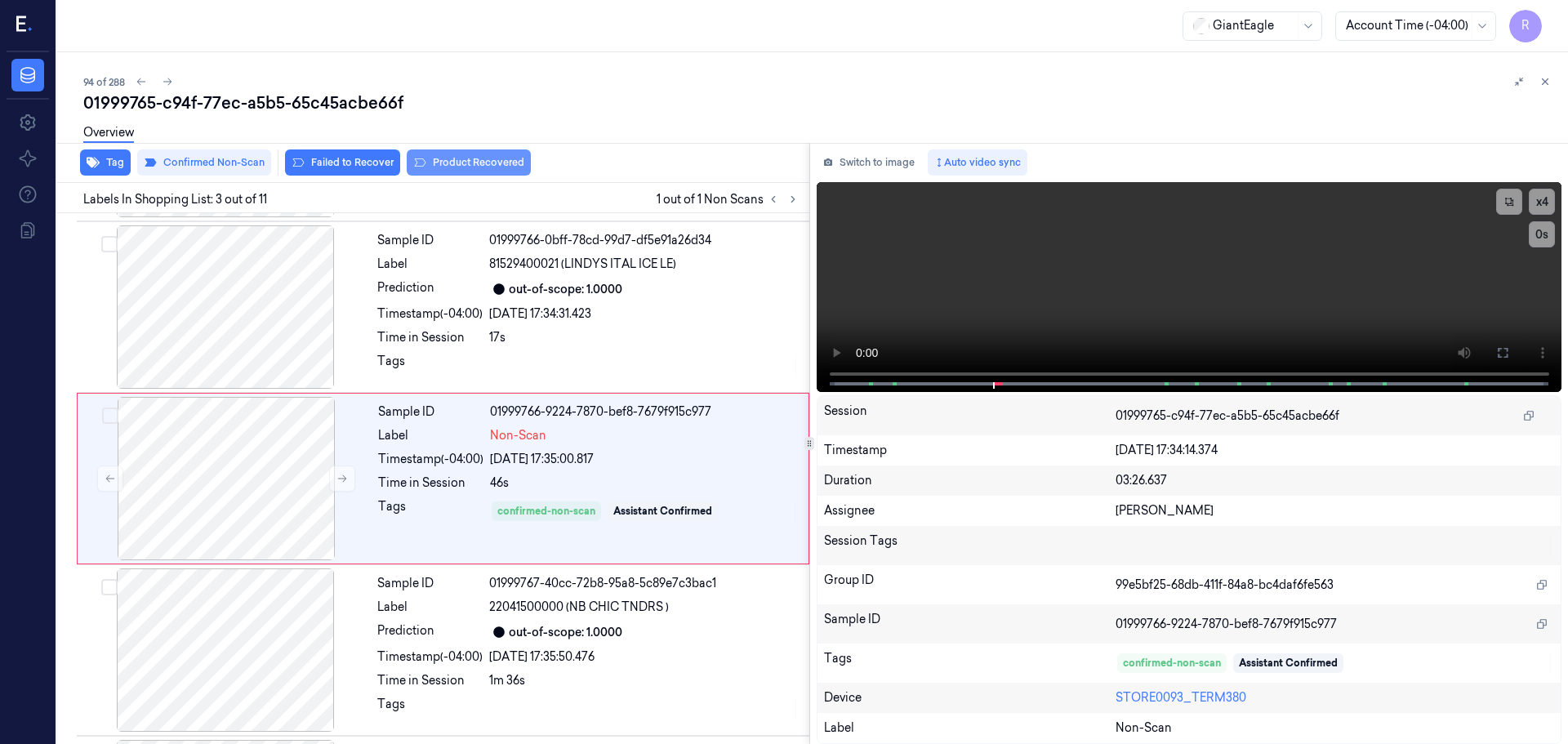
click at [444, 160] on button "Product Recovered" at bounding box center [469, 162] width 124 height 27
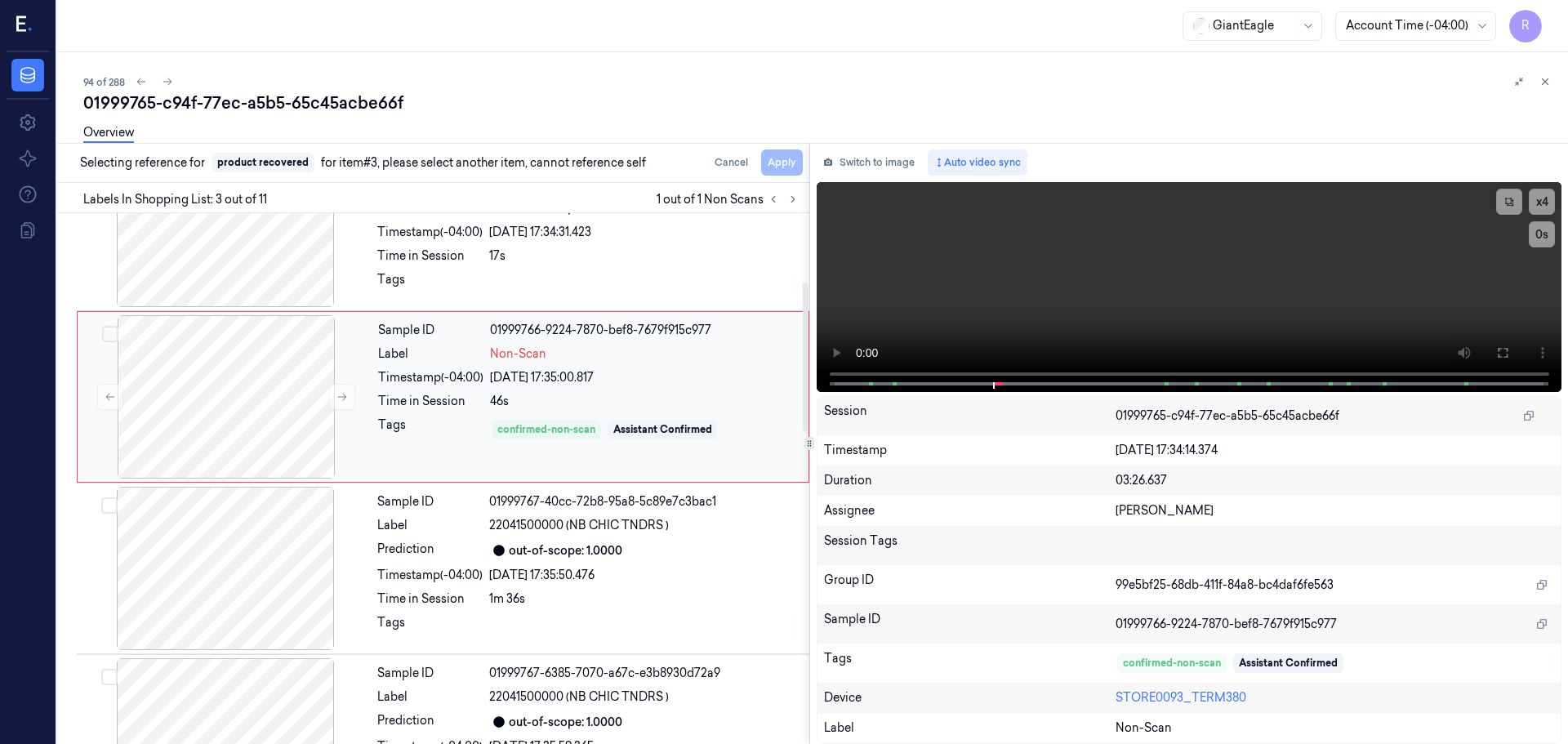
scroll to position [326, 0]
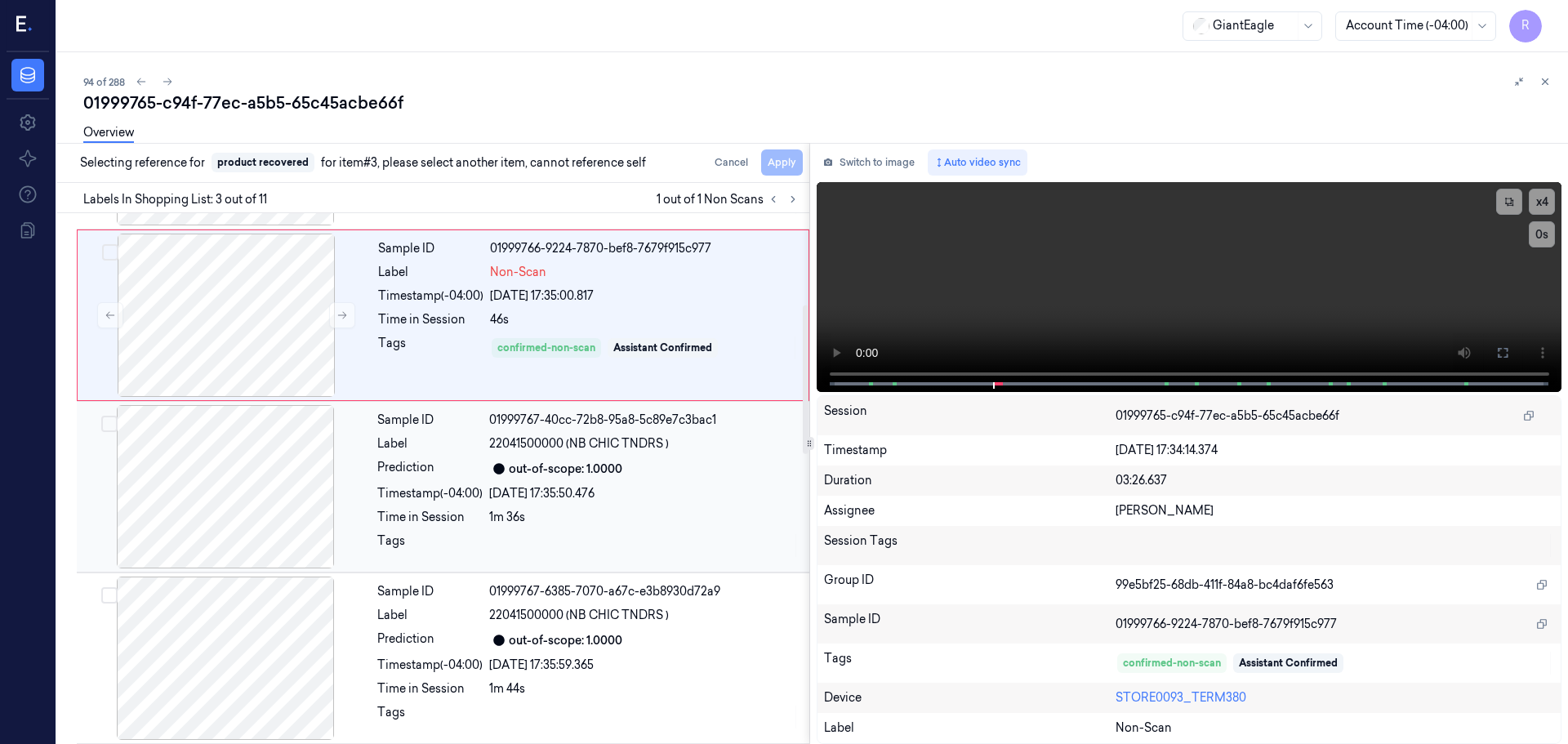
click at [534, 488] on div "[DATE] 17:35:50.476" at bounding box center [644, 493] width 310 height 17
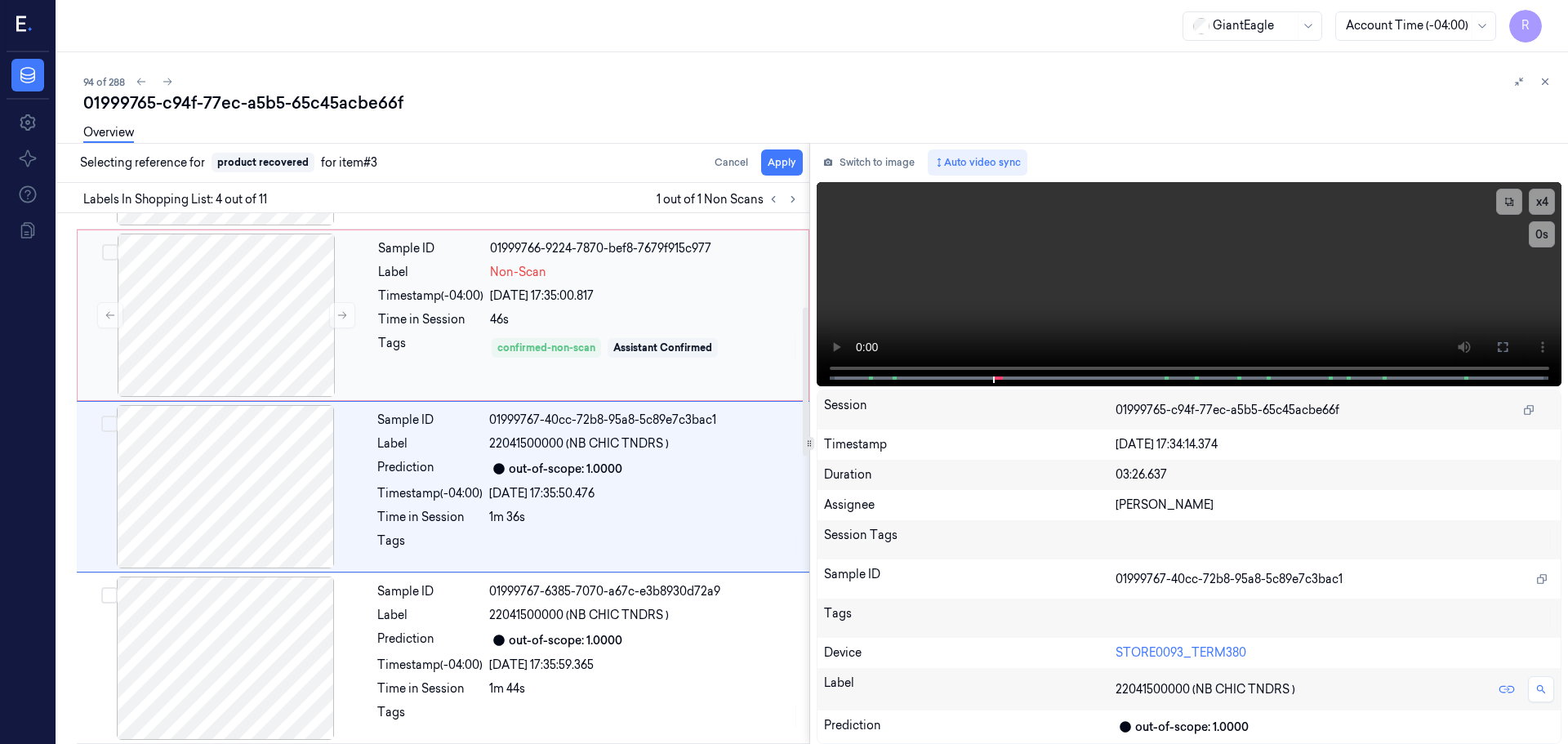
scroll to position [334, 0]
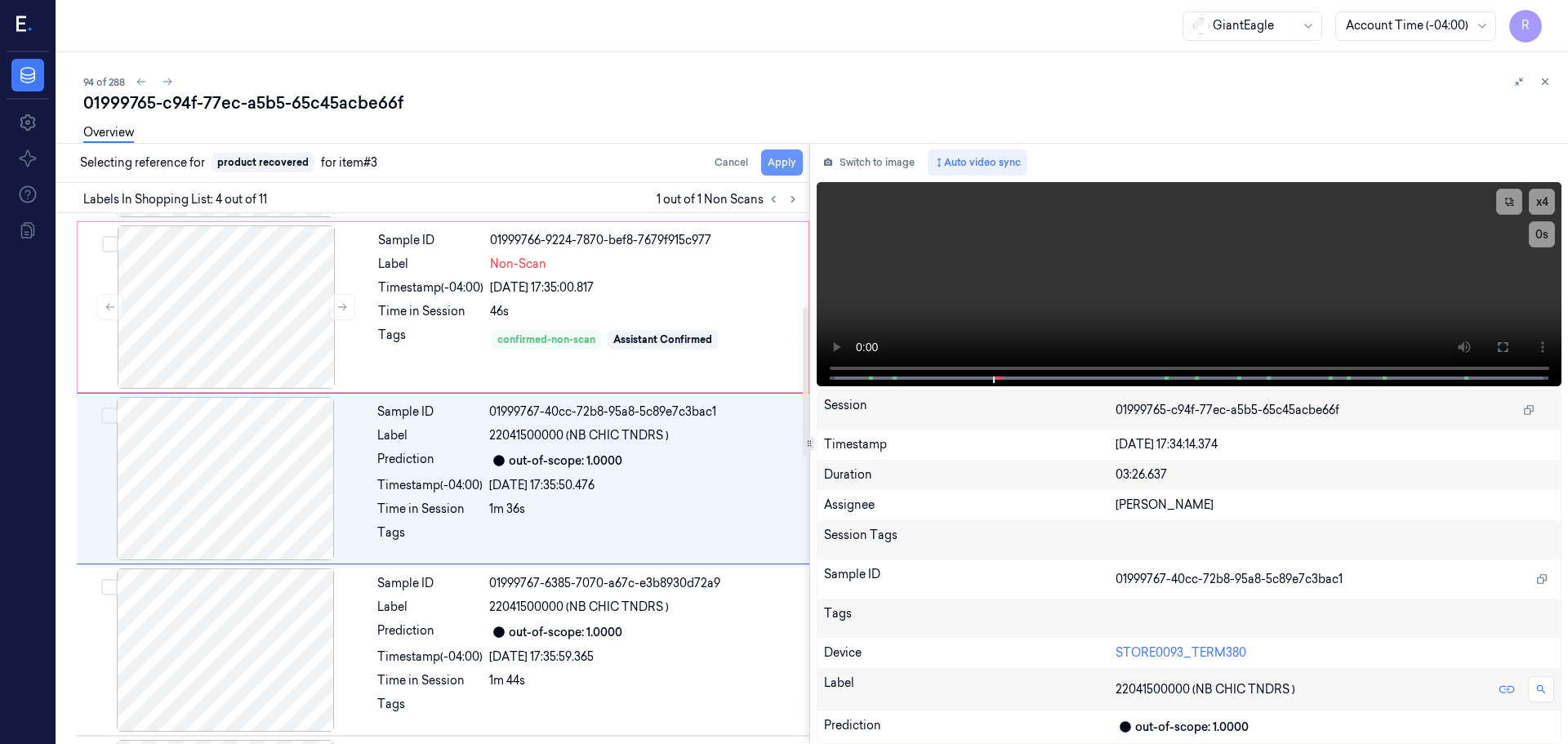
click at [783, 169] on button "Apply" at bounding box center [782, 162] width 42 height 27
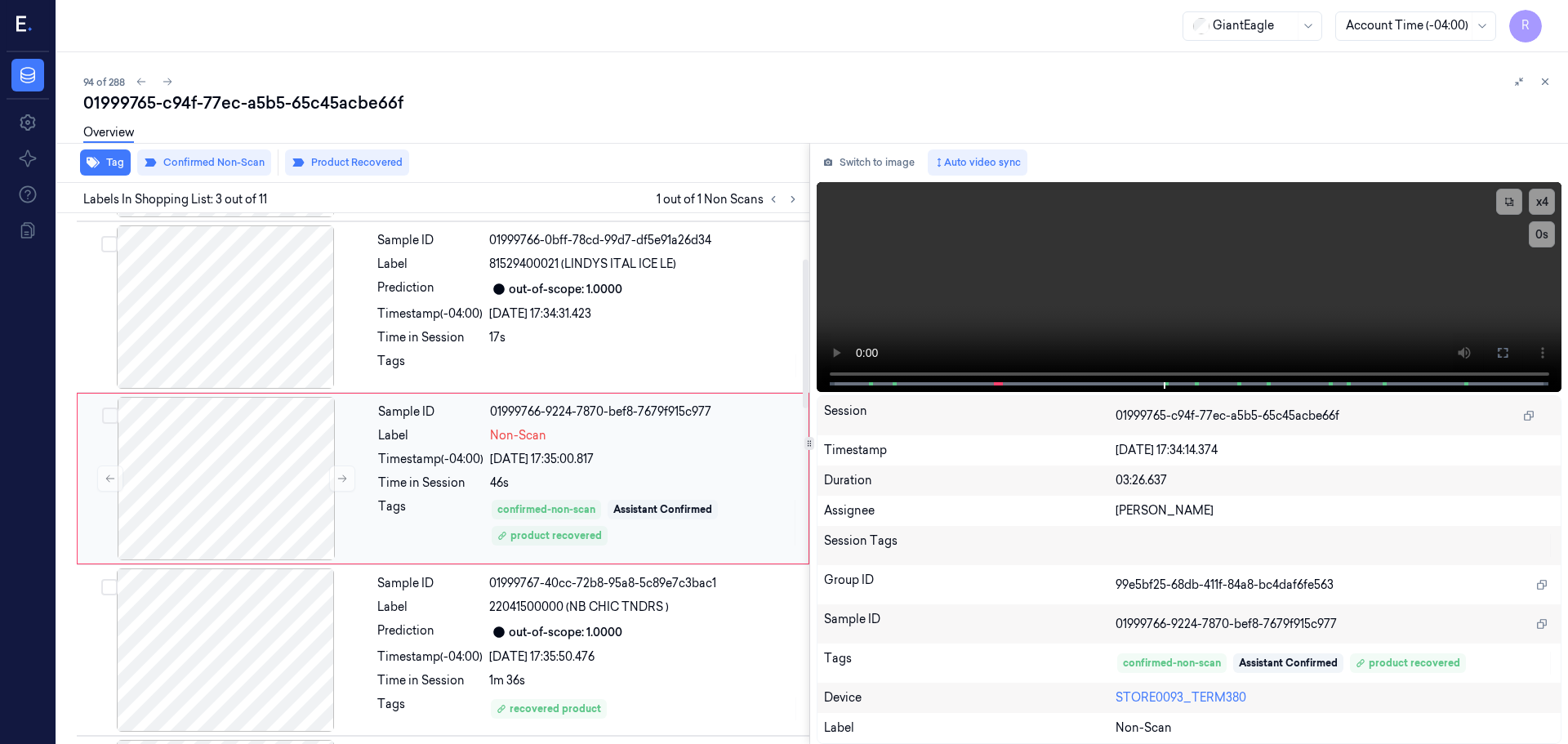
click at [638, 457] on div "[DATE] 17:35:00.817" at bounding box center [644, 459] width 308 height 17
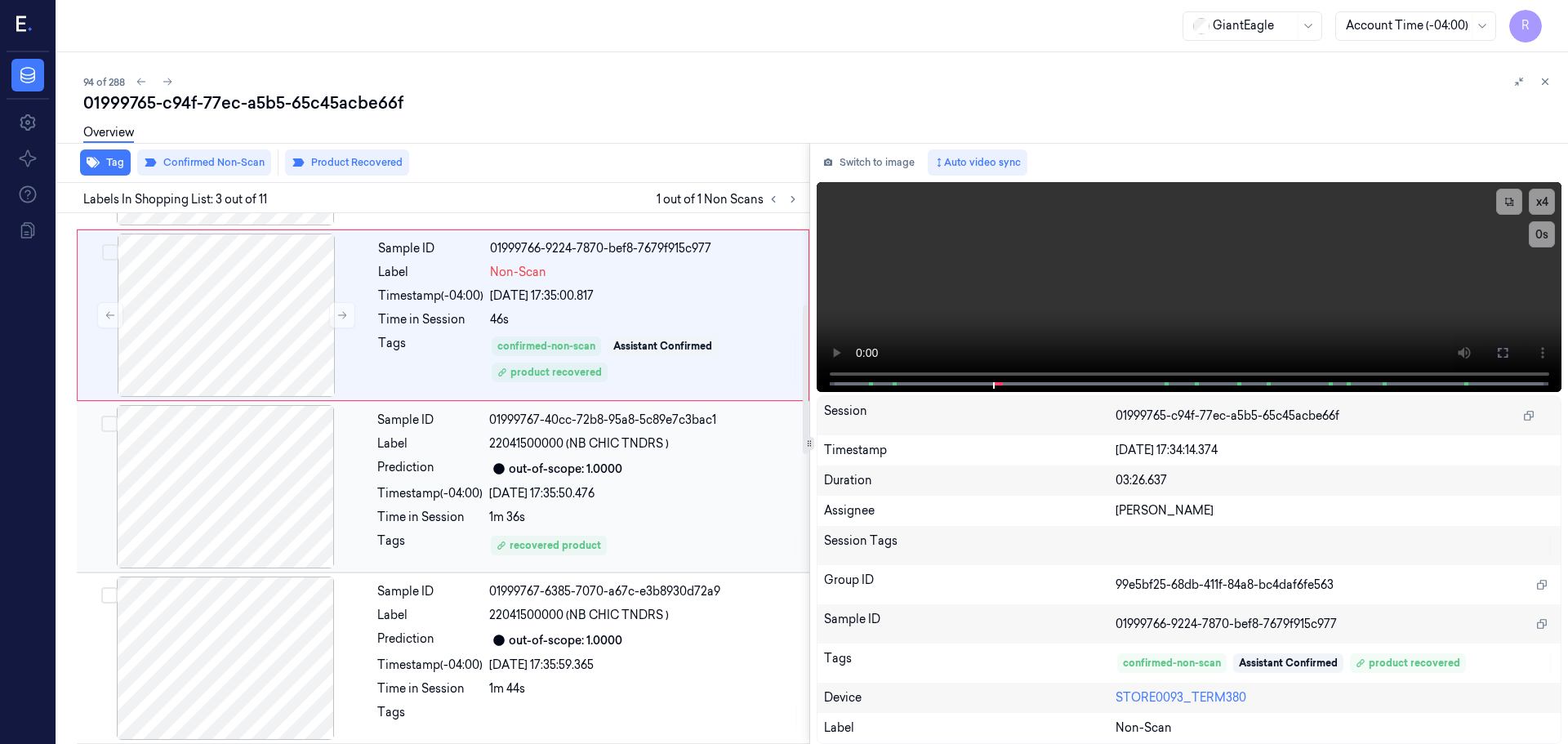
click at [663, 510] on div "1m 36s" at bounding box center [644, 517] width 310 height 17
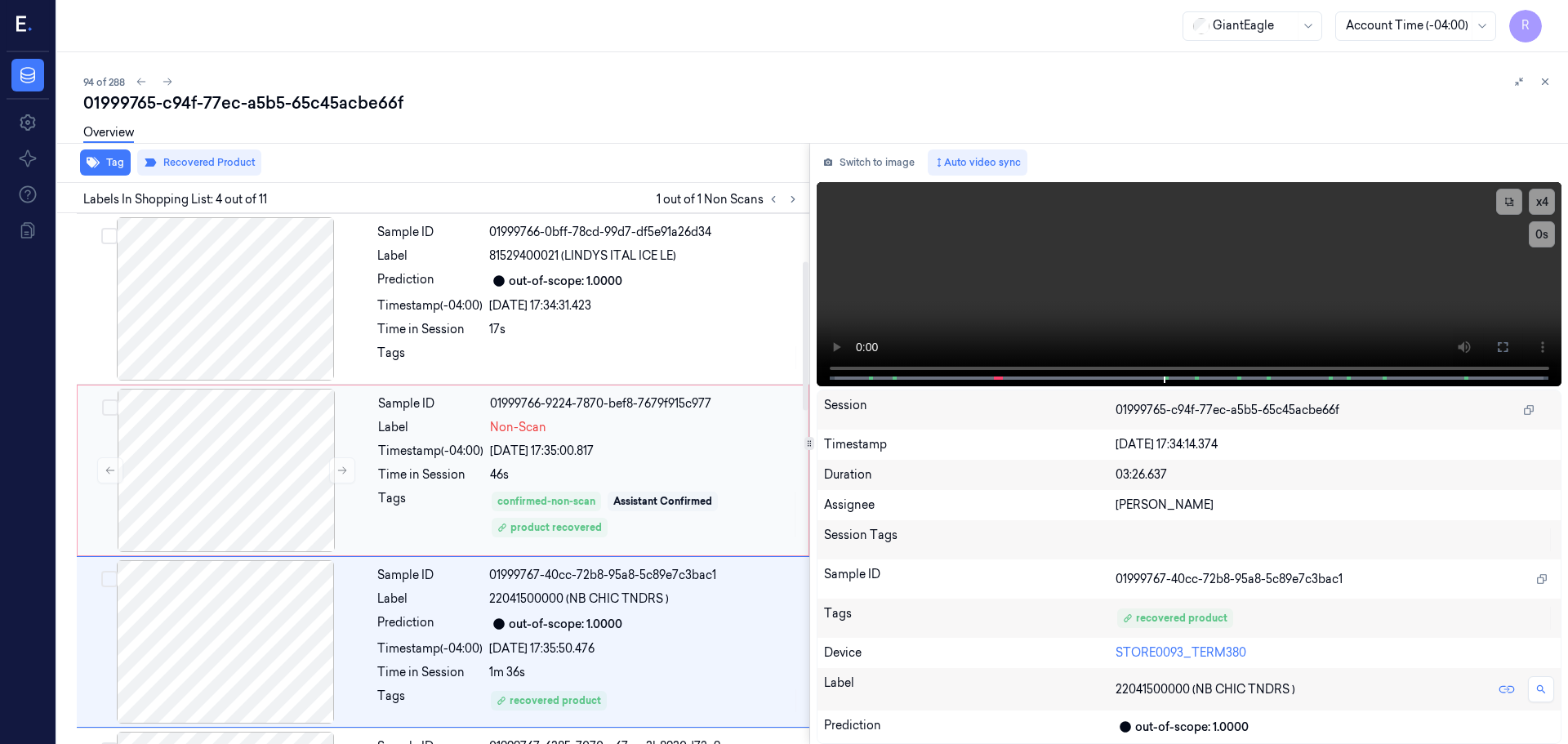
click at [644, 437] on div "Sample ID 01999766-9224-7870-bef8-7679f915c977 Label Non-Scan Timestamp (-04:00…" at bounding box center [588, 471] width 434 height 163
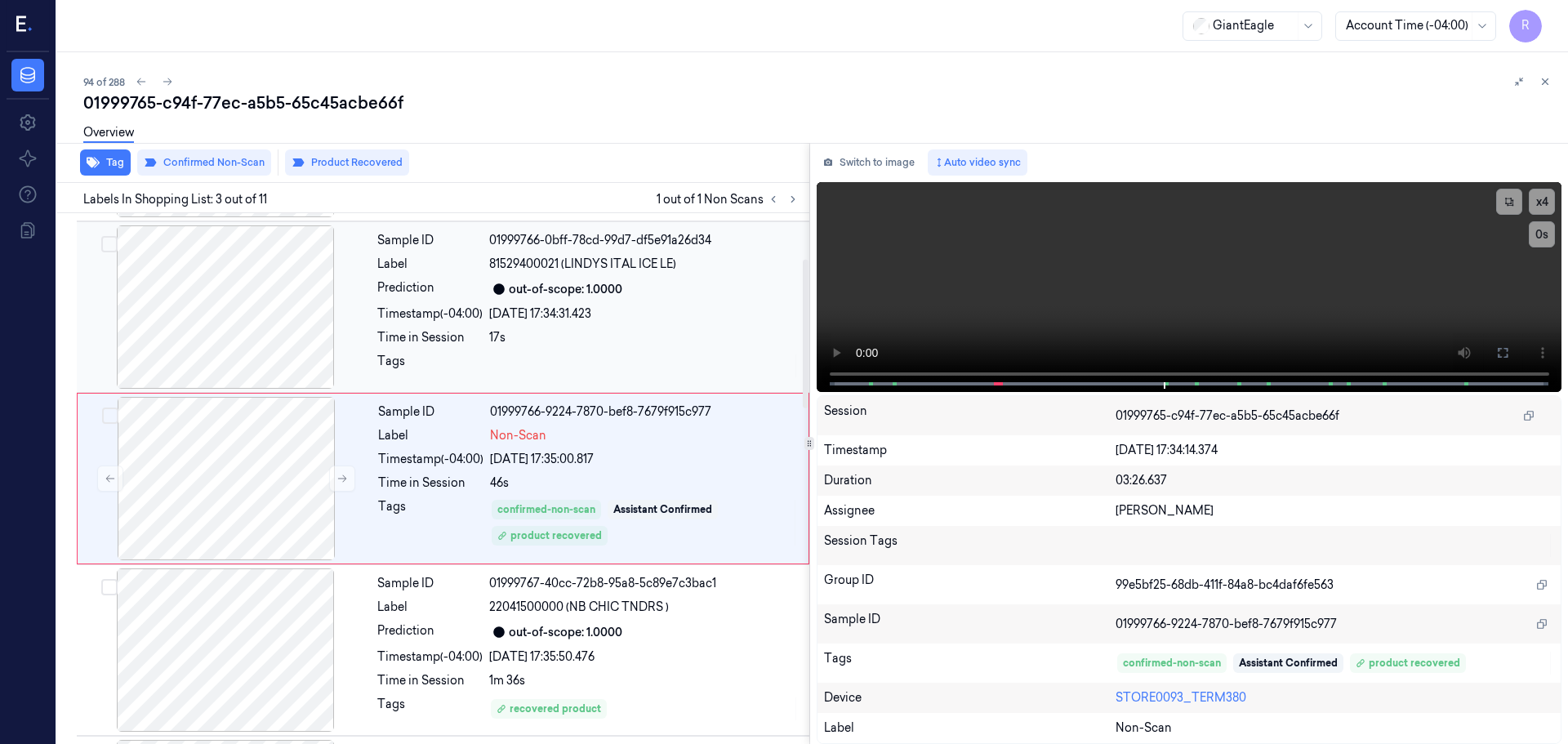
click at [646, 343] on div "17s" at bounding box center [644, 338] width 310 height 17
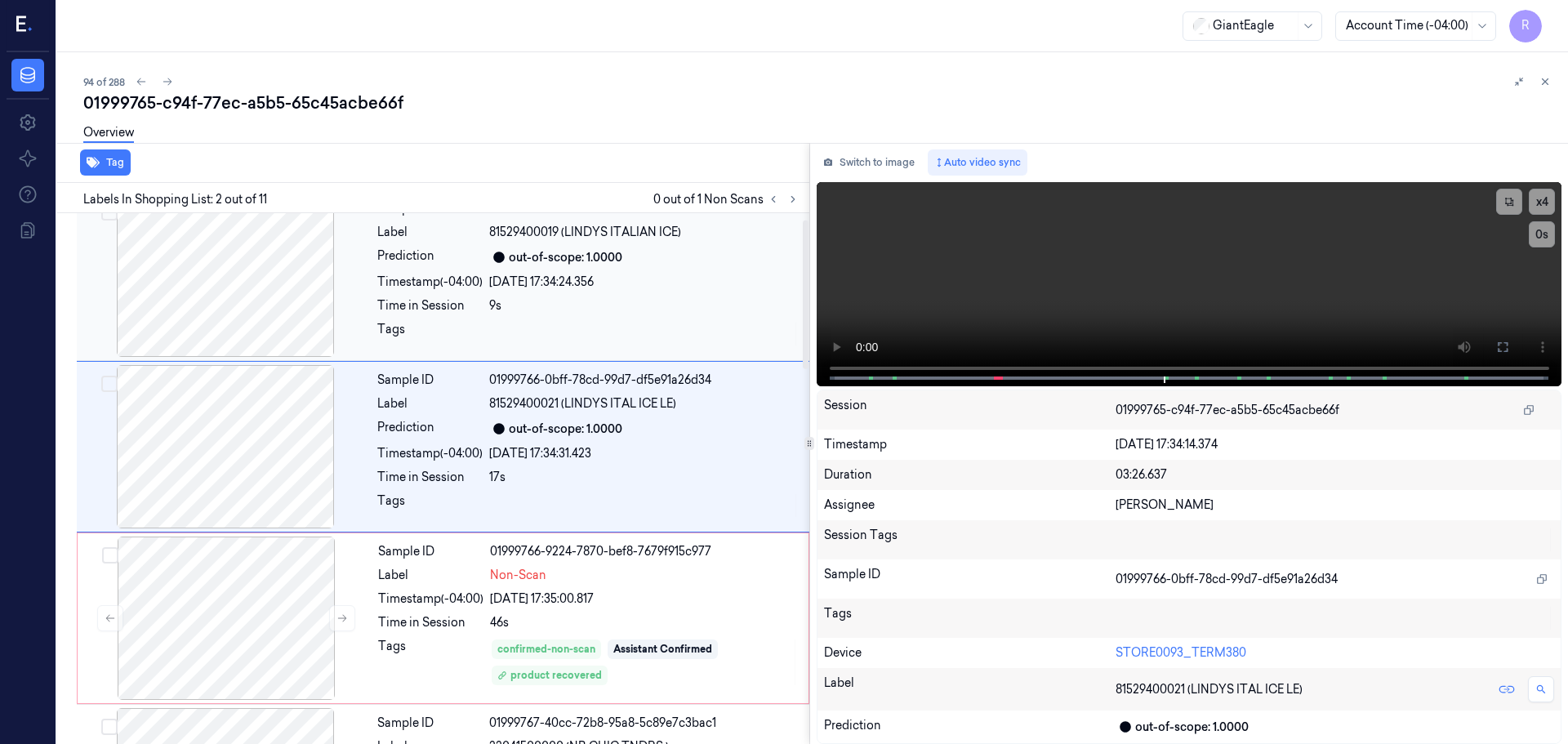
scroll to position [0, 0]
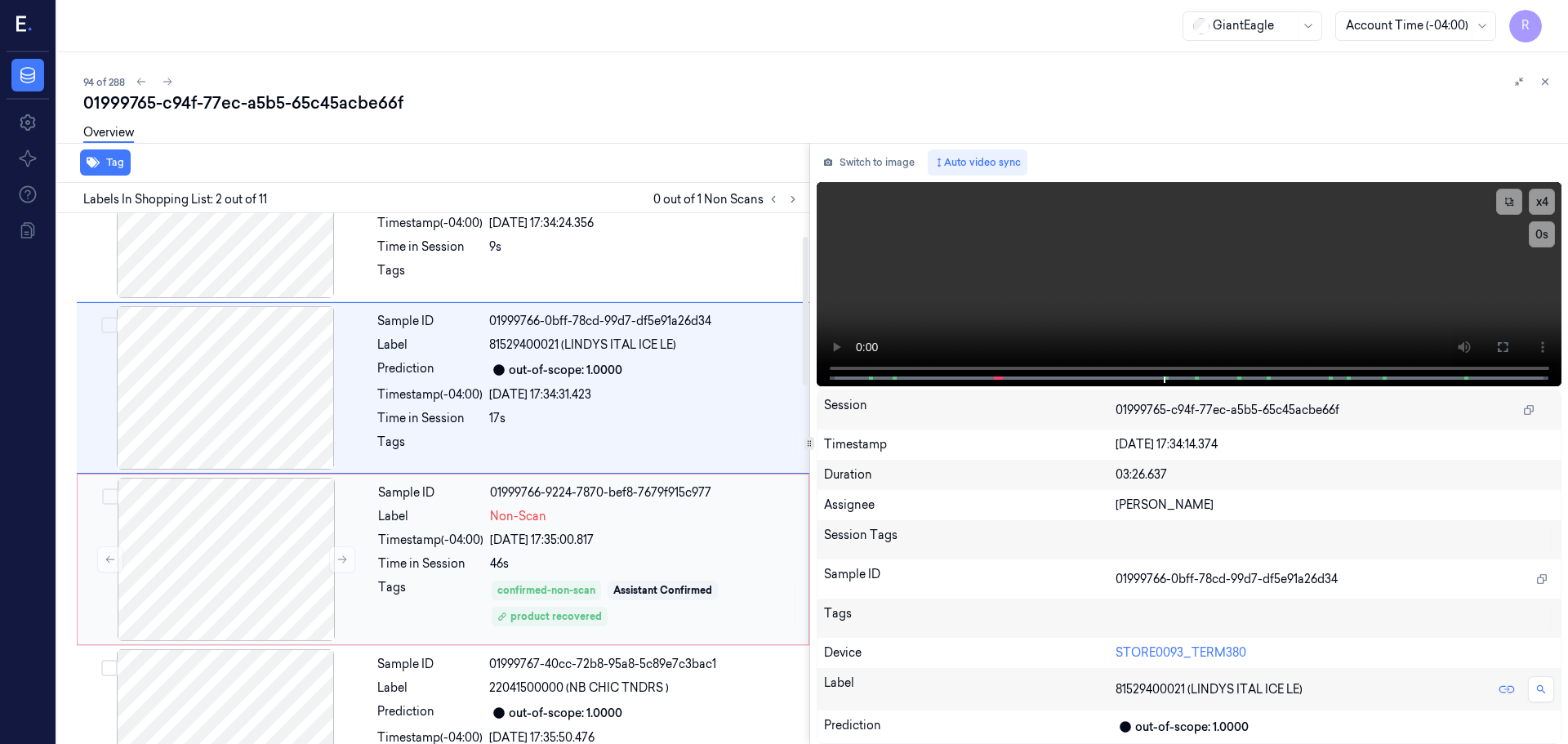
click at [635, 538] on div "[DATE] 17:35:00.817" at bounding box center [644, 540] width 308 height 17
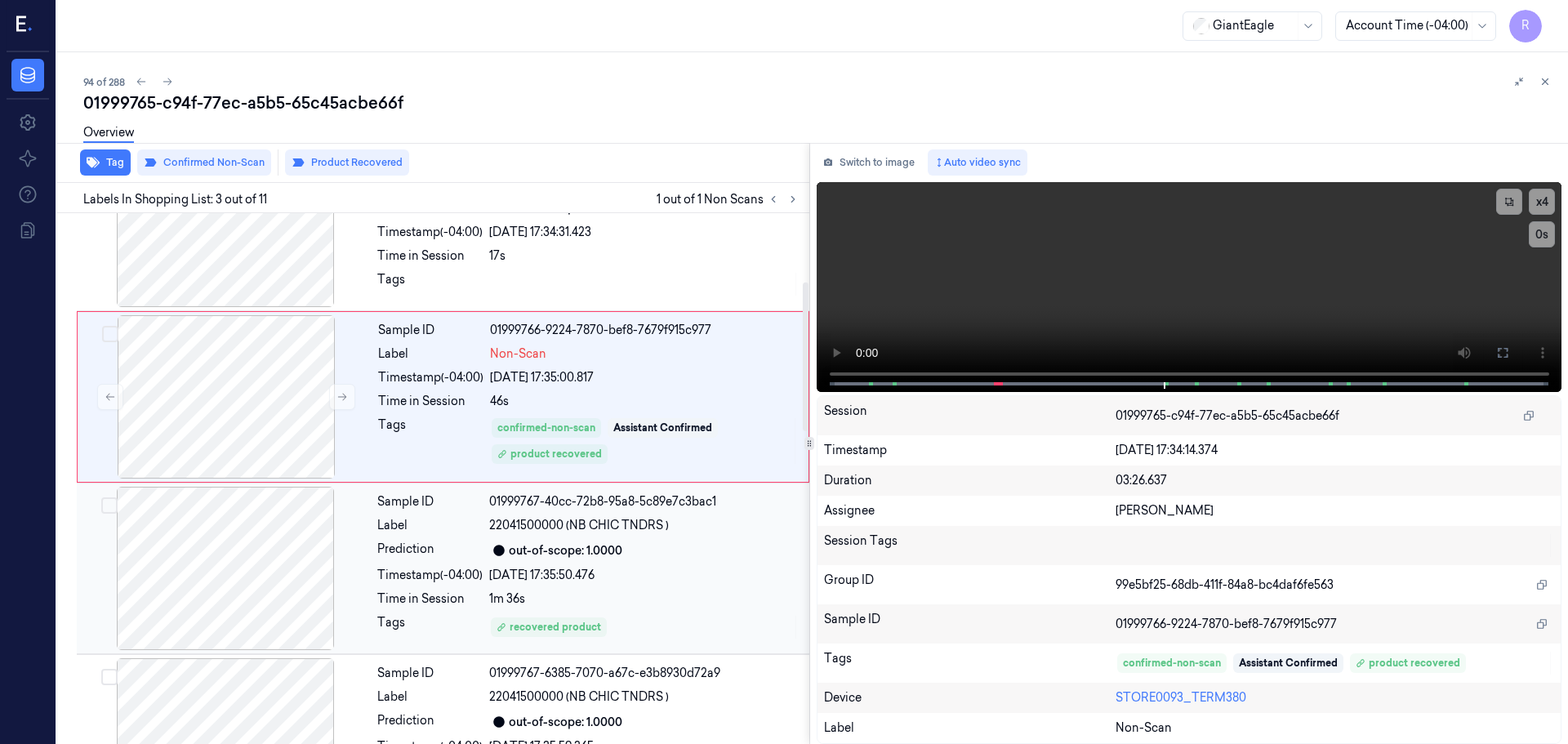
click at [656, 572] on div "[DATE] 17:35:50.476" at bounding box center [644, 575] width 310 height 17
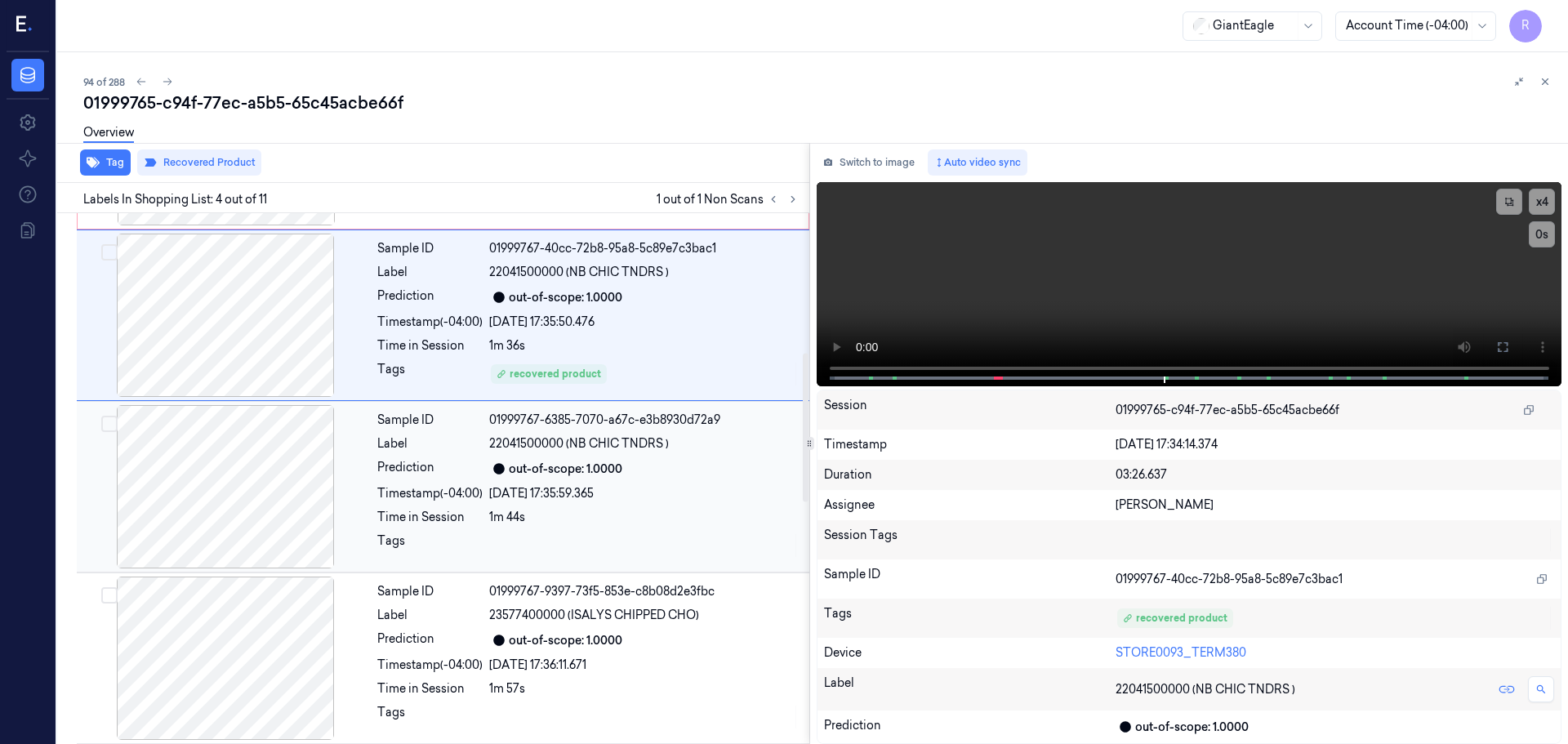
click at [653, 518] on div "1m 44s" at bounding box center [644, 517] width 310 height 17
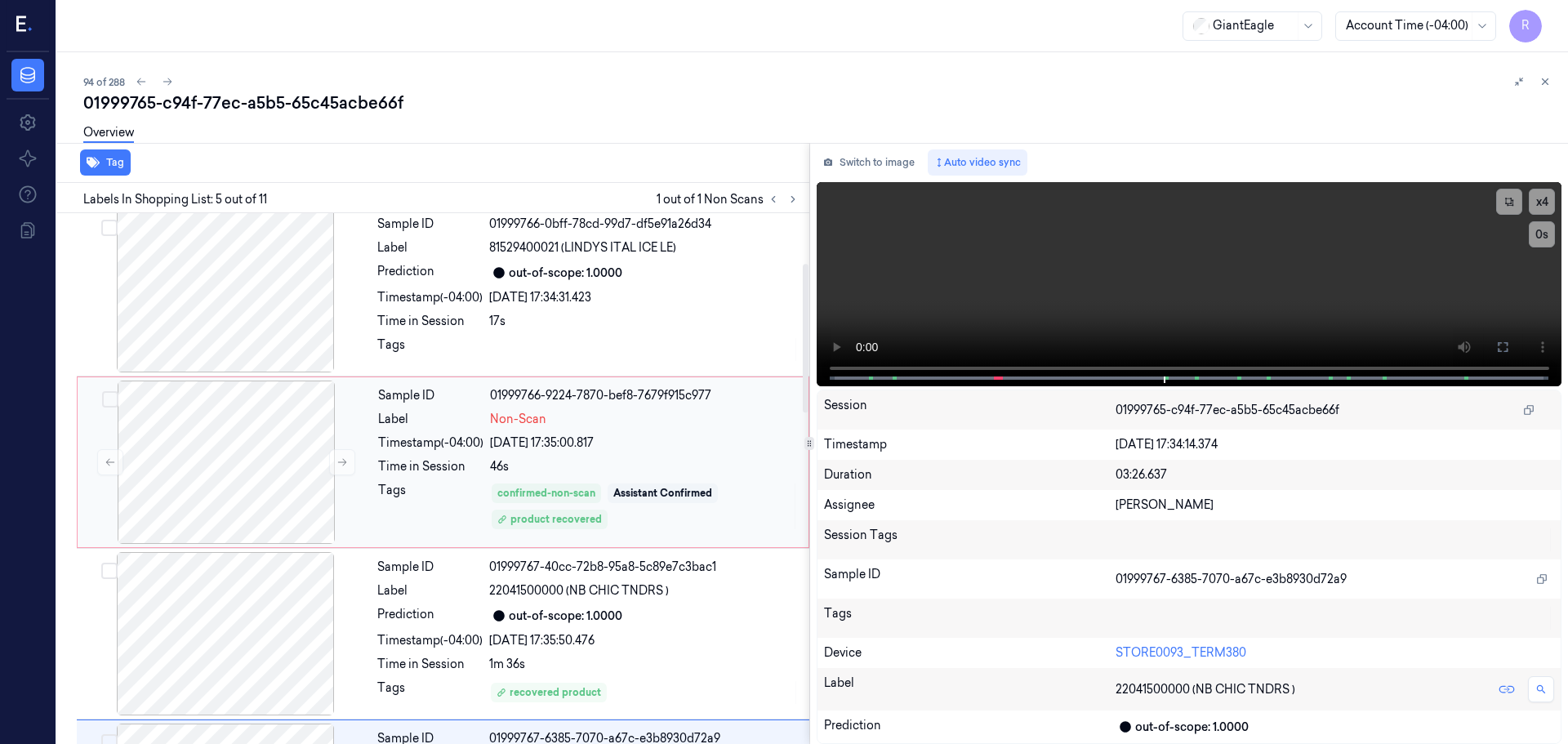
click at [643, 476] on div "Sample ID 01999766-9224-7870-bef8-7679f915c977 Label Non-Scan Timestamp (-04:00…" at bounding box center [588, 462] width 434 height 163
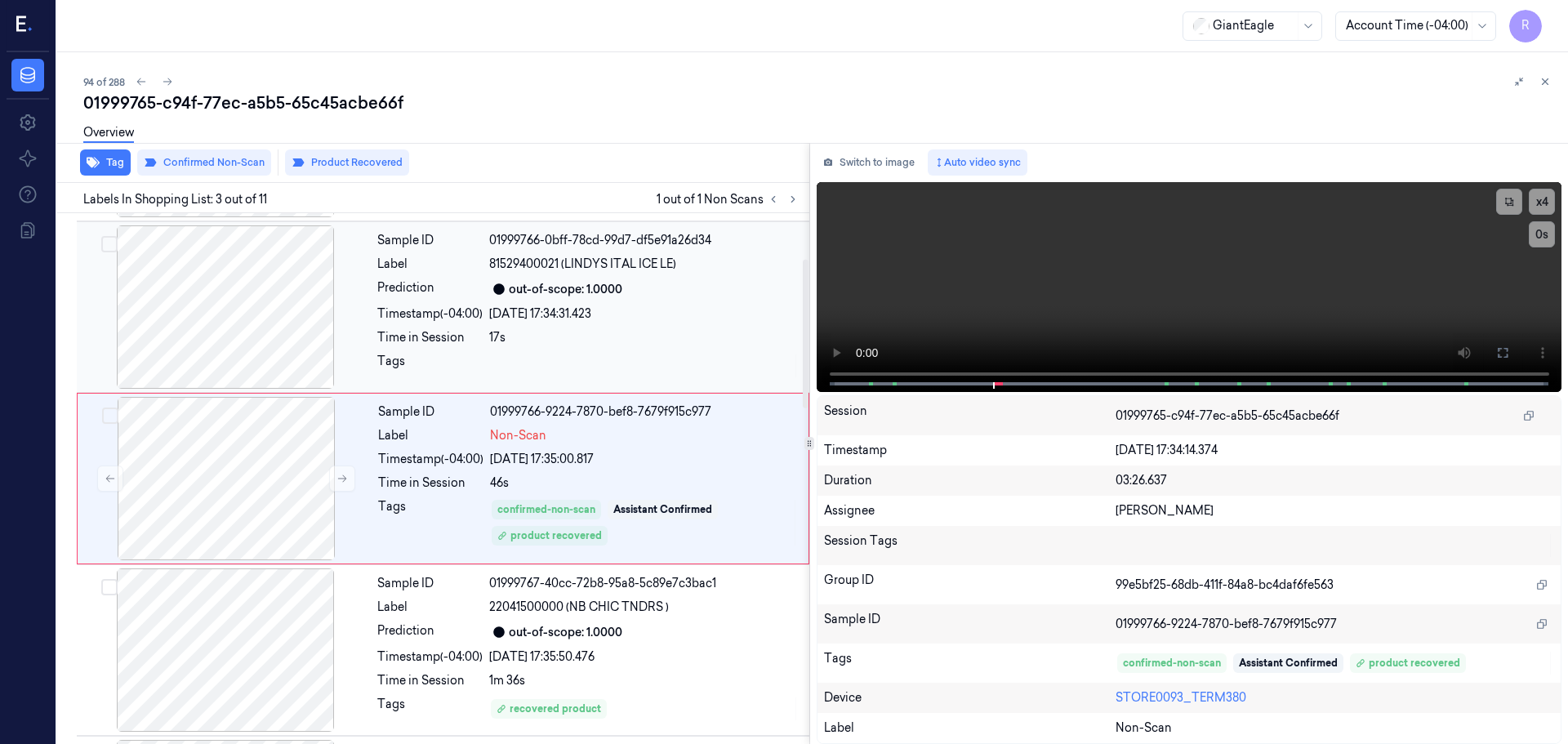
click at [628, 343] on div "17s" at bounding box center [644, 338] width 310 height 17
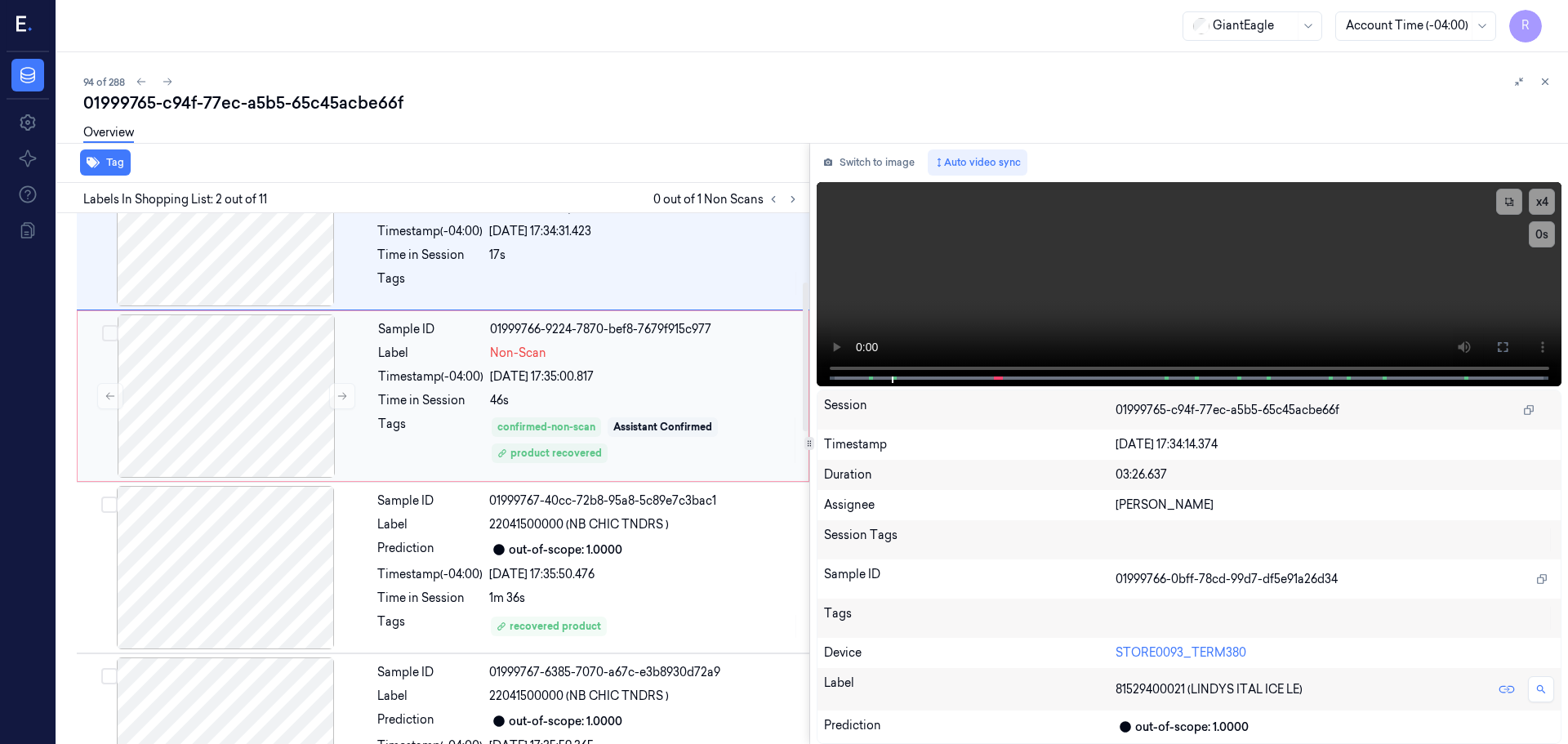
click at [663, 440] on div "confirmed-non-scan Assistant Confirmed product recovered" at bounding box center [644, 440] width 308 height 49
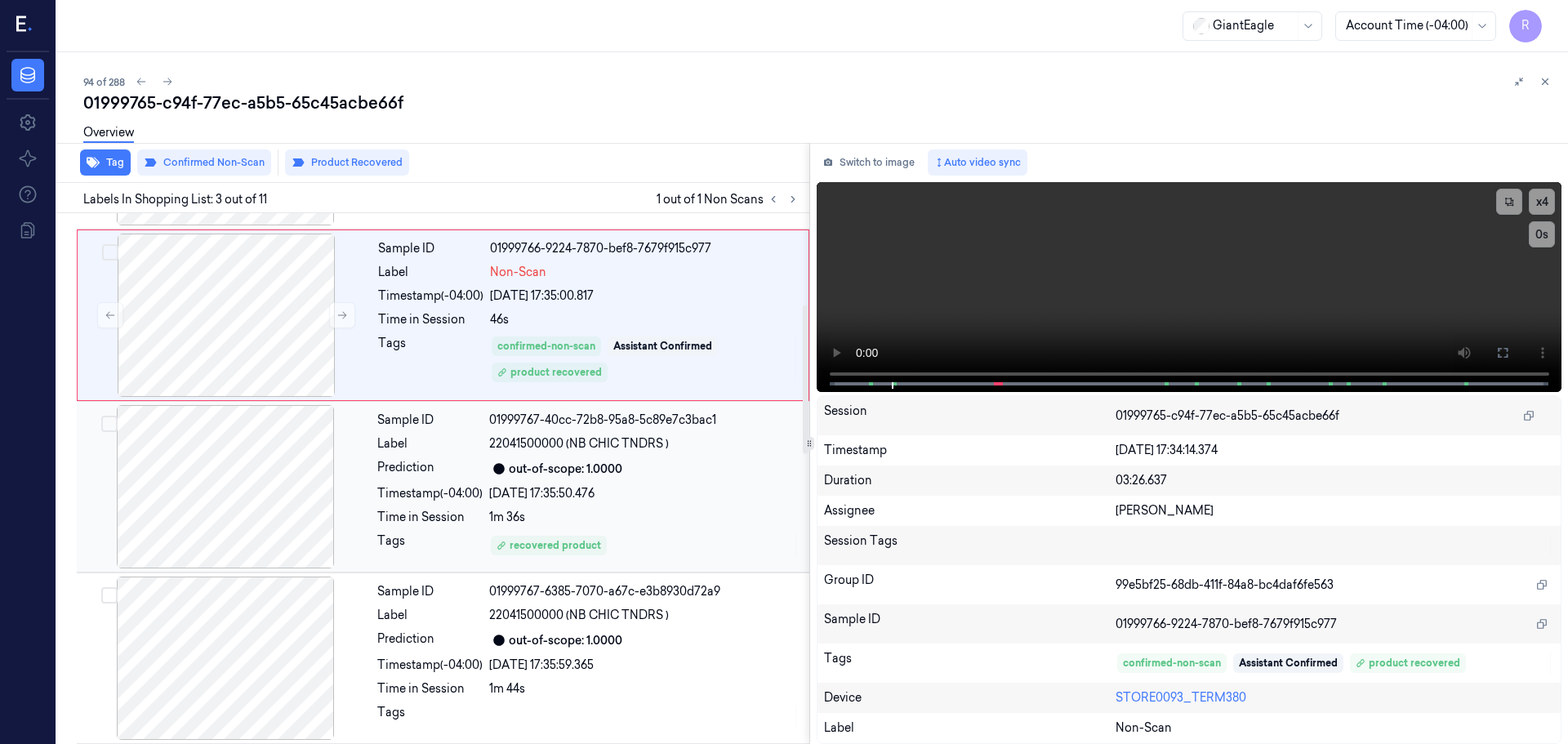
click at [664, 483] on div "Sample ID 01999767-40cc-72b8-95a8-5c89e7c3bac1 Label 22041500000 (NB CHIC TNDRS…" at bounding box center [588, 487] width 436 height 163
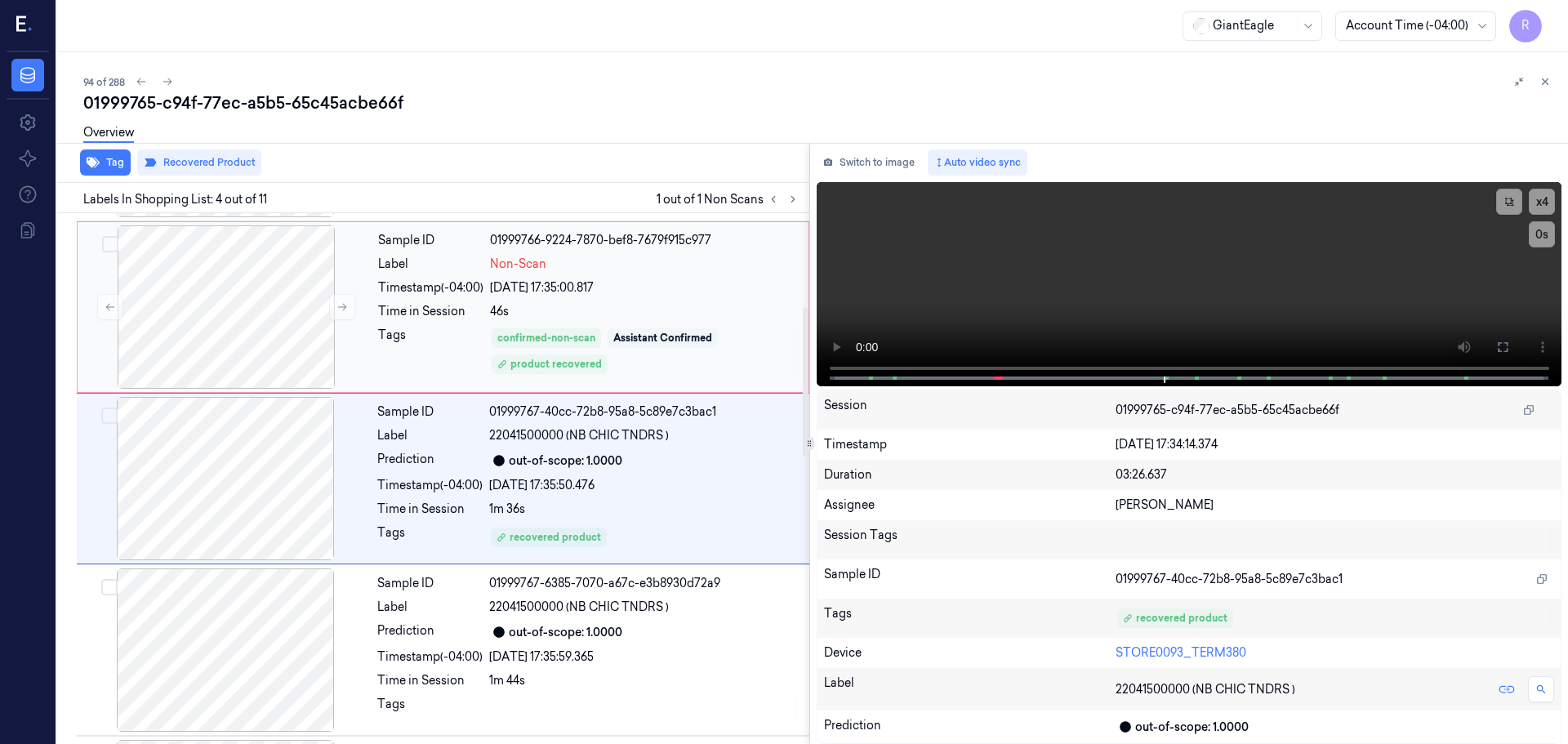
click at [648, 331] on div "Assistant Confirmed" at bounding box center [663, 338] width 99 height 14
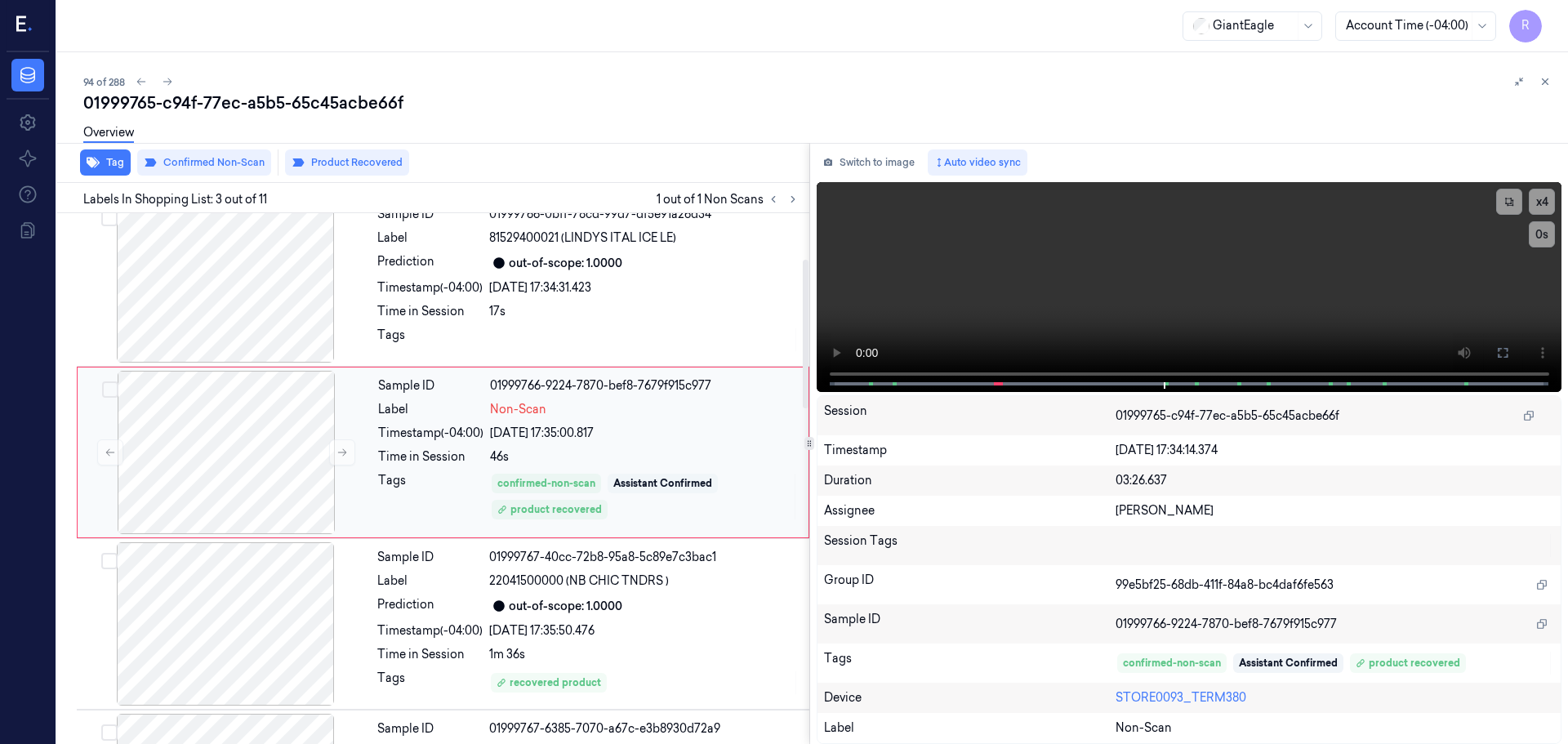
scroll to position [162, 0]
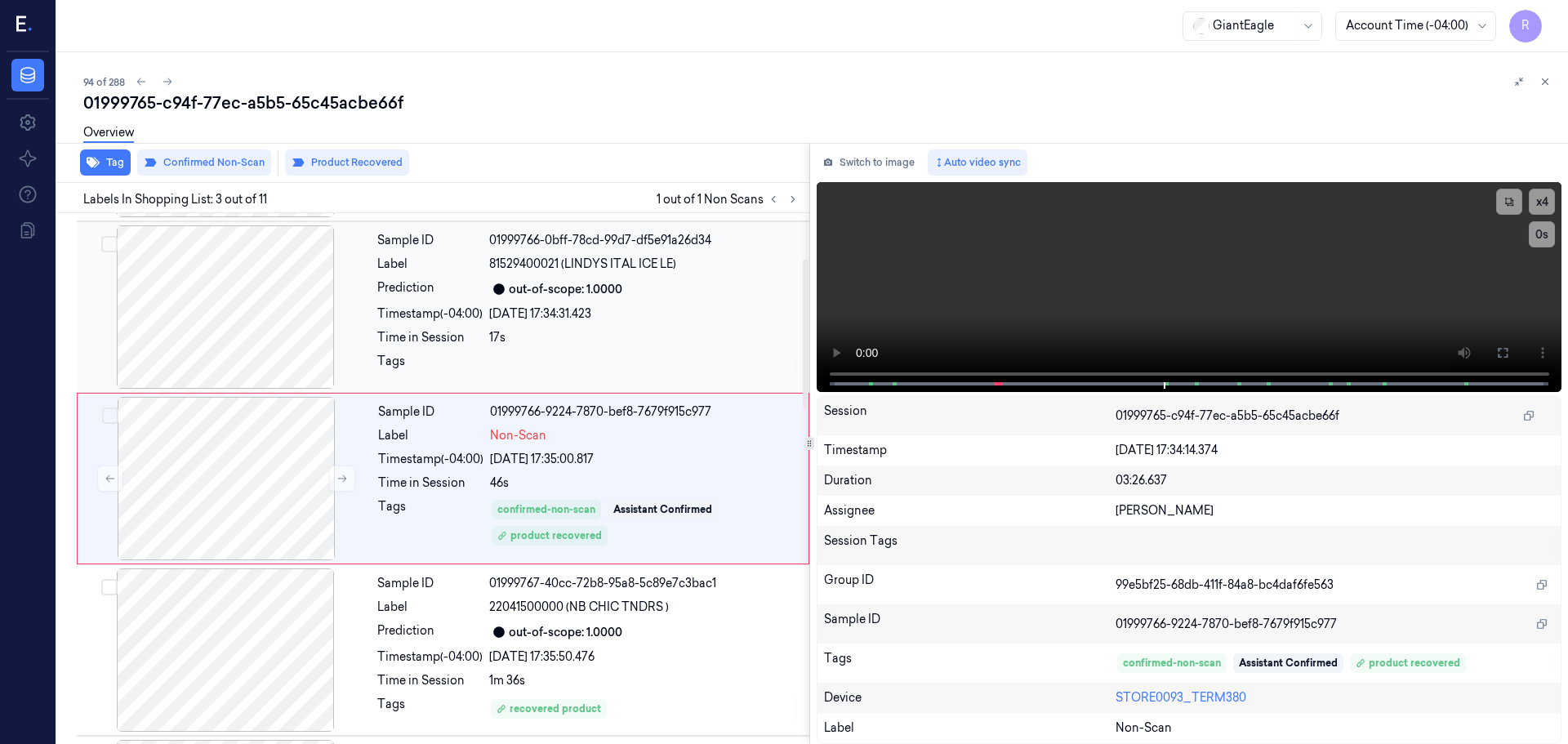
click at [654, 346] on div "Sample ID 01999766-0bff-78cd-99d7-df5e91a26d34 Label 81529400021 (LINDYS ITAL I…" at bounding box center [588, 307] width 436 height 163
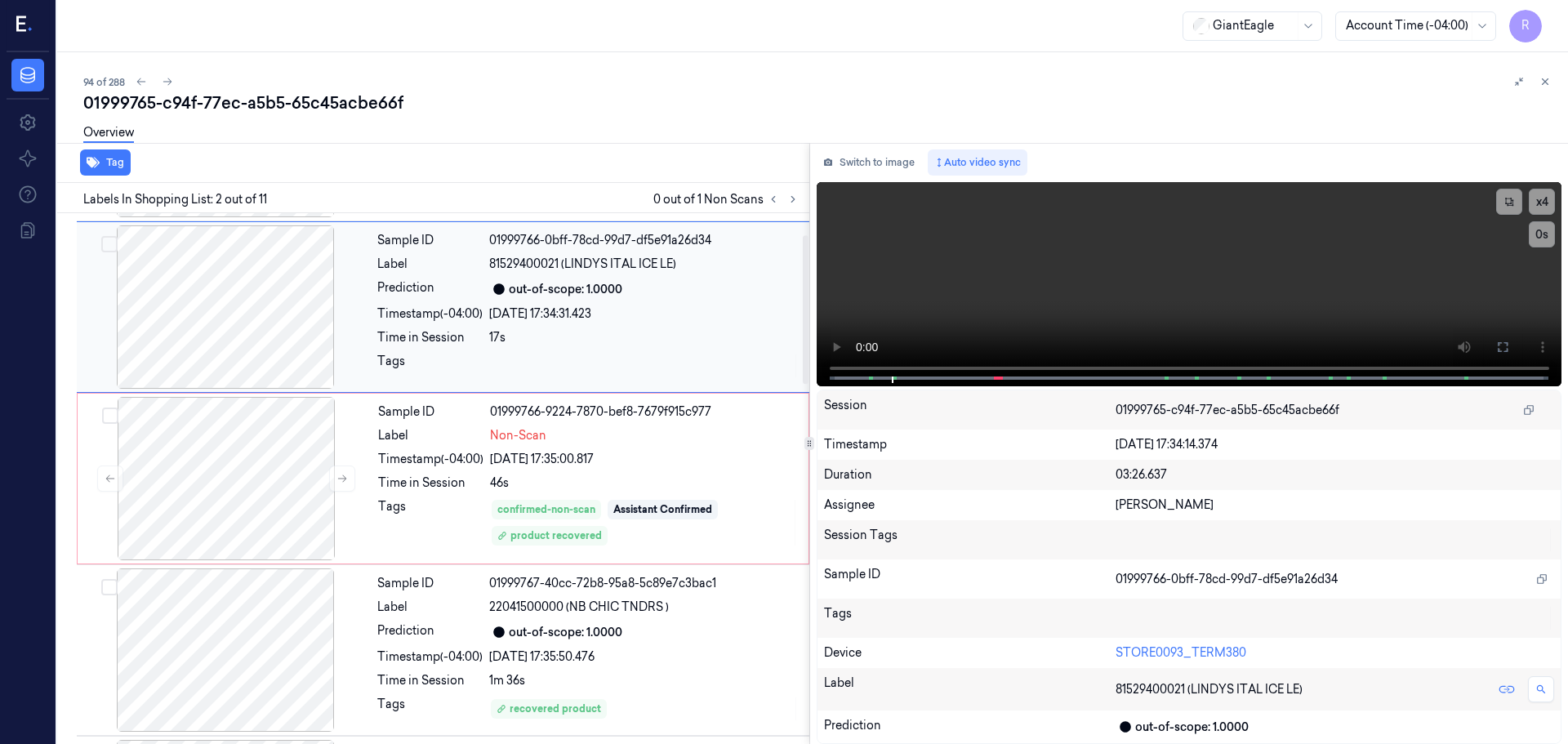
scroll to position [0, 0]
click at [665, 435] on div "Non-Scan" at bounding box center [644, 435] width 308 height 17
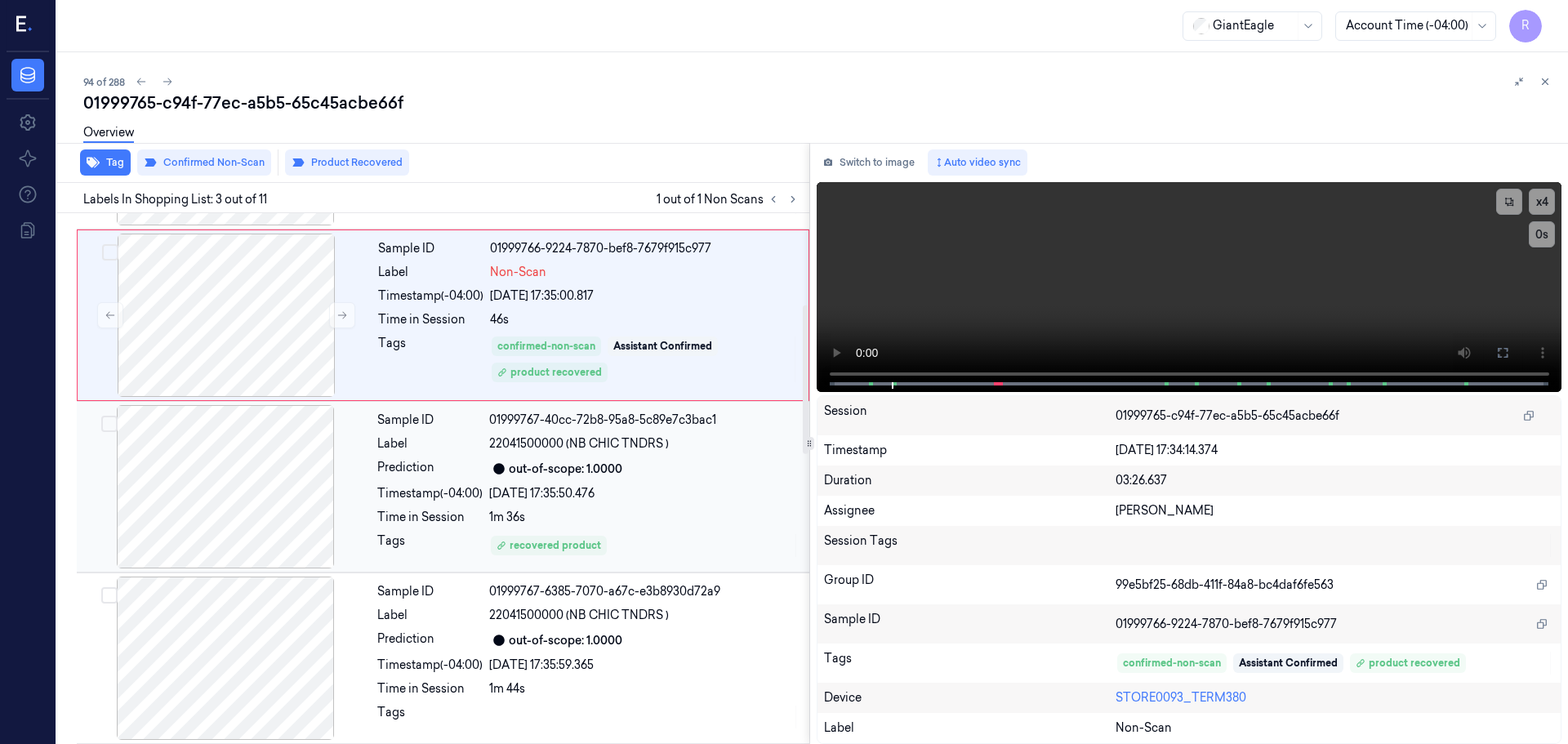
click at [655, 487] on div "[DATE] 17:35:50.476" at bounding box center [644, 493] width 310 height 17
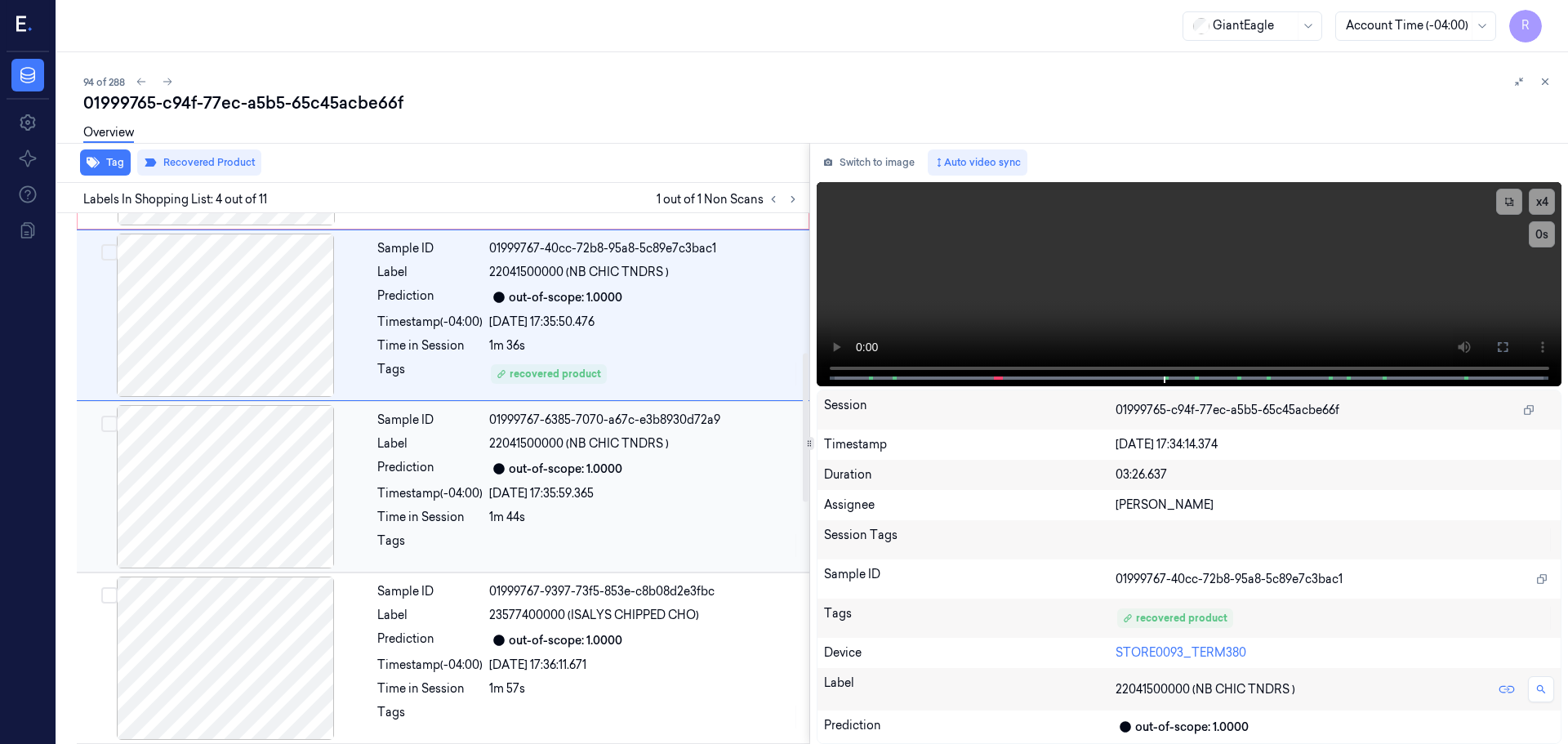
click at [647, 509] on div "1m 44s" at bounding box center [644, 517] width 310 height 17
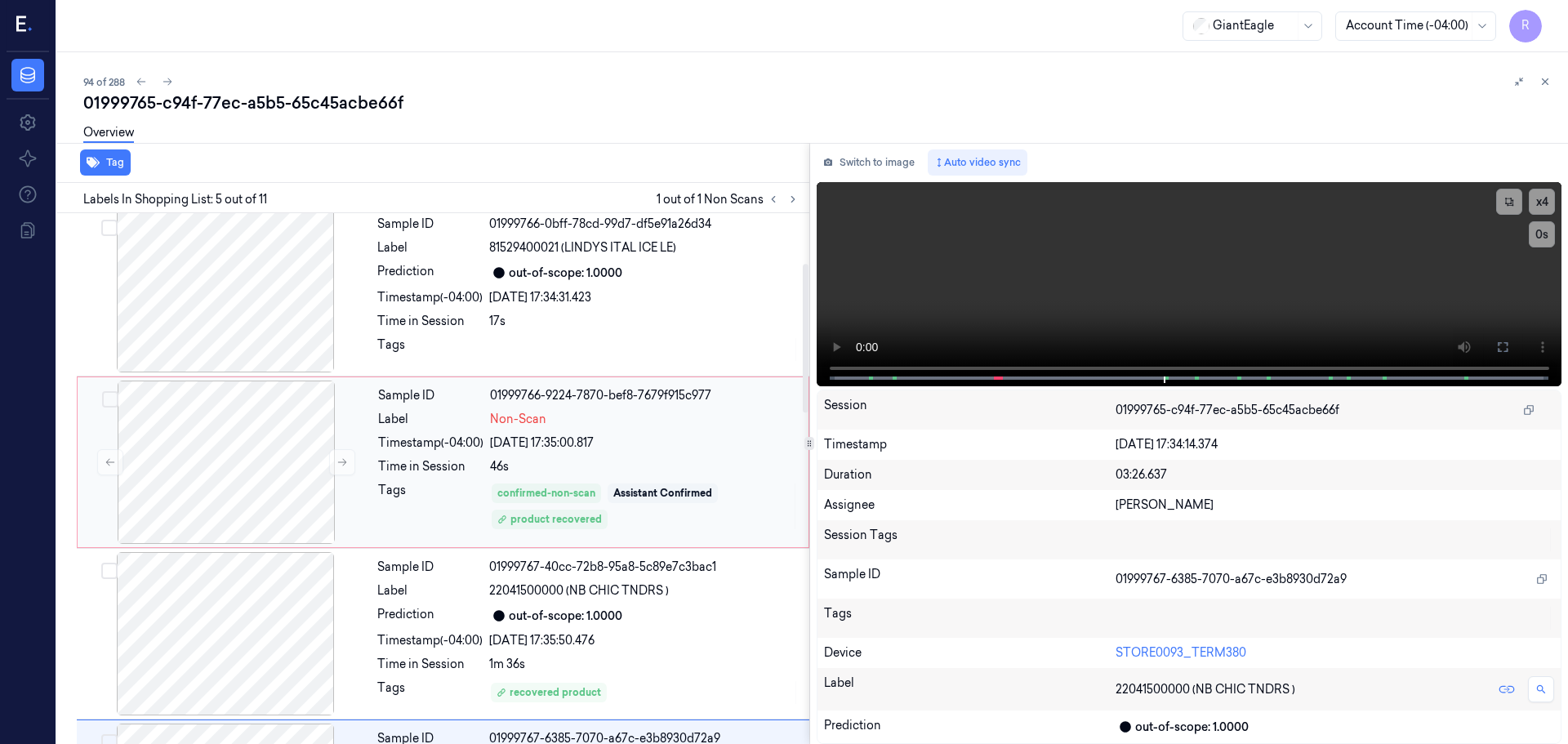
click at [644, 463] on div "46s" at bounding box center [644, 467] width 308 height 17
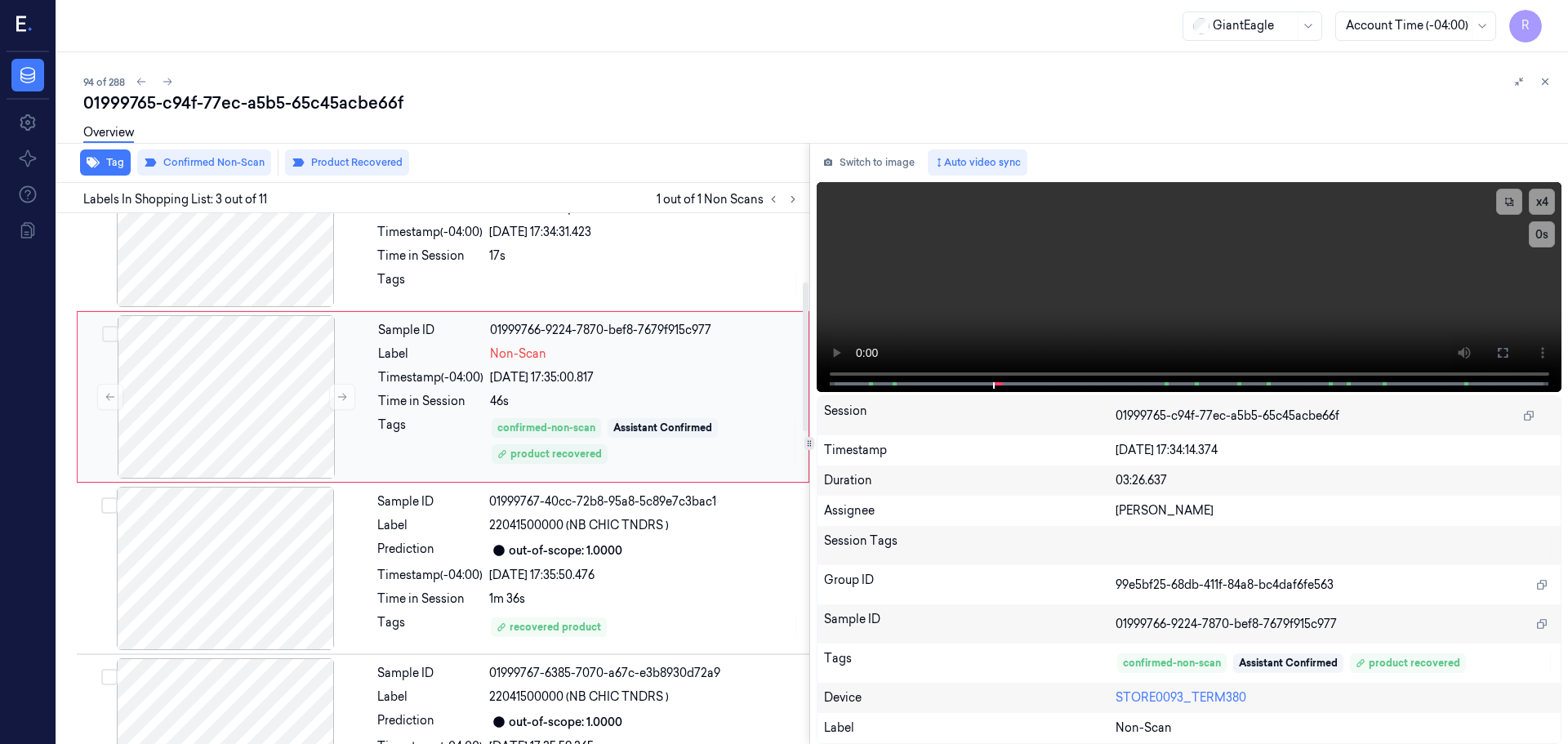
scroll to position [162, 0]
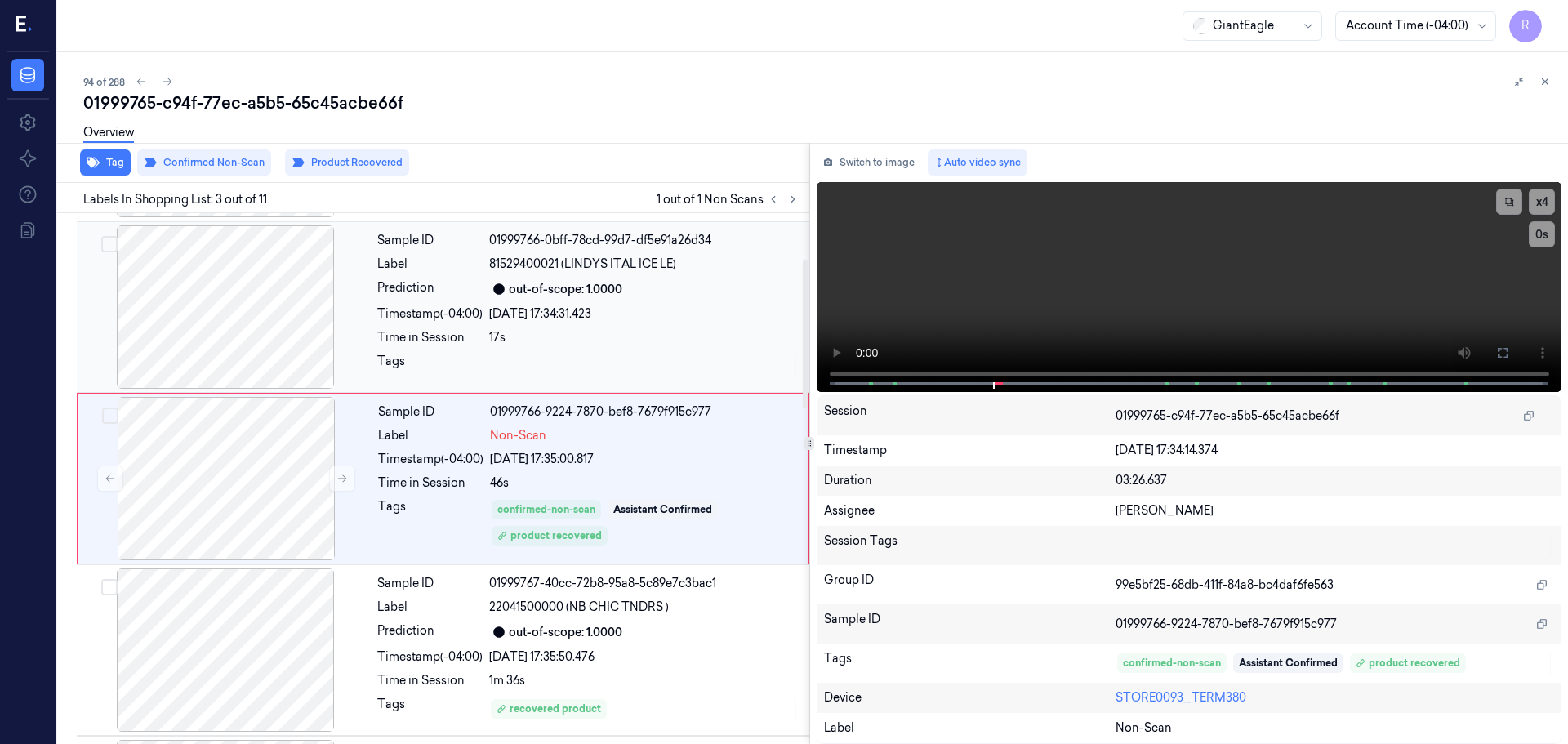
click at [607, 336] on div "17s" at bounding box center [644, 338] width 310 height 17
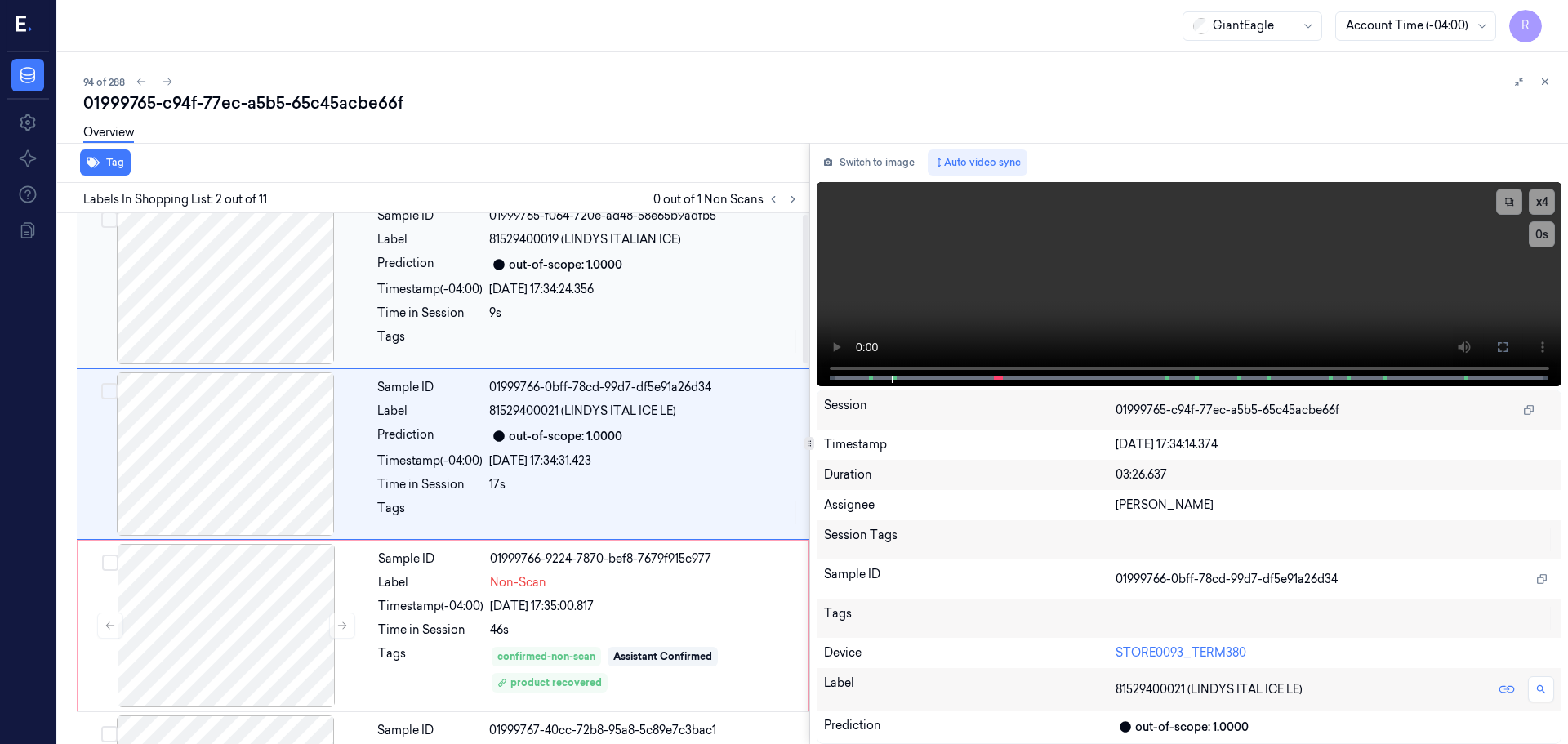
scroll to position [0, 0]
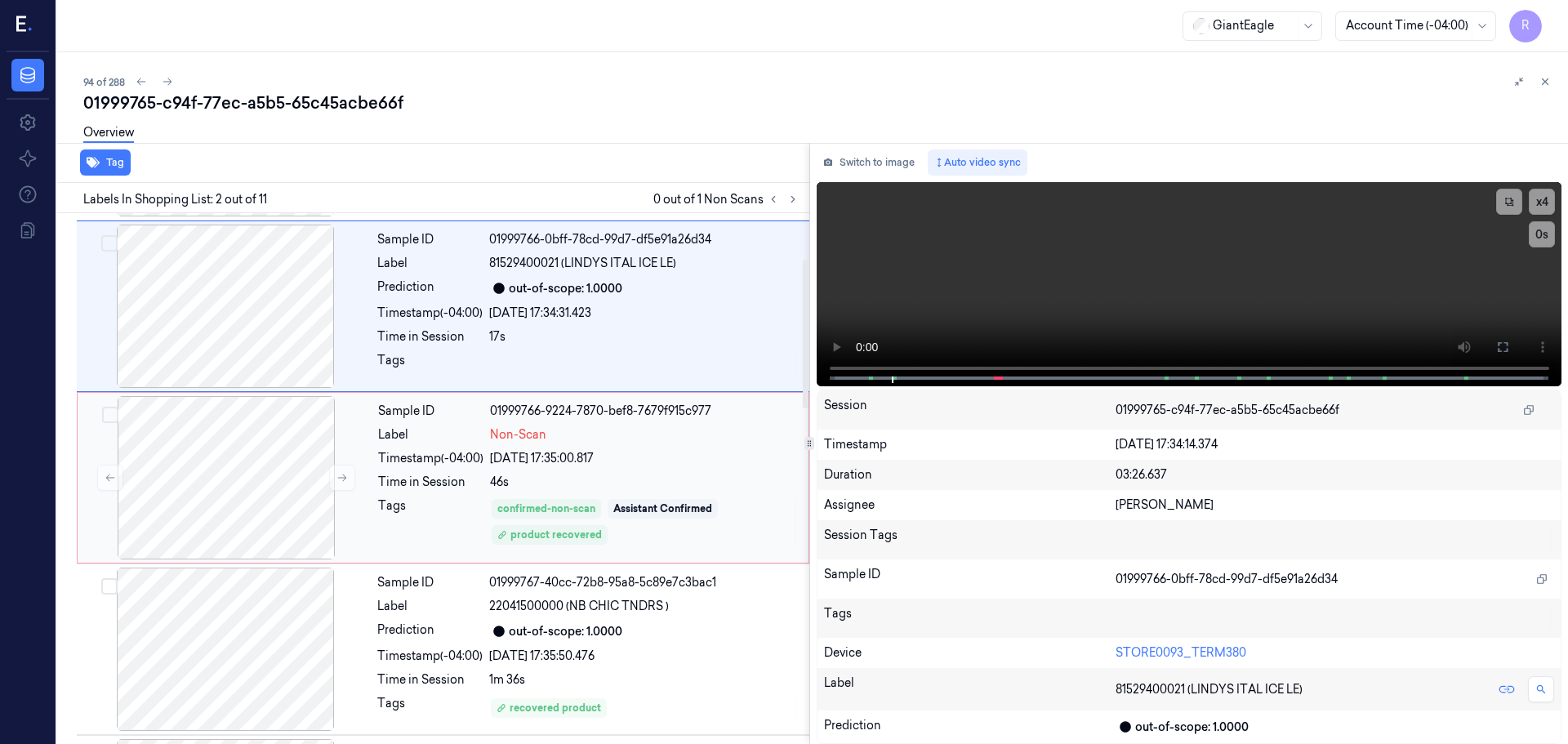
click at [662, 448] on div "Sample ID 01999766-9224-7870-bef8-7679f915c977 Label Non-Scan Timestamp (-04:00…" at bounding box center [588, 477] width 434 height 163
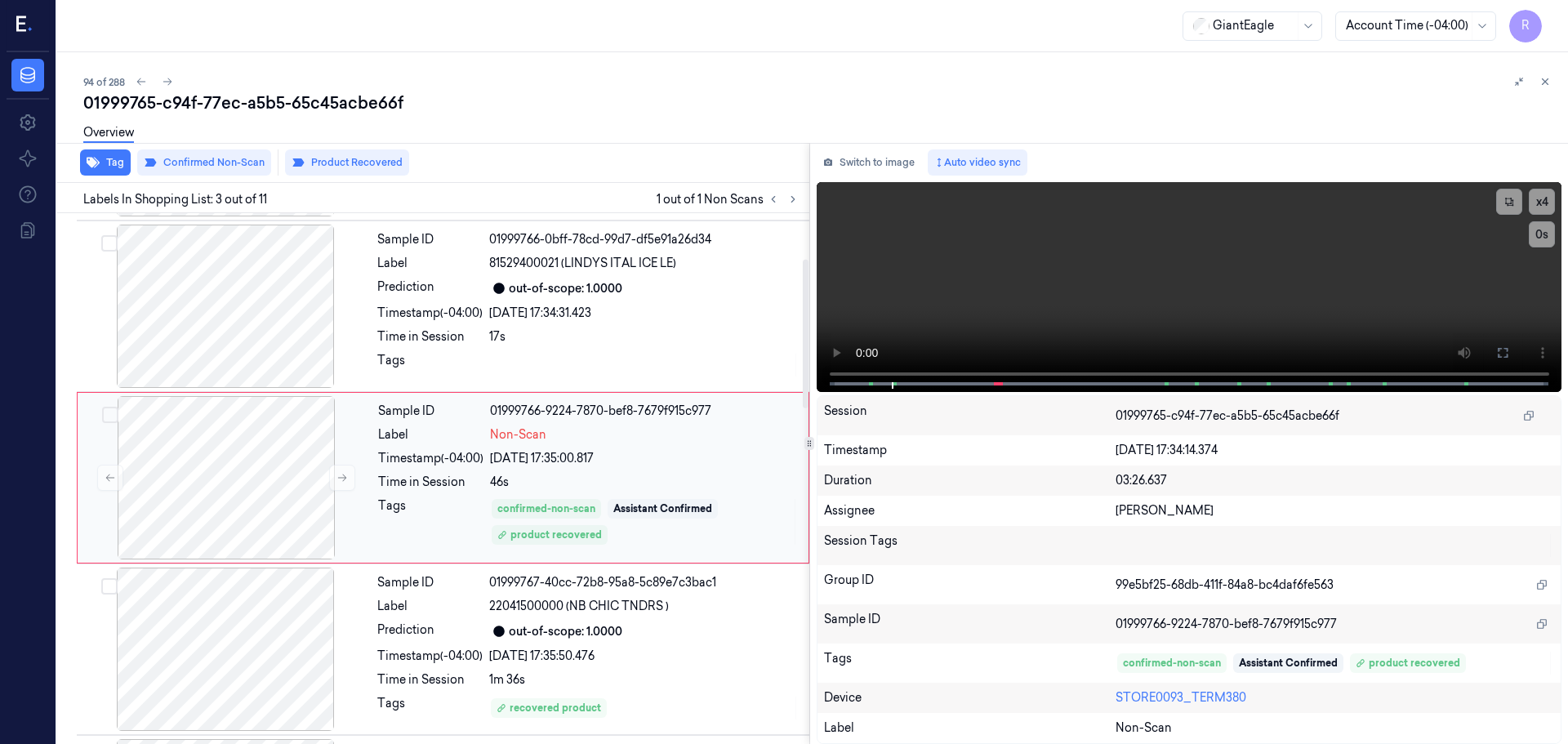
scroll to position [162, 0]
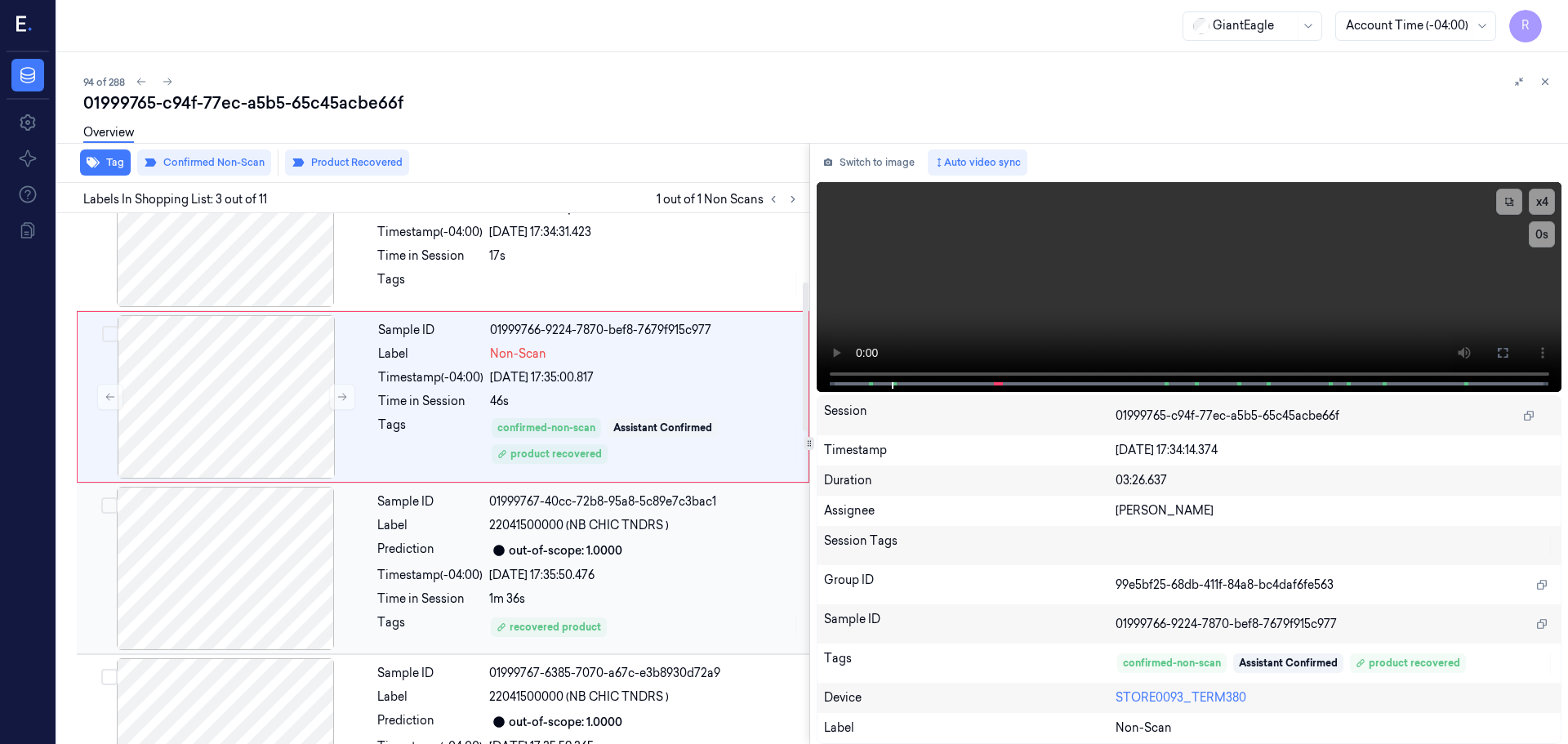
click at [664, 542] on div "out-of-scope: 1.0000" at bounding box center [644, 550] width 310 height 20
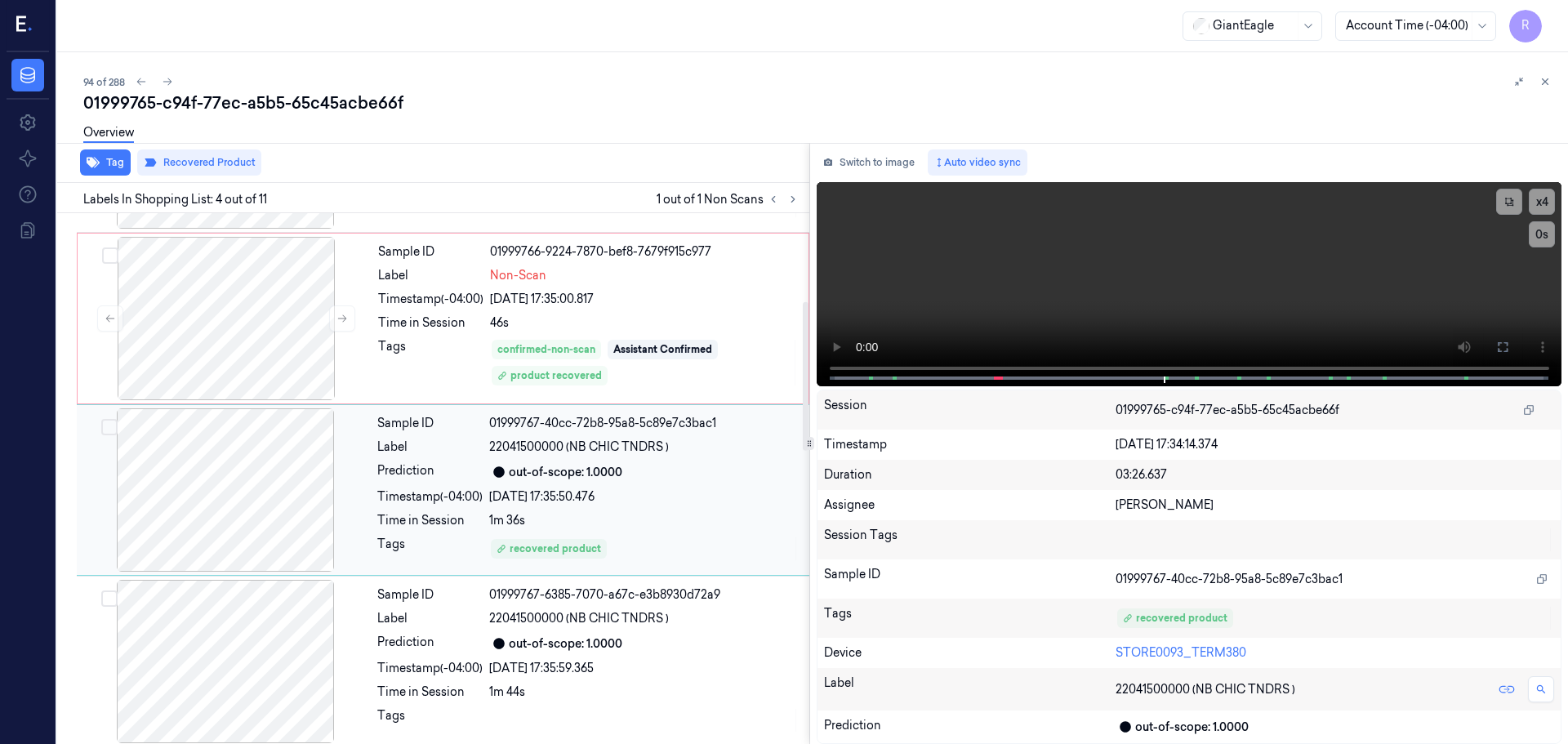
scroll to position [334, 0]
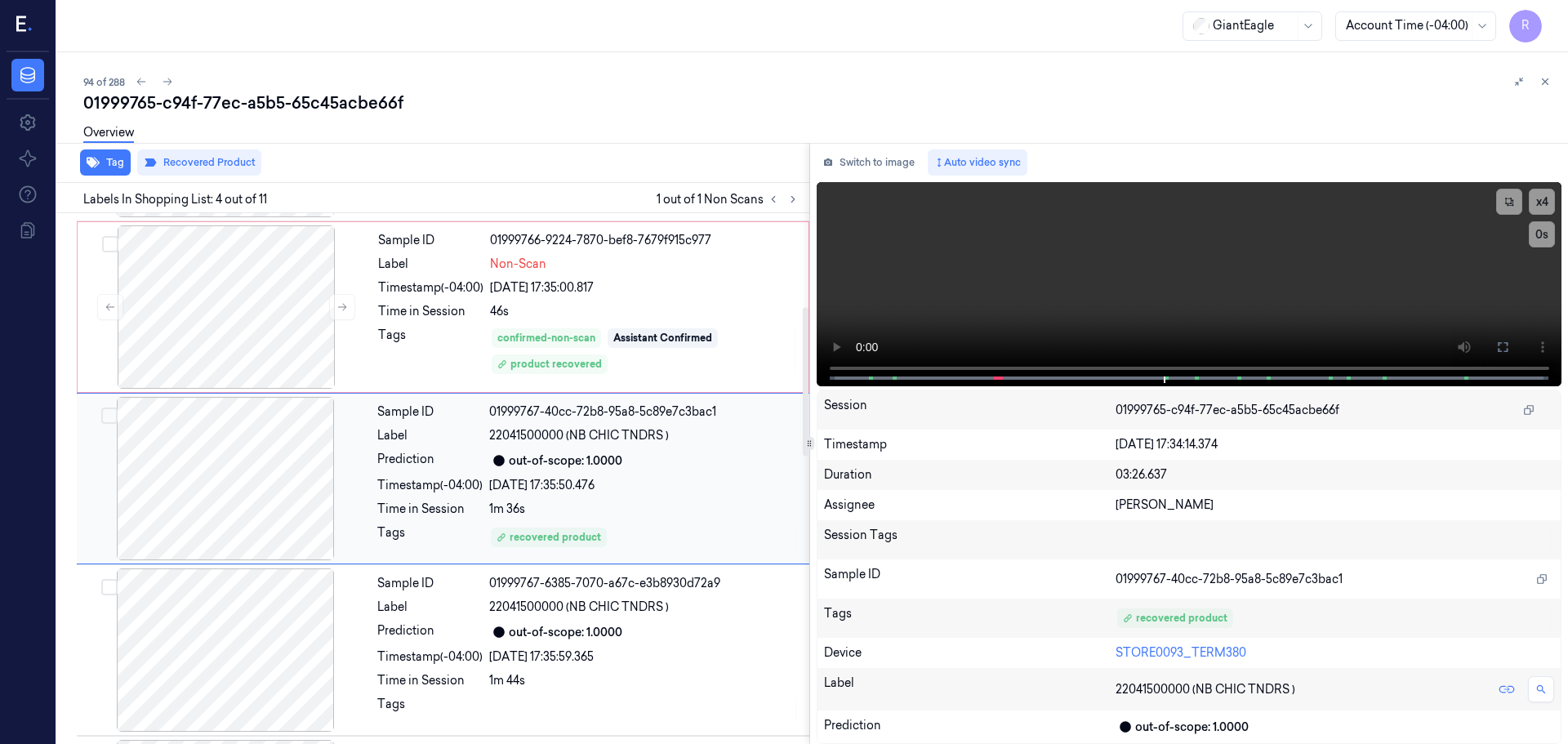
click at [588, 425] on div "Sample ID 01999767-40cc-72b8-95a8-5c89e7c3bac1 Label 22041500000 (NB CHIC TNDRS…" at bounding box center [588, 478] width 436 height 163
click at [670, 349] on div "confirmed-non-scan Assistant Confirmed product recovered" at bounding box center [644, 351] width 308 height 49
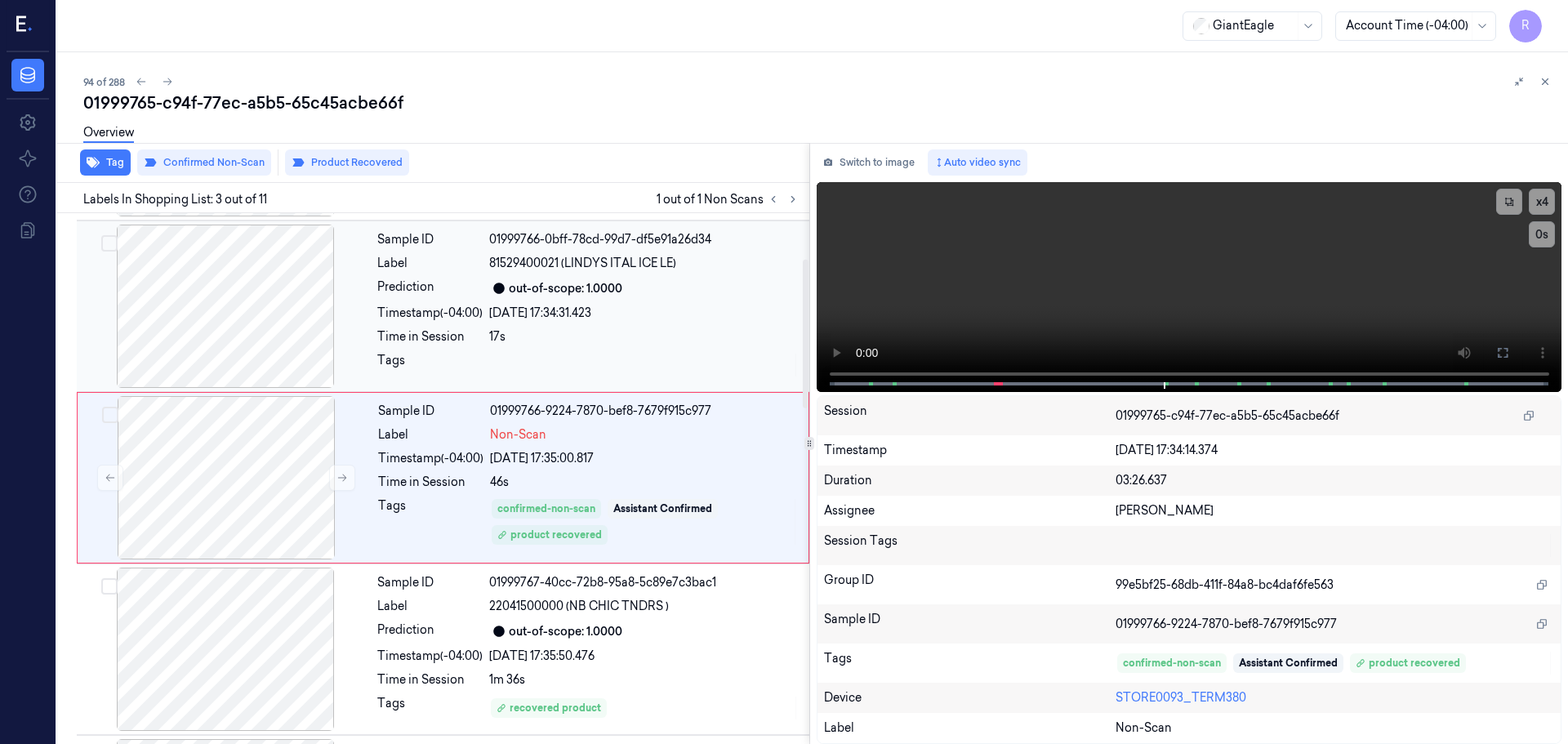
scroll to position [162, 0]
click at [569, 343] on div "17s" at bounding box center [644, 338] width 310 height 17
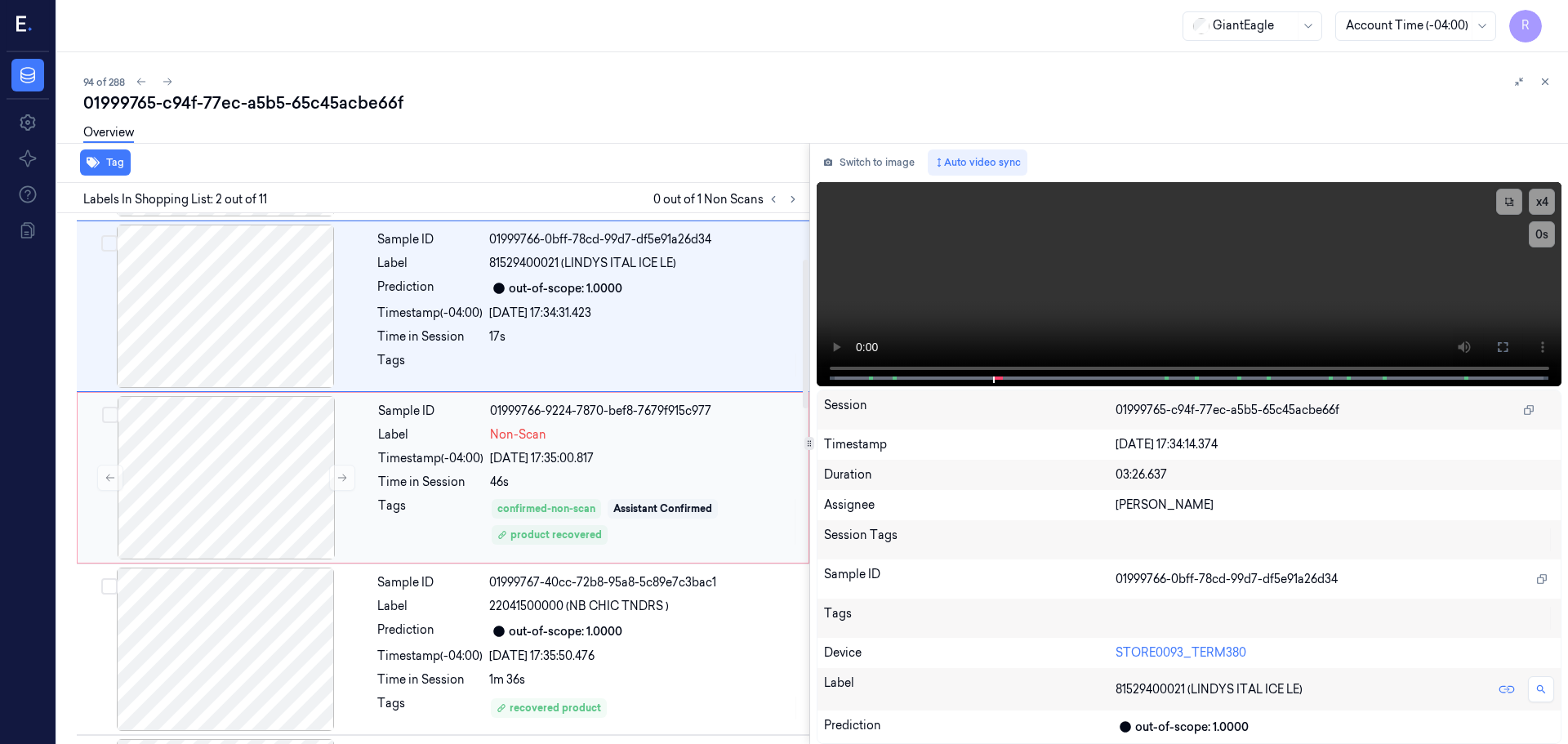
click at [630, 525] on div "confirmed-non-scan Assistant Confirmed product recovered" at bounding box center [644, 522] width 308 height 49
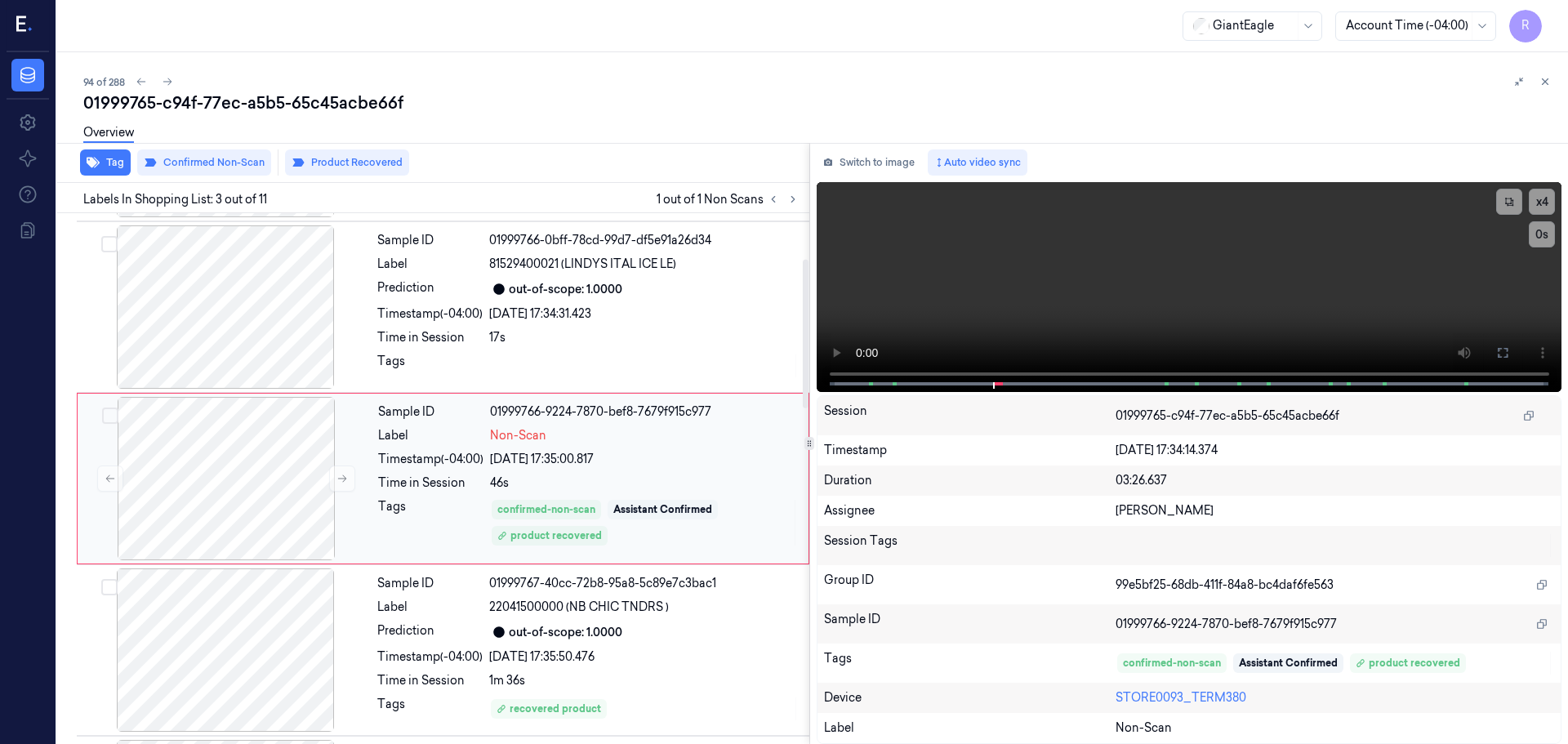
click at [611, 518] on div "Assistant Confirmed" at bounding box center [663, 510] width 110 height 20
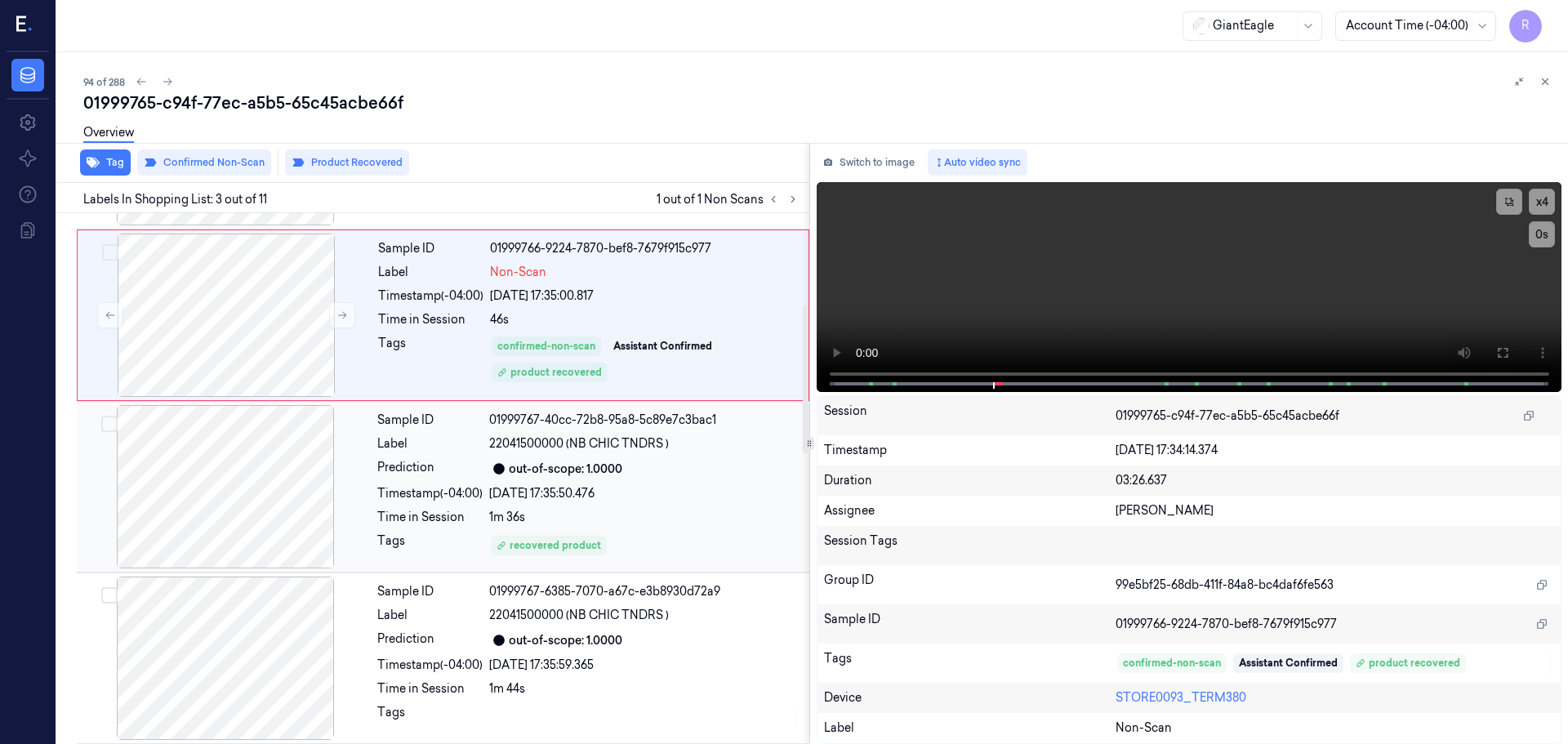
click at [625, 517] on div "1m 36s" at bounding box center [644, 517] width 310 height 17
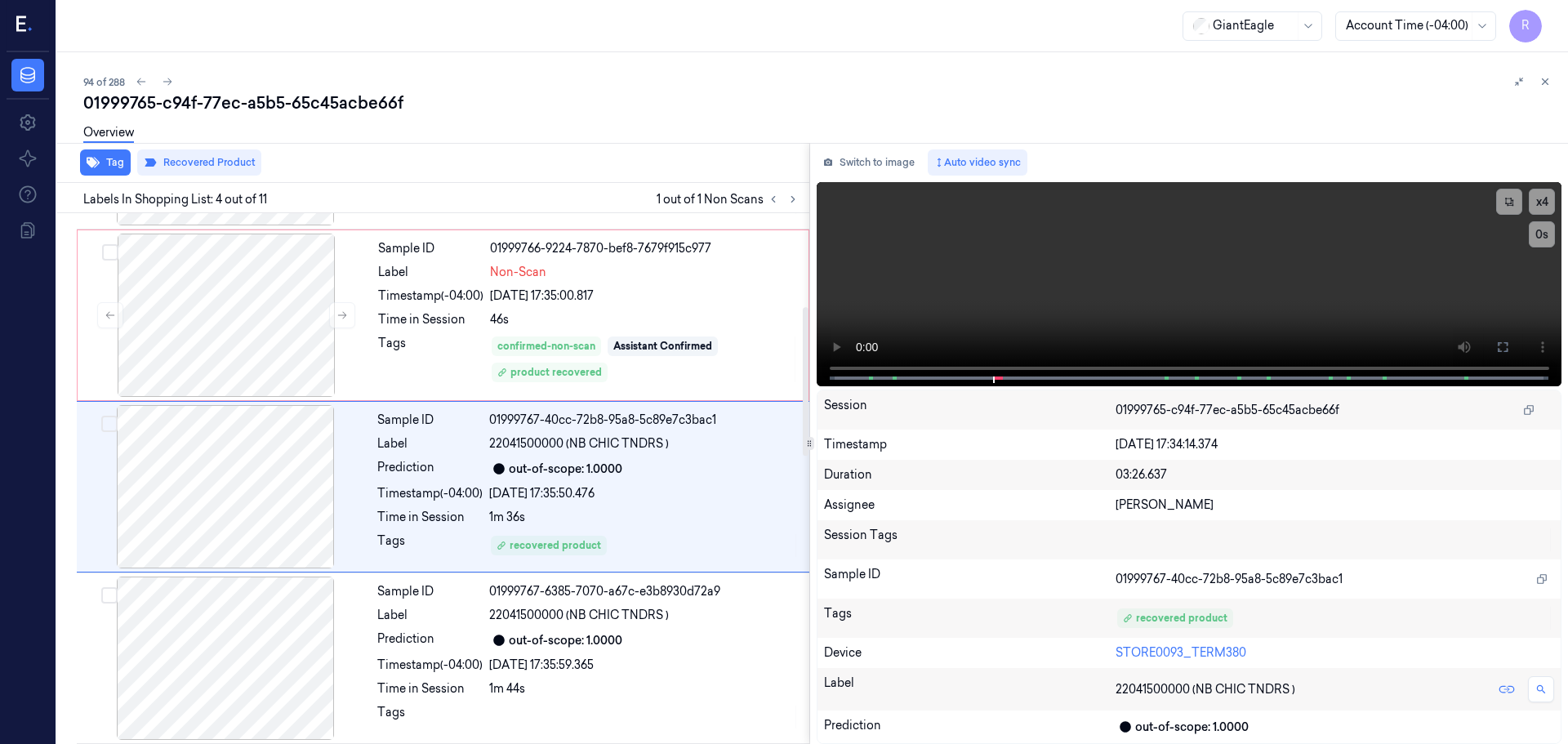
scroll to position [334, 0]
